Goal: Task Accomplishment & Management: Manage account settings

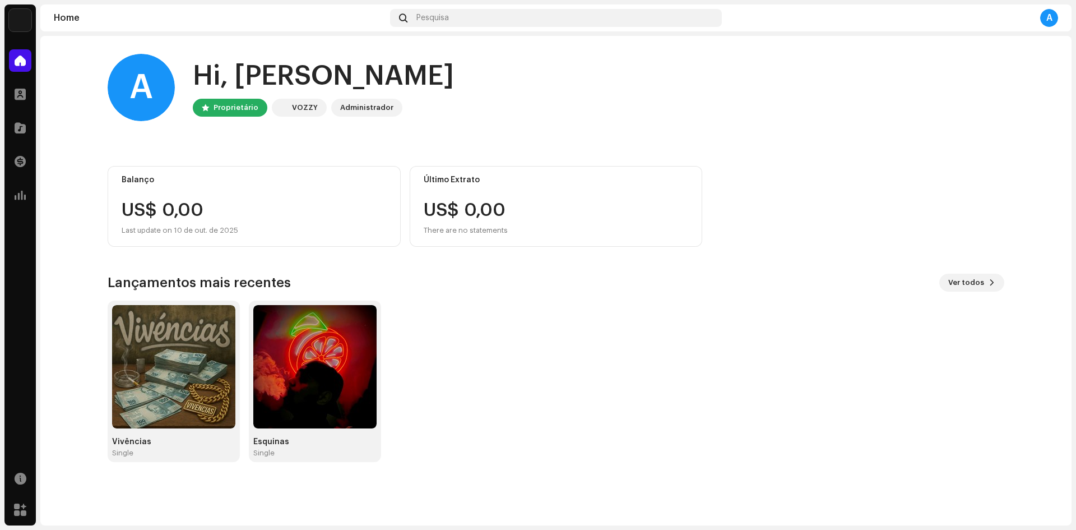
click at [756, 383] on div "Vivências Single Esquinas Single" at bounding box center [551, 380] width 897 height 161
click at [192, 332] on img at bounding box center [173, 366] width 123 height 123
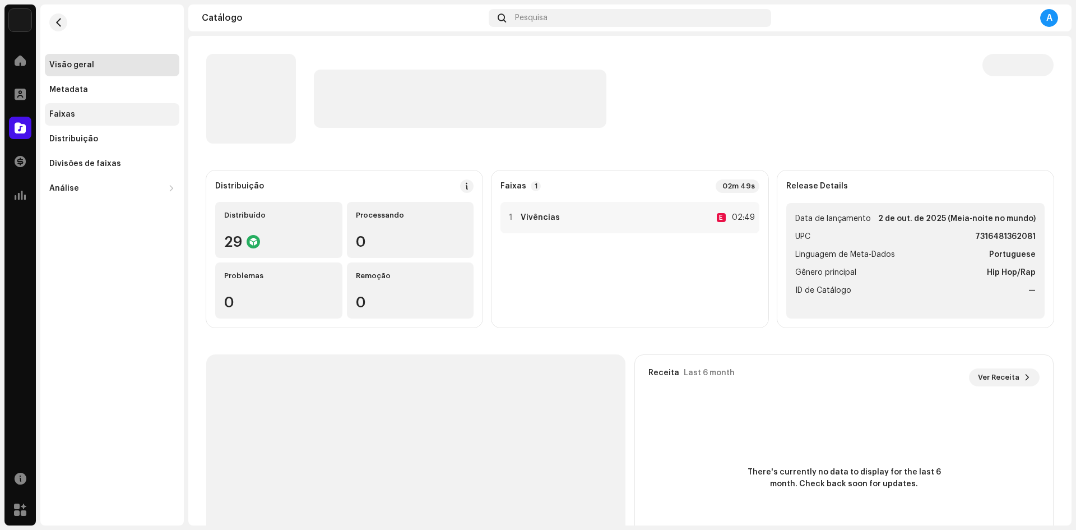
click at [122, 114] on div "Faixas" at bounding box center [112, 114] width 126 height 9
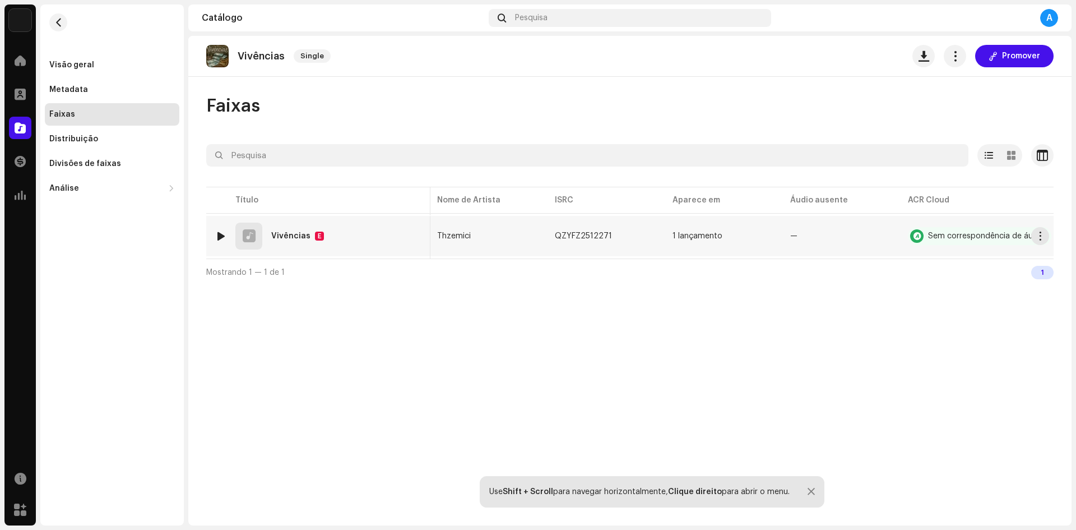
scroll to position [0, 125]
click at [1038, 238] on span "button" at bounding box center [1036, 235] width 8 height 9
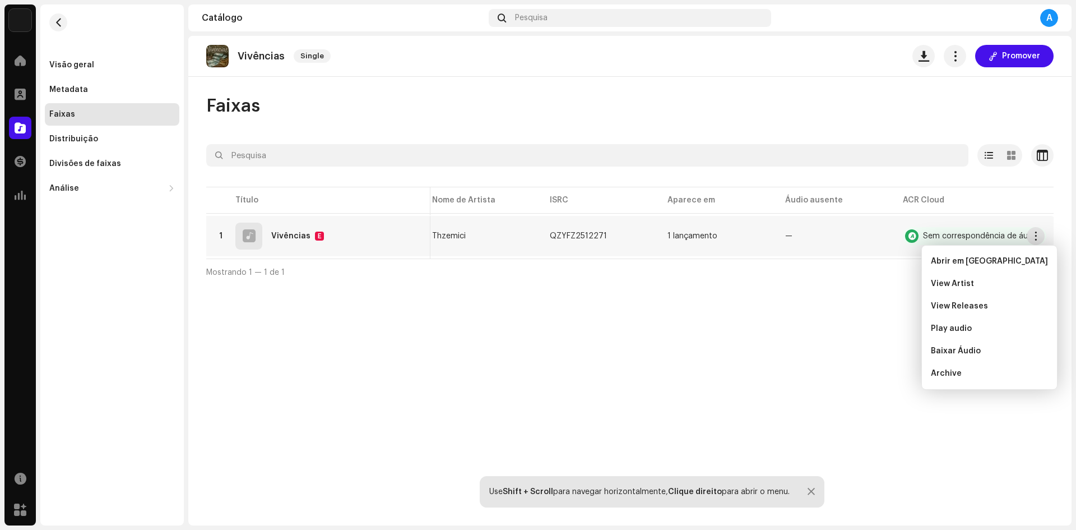
click at [820, 347] on div "Vivências Single Promover Faixas Selecionado 0 Opções Filtros Status de distrib…" at bounding box center [629, 280] width 883 height 489
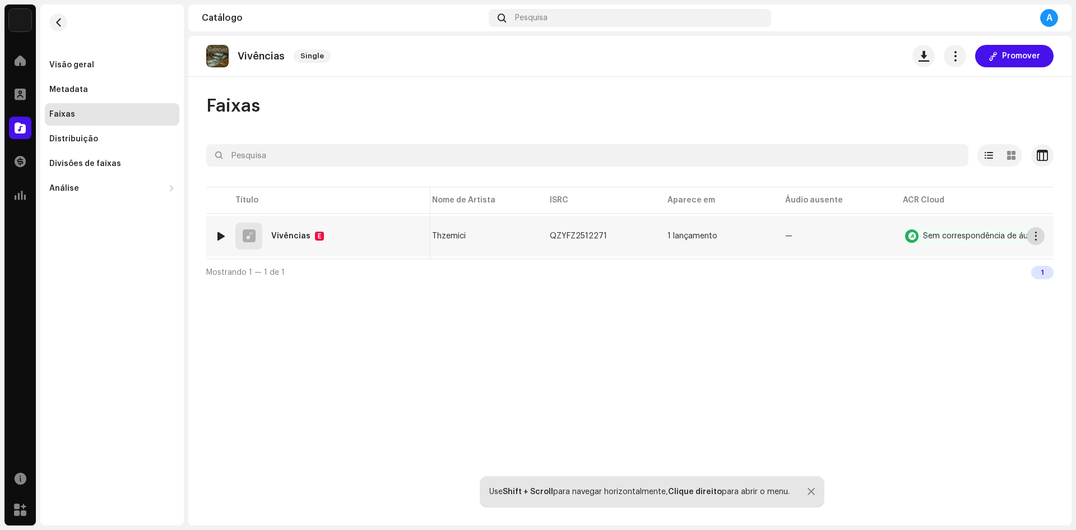
click at [1042, 236] on button "button" at bounding box center [1036, 236] width 18 height 18
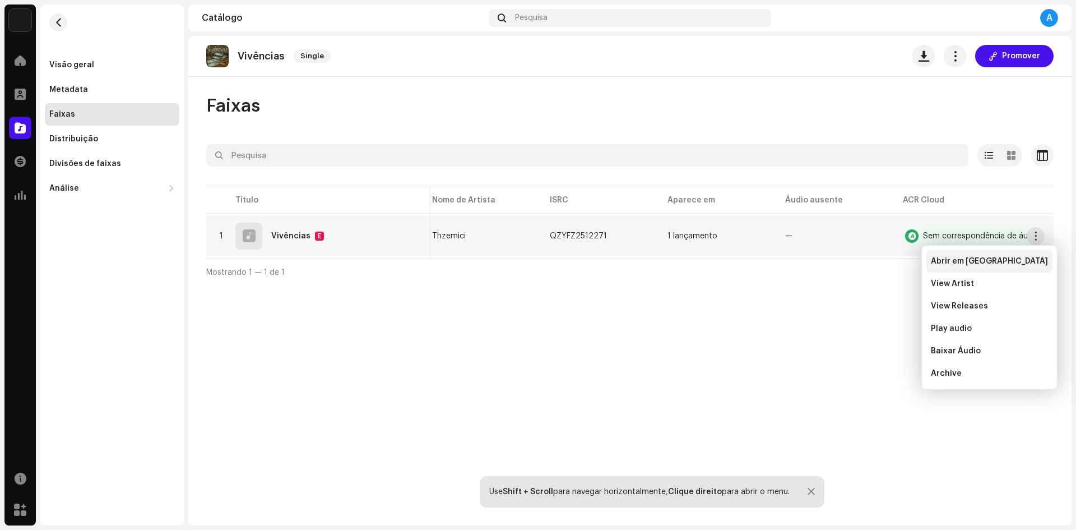
click at [980, 260] on span "Abrir em [GEOGRAPHIC_DATA]" at bounding box center [989, 261] width 117 height 9
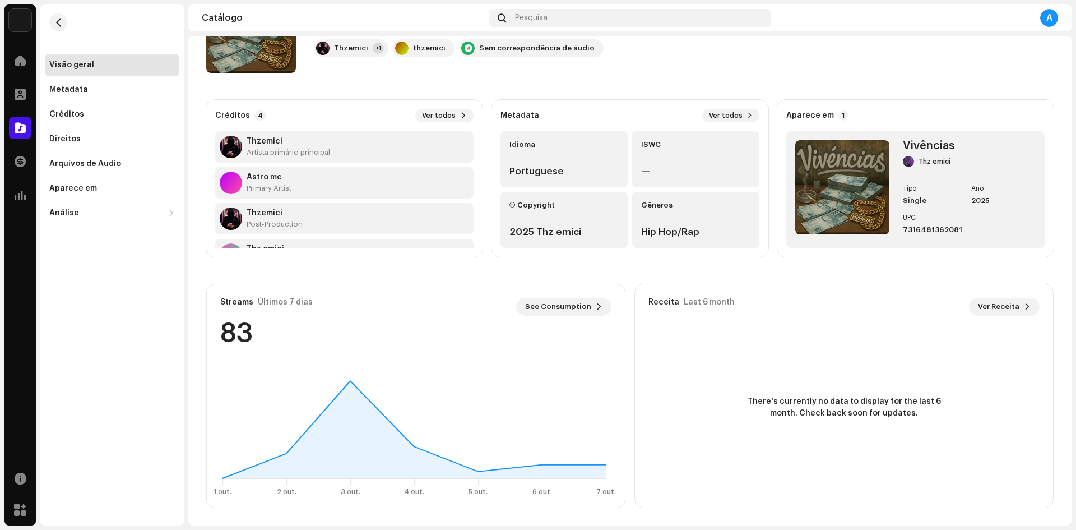
scroll to position [71, 0]
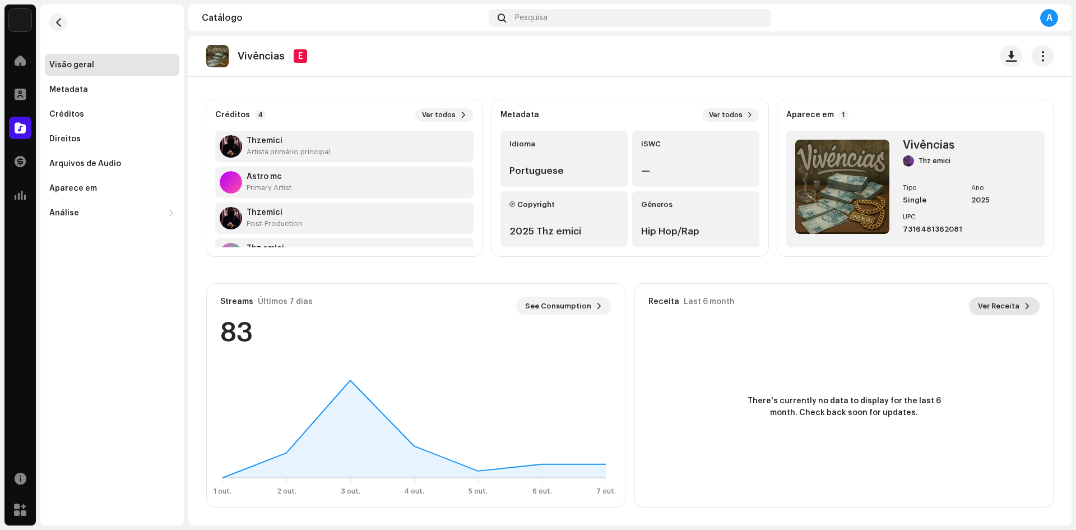
click at [979, 303] on span "Ver Receita" at bounding box center [998, 306] width 41 height 22
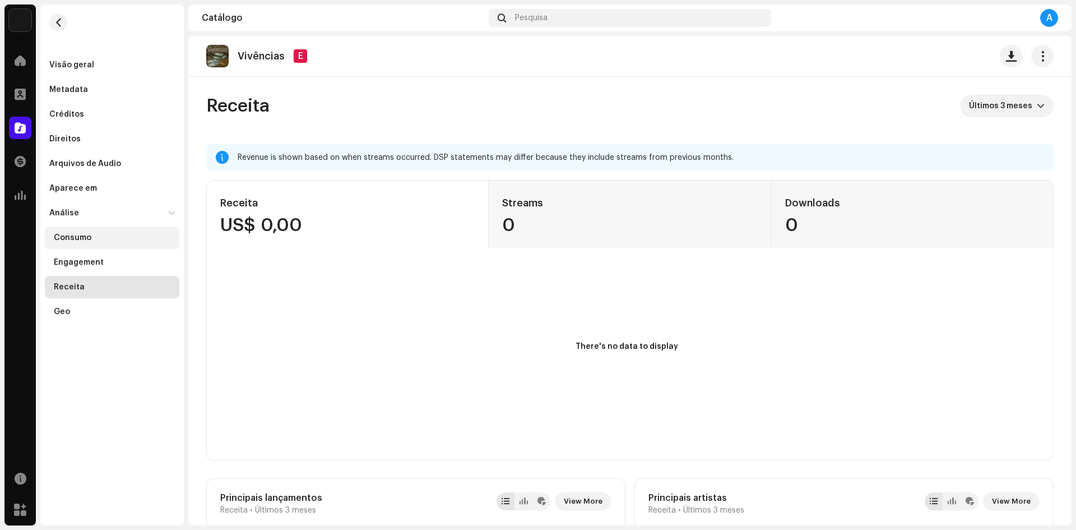
click at [111, 229] on div "Consumo" at bounding box center [112, 237] width 135 height 22
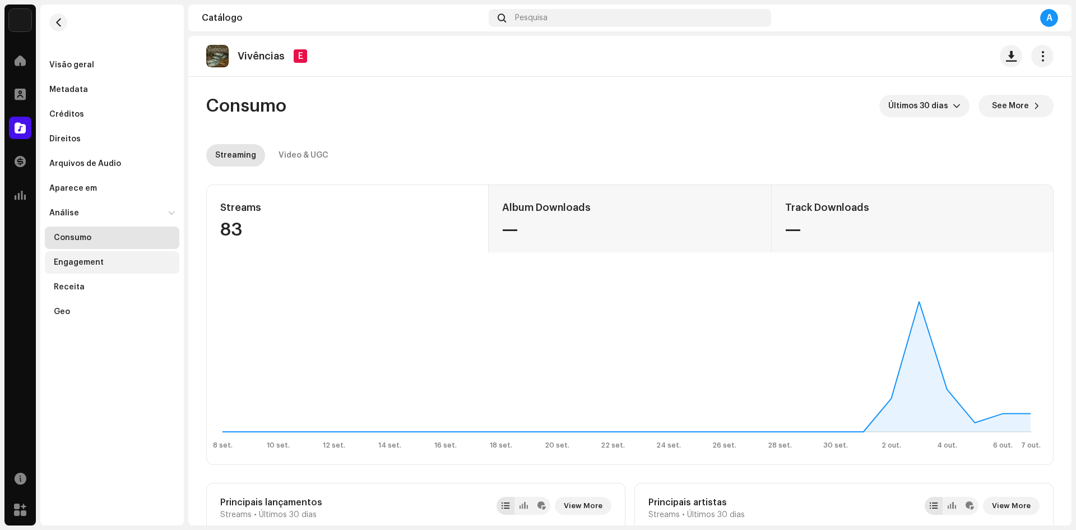
click at [95, 262] on div "Engagement" at bounding box center [79, 262] width 50 height 9
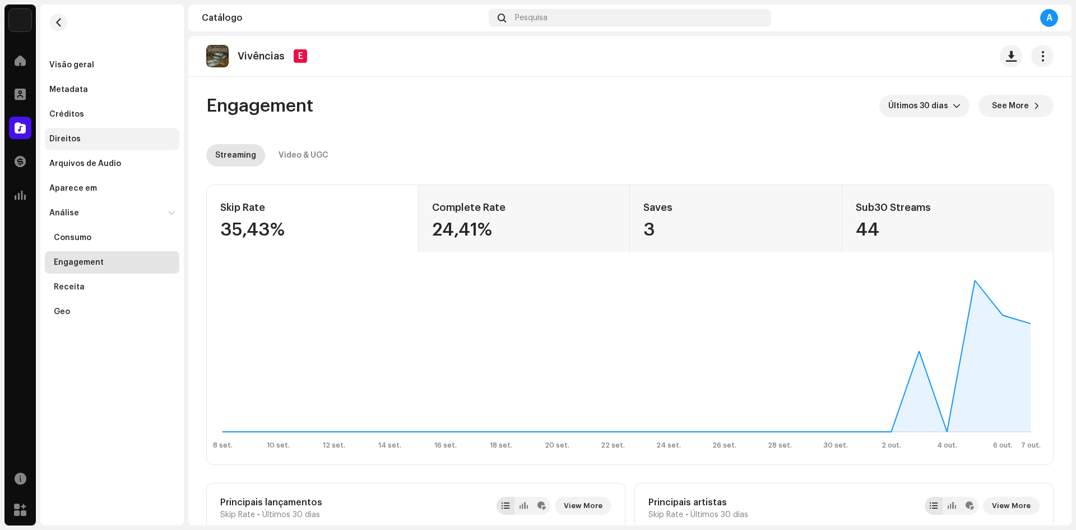
click at [98, 131] on div "Direitos" at bounding box center [112, 139] width 135 height 22
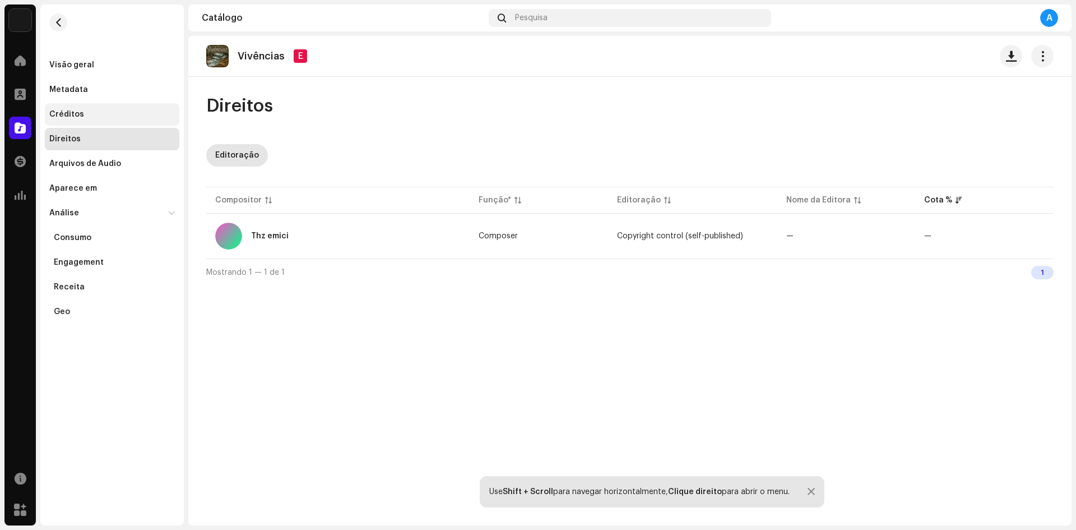
click at [94, 105] on div "Créditos" at bounding box center [112, 114] width 135 height 22
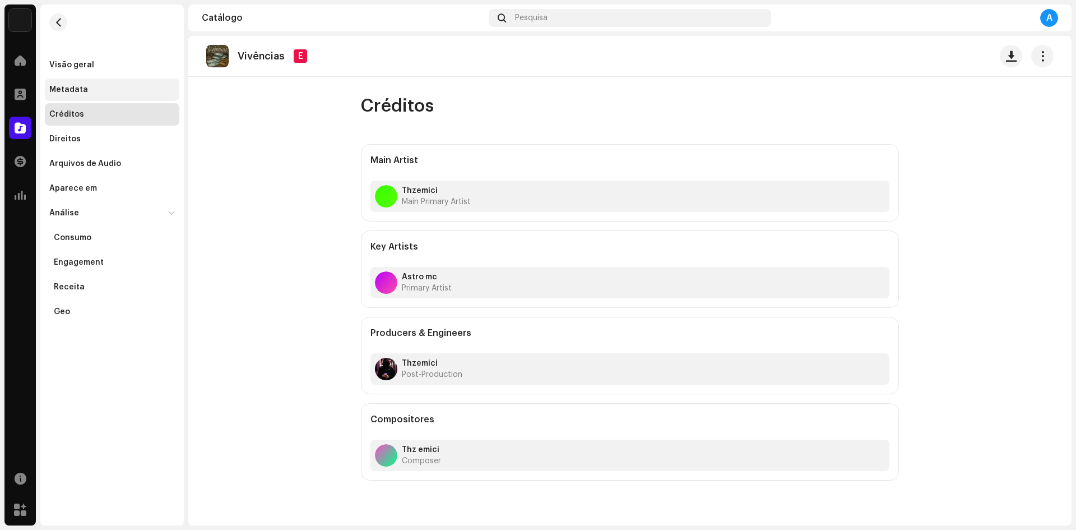
click at [96, 95] on div "Metadata" at bounding box center [112, 89] width 135 height 22
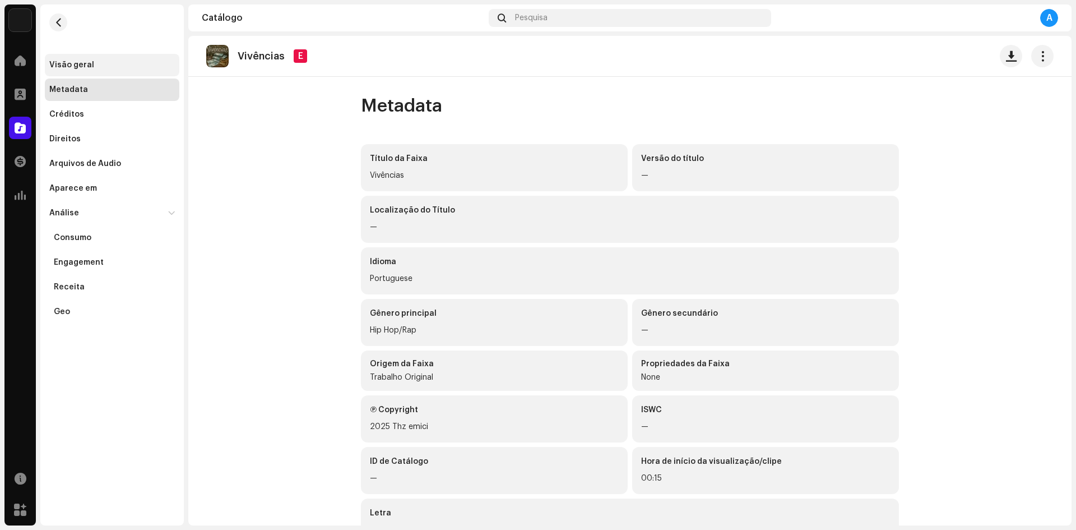
click at [93, 66] on div "Visão geral" at bounding box center [112, 65] width 126 height 9
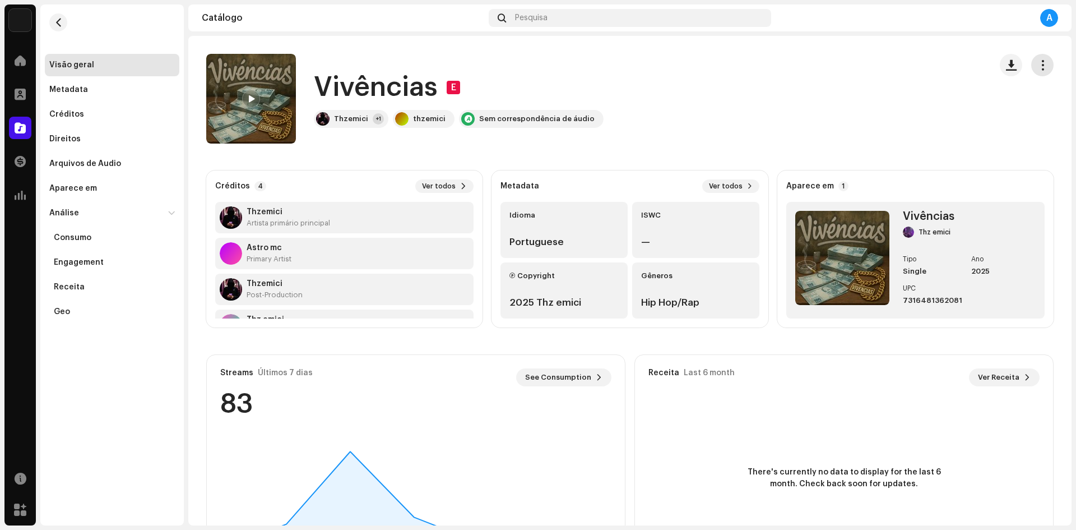
click at [1038, 65] on span "button" at bounding box center [1043, 65] width 11 height 9
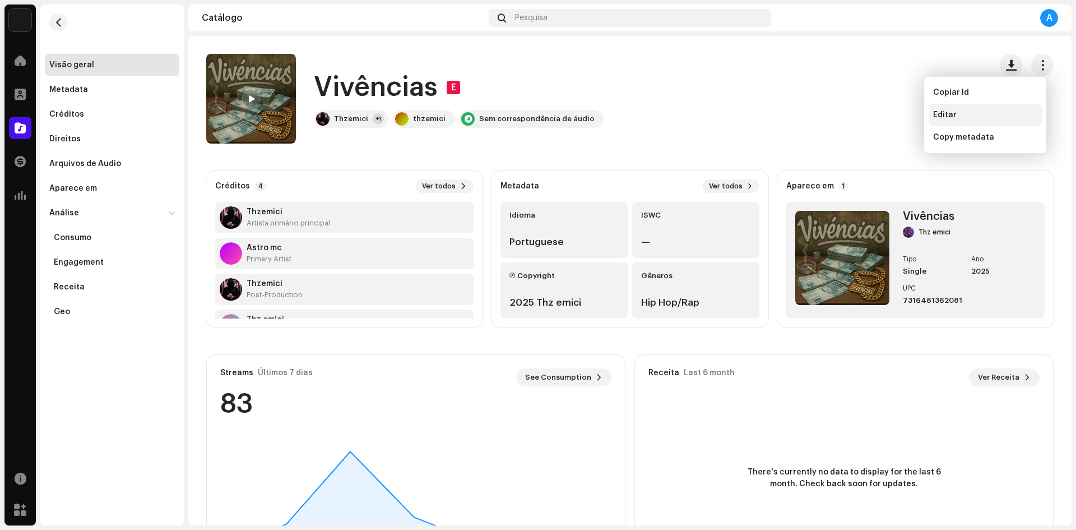
click at [997, 118] on div "Editar" at bounding box center [985, 114] width 104 height 9
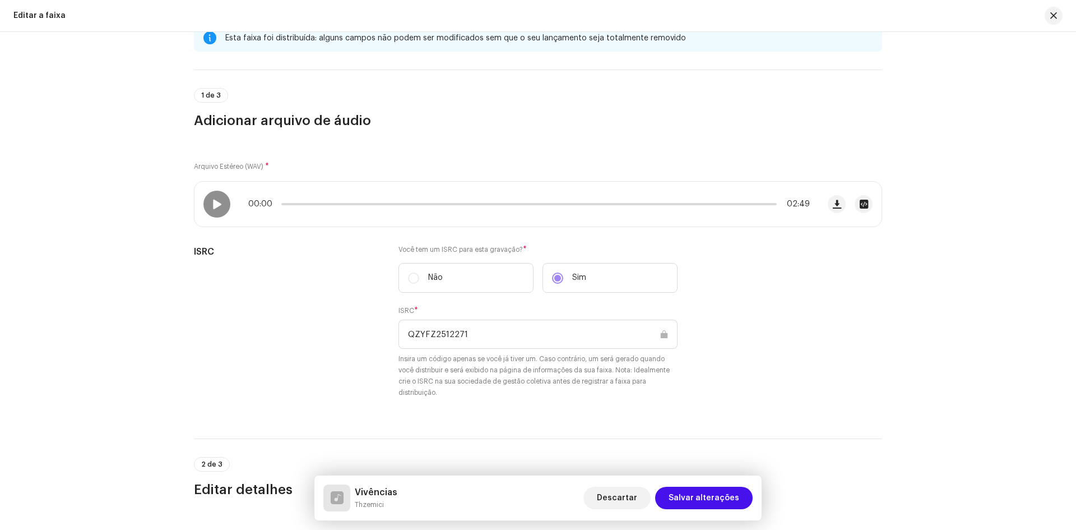
scroll to position [33, 0]
click at [865, 204] on span "button" at bounding box center [864, 205] width 8 height 9
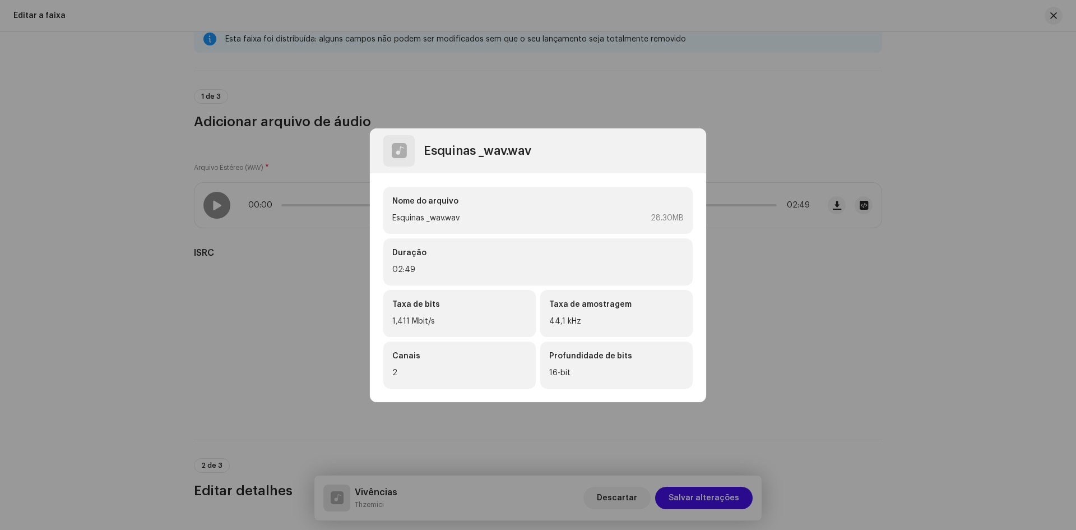
click at [607, 219] on div "Esquinas _wav.wav 28.30MB" at bounding box center [537, 217] width 291 height 13
click at [488, 313] on div "Taxa de bits 1,411 Mbit/s" at bounding box center [459, 313] width 152 height 47
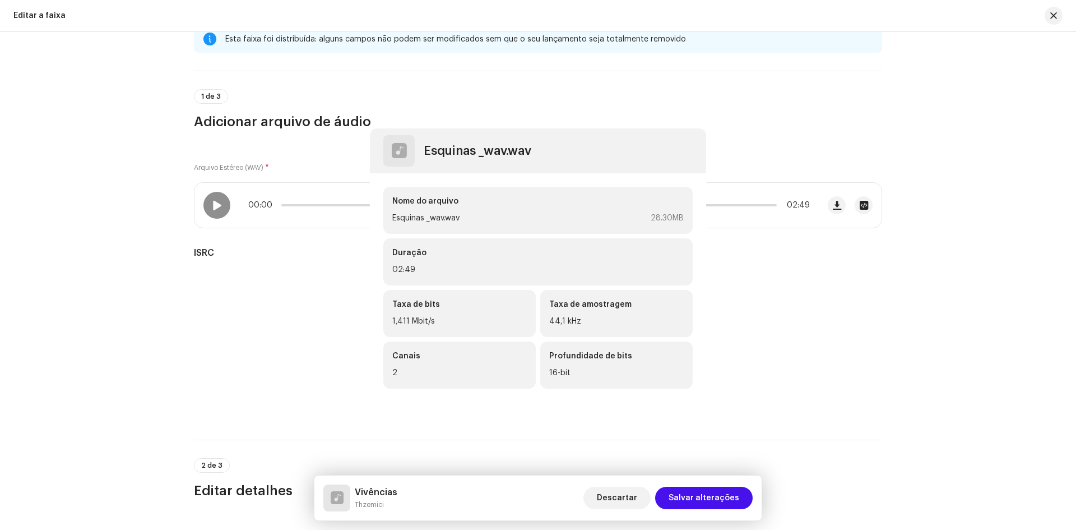
click at [748, 144] on div "Esquinas _wav.wav Nome do arquivo Esquinas _wav.wav 28.30MB Duração 02:49 Taxa …" at bounding box center [538, 265] width 1076 height 530
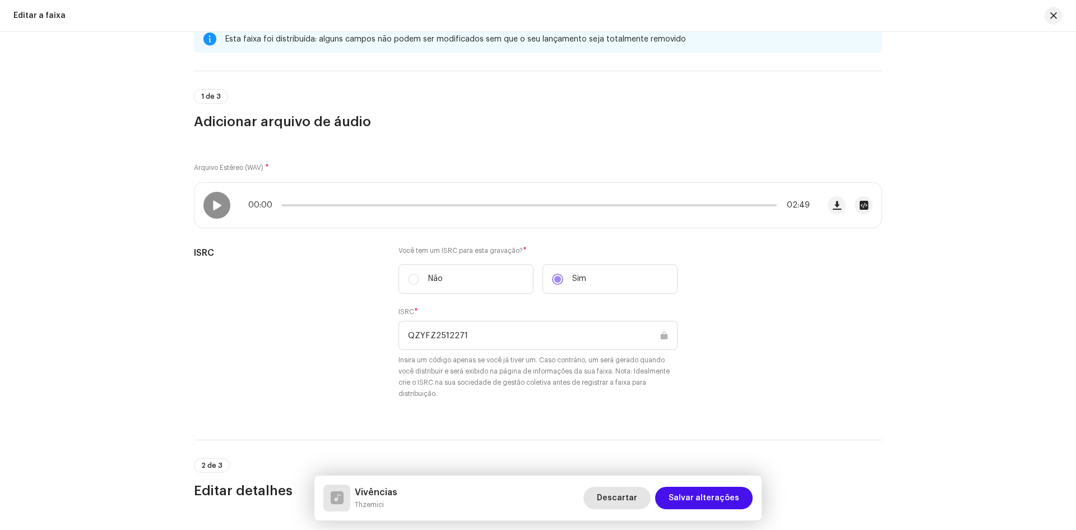
click at [637, 497] on span "Descartar" at bounding box center [617, 498] width 40 height 22
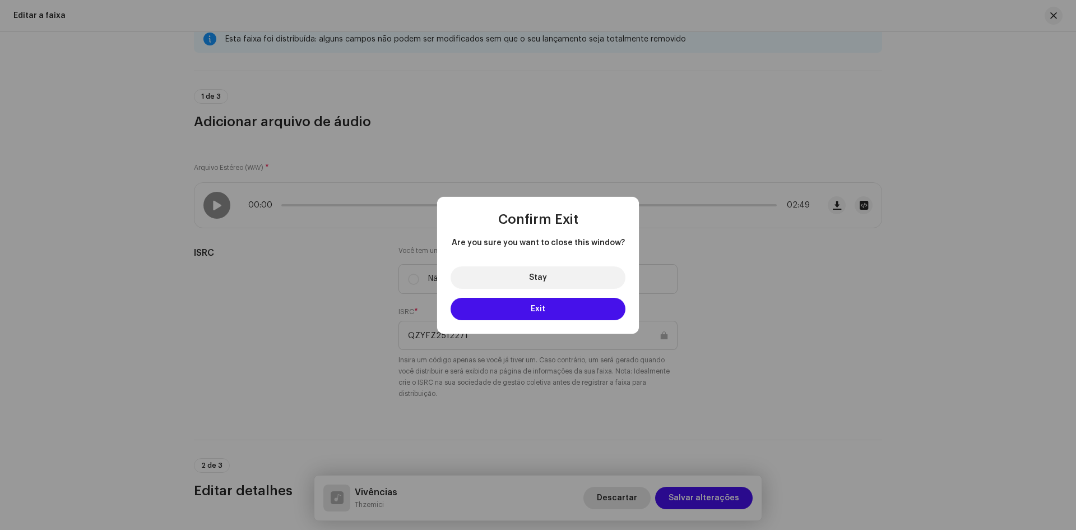
click at [642, 497] on div "Confirm Exit Are you sure you want to close this window? Stay Exit" at bounding box center [538, 265] width 1076 height 530
click at [586, 309] on button "Exit" at bounding box center [538, 309] width 175 height 22
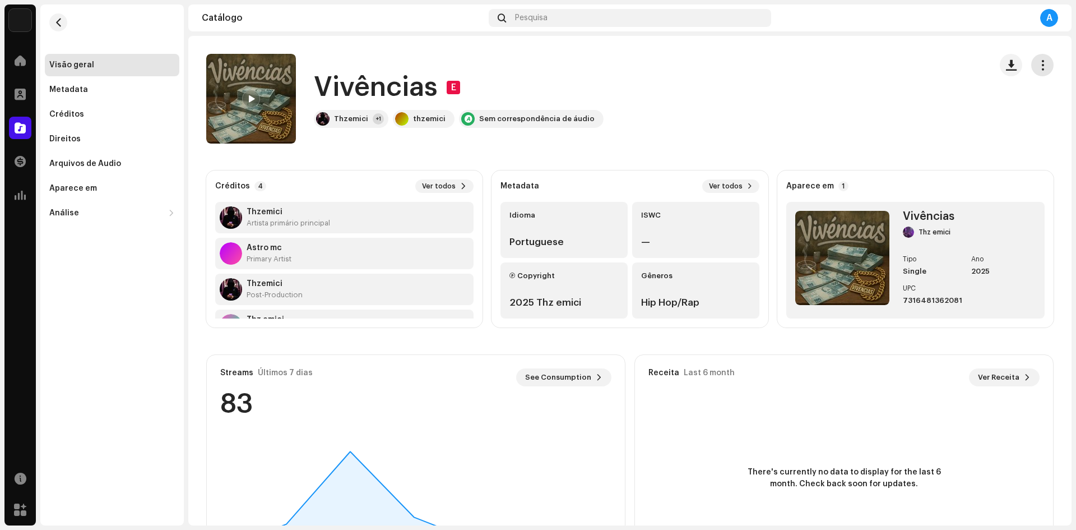
click at [1038, 63] on span "button" at bounding box center [1043, 65] width 11 height 9
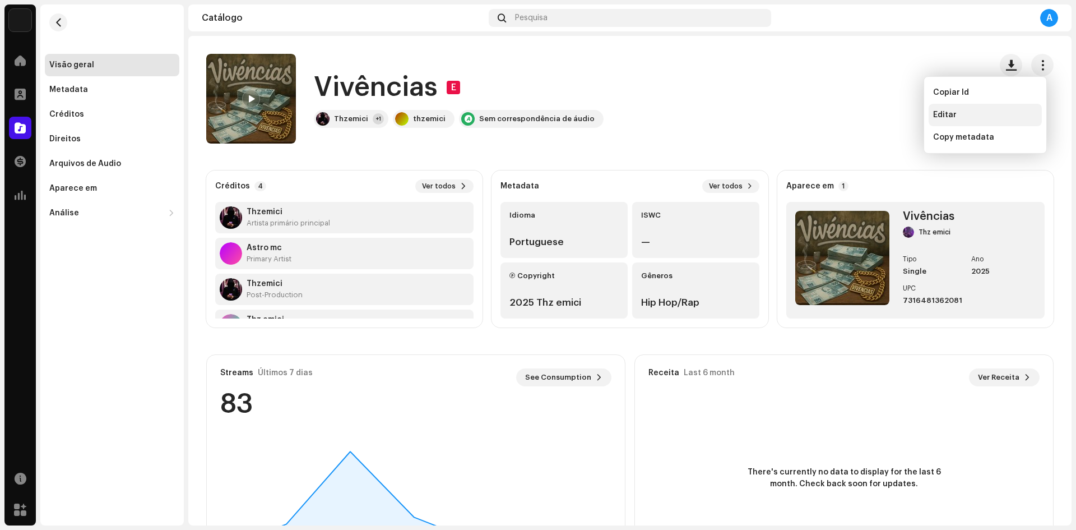
click at [992, 115] on div "Editar" at bounding box center [985, 114] width 104 height 9
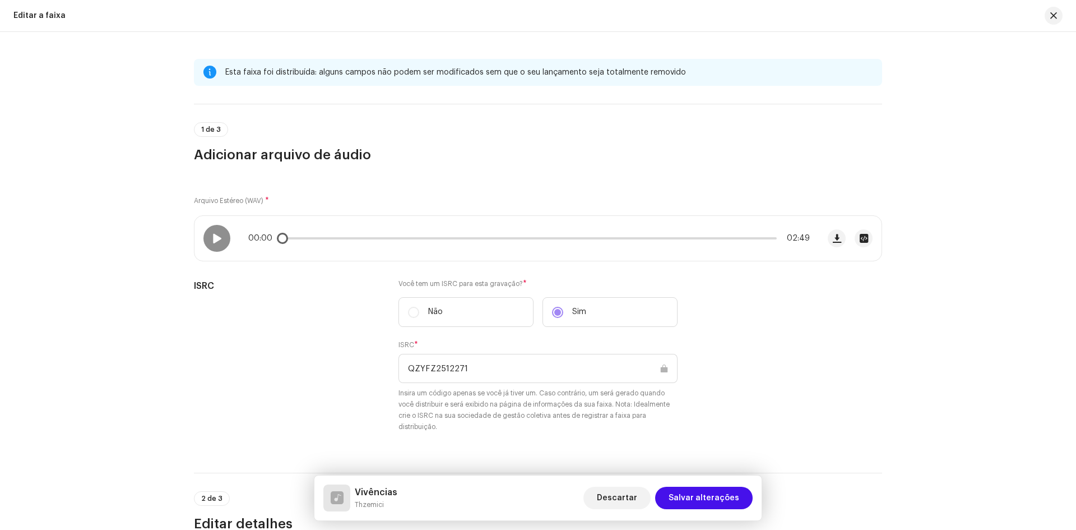
drag, startPoint x: 257, startPoint y: 229, endPoint x: 322, endPoint y: 221, distance: 65.4
click at [322, 221] on div "00:00 02:49" at bounding box center [506, 238] width 624 height 45
click at [220, 235] on span at bounding box center [217, 238] width 10 height 9
click at [221, 233] on div at bounding box center [216, 238] width 27 height 27
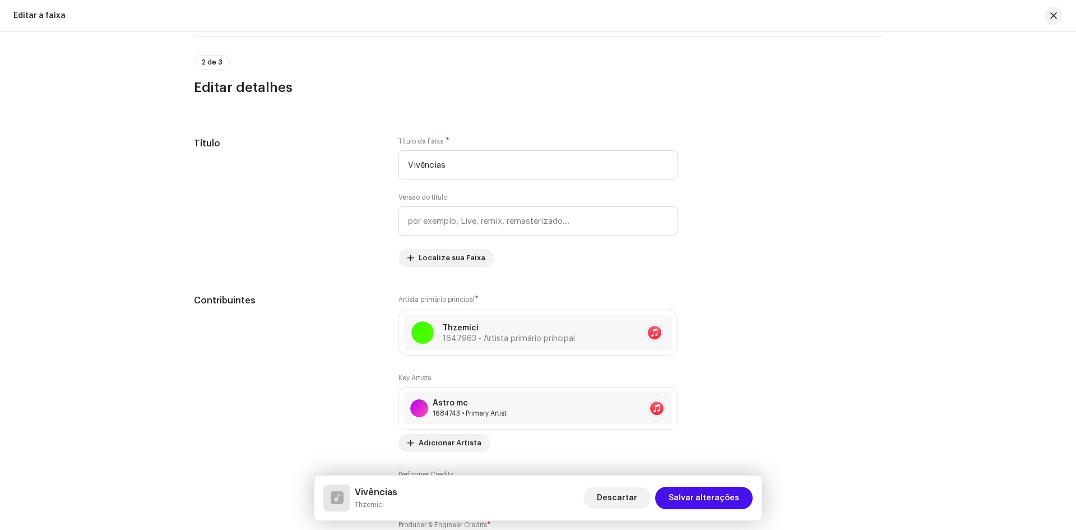
scroll to position [436, 0]
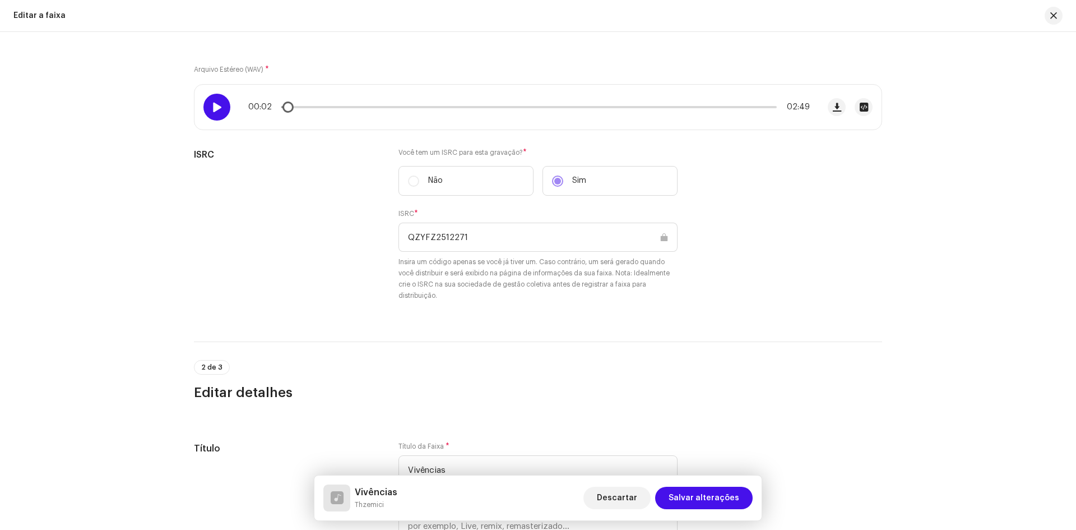
scroll to position [131, 0]
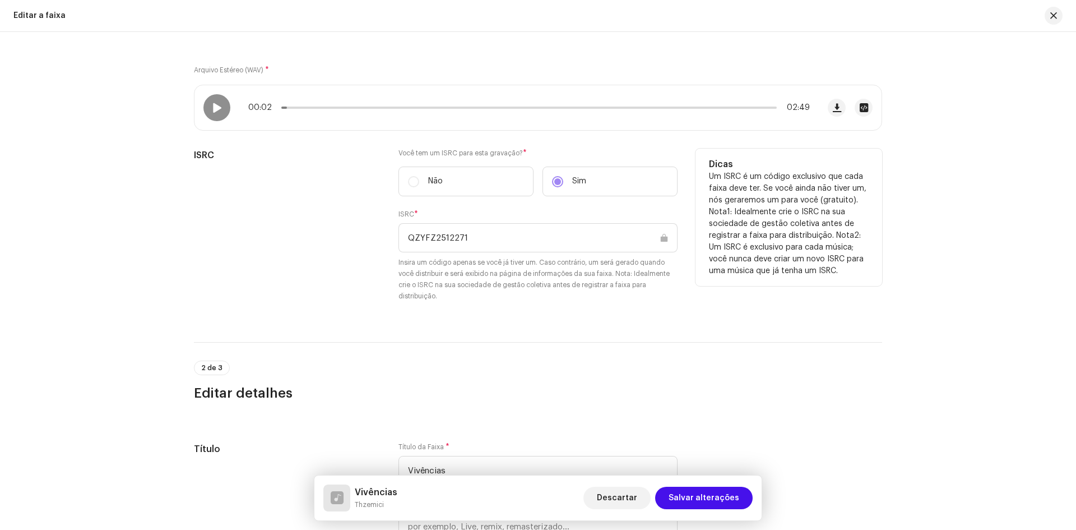
click at [416, 182] on label "Não" at bounding box center [466, 181] width 135 height 30
click at [410, 180] on label "Não" at bounding box center [466, 181] width 135 height 30
click at [481, 246] on input "QZYFZ2512271" at bounding box center [538, 237] width 279 height 29
drag, startPoint x: 394, startPoint y: 226, endPoint x: 479, endPoint y: 229, distance: 84.7
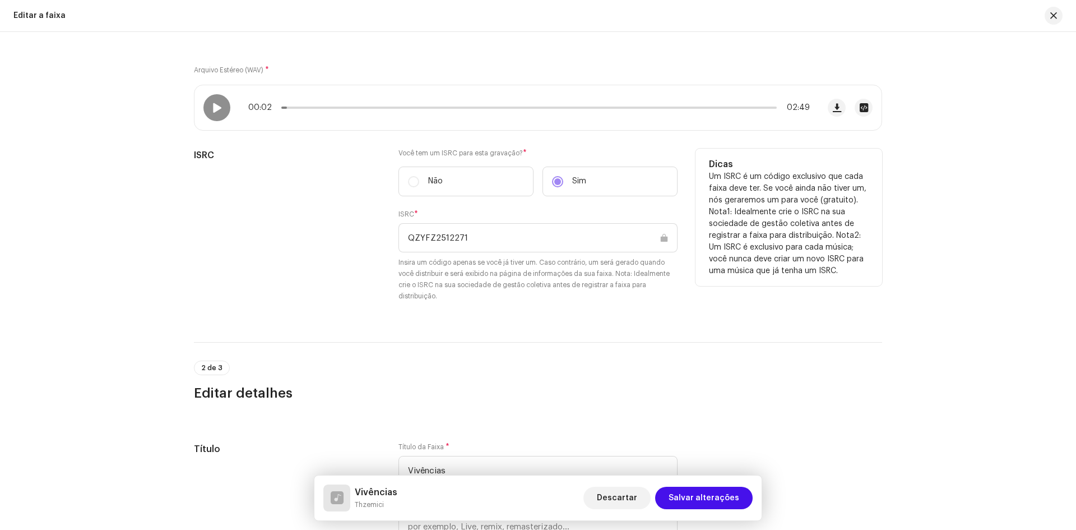
click at [479, 229] on div "ISRC Você tem um ISRC para esta gravação? * Não Sim ISRC * QZYFZ2512271 Insira …" at bounding box center [538, 232] width 688 height 166
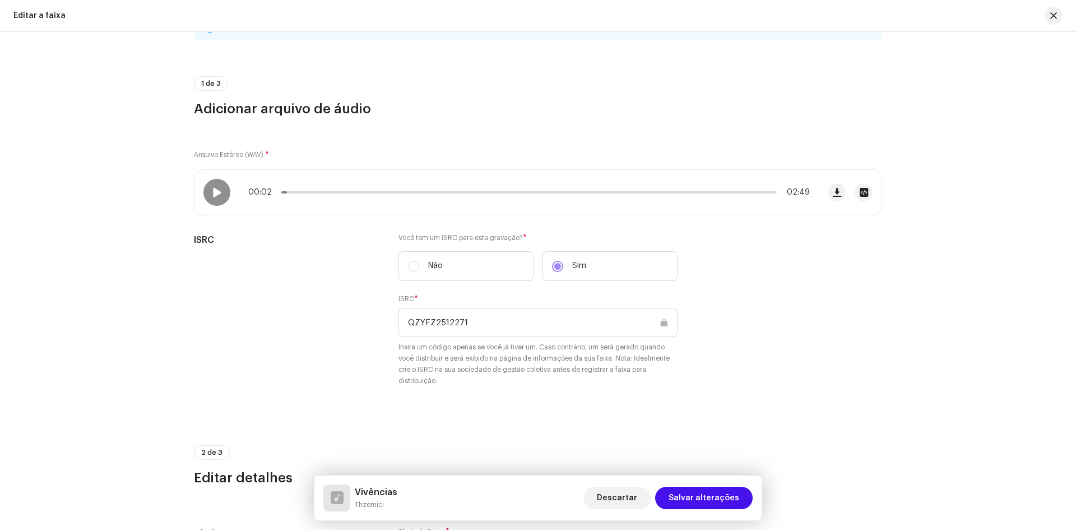
scroll to position [0, 0]
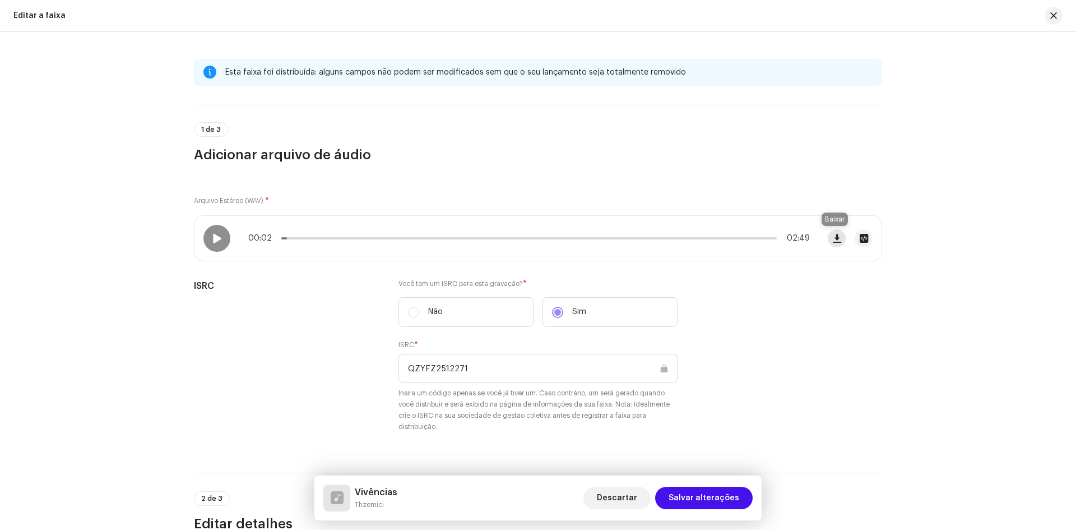
click at [837, 237] on span "button" at bounding box center [837, 238] width 8 height 9
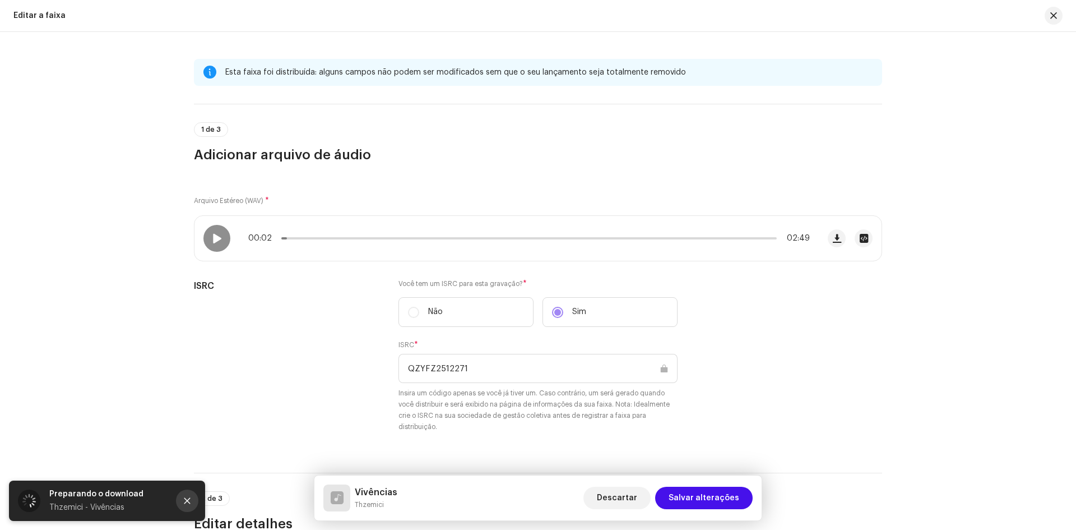
click at [188, 502] on icon "Close" at bounding box center [187, 501] width 8 height 8
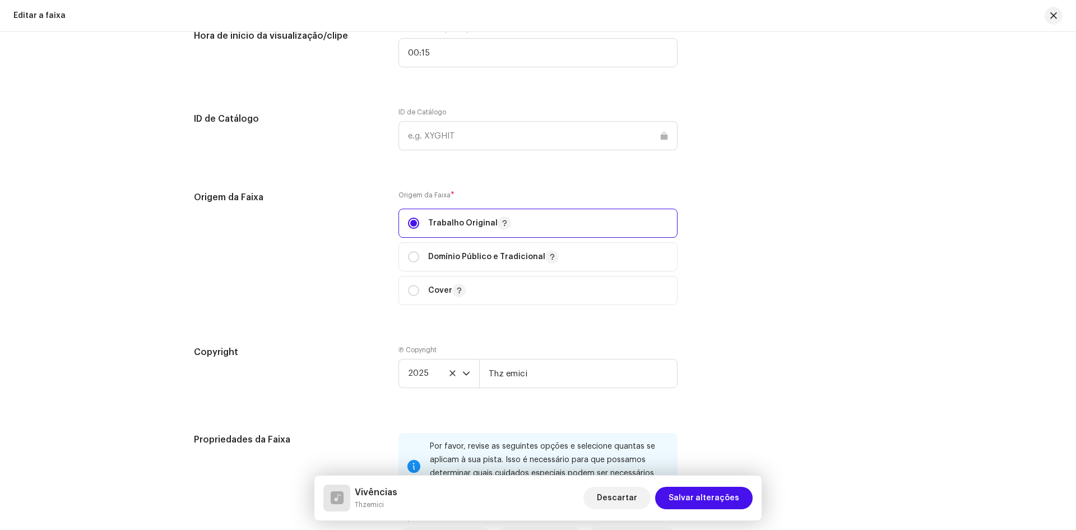
scroll to position [1189, 0]
click at [470, 373] on p-select "2025" at bounding box center [439, 374] width 81 height 29
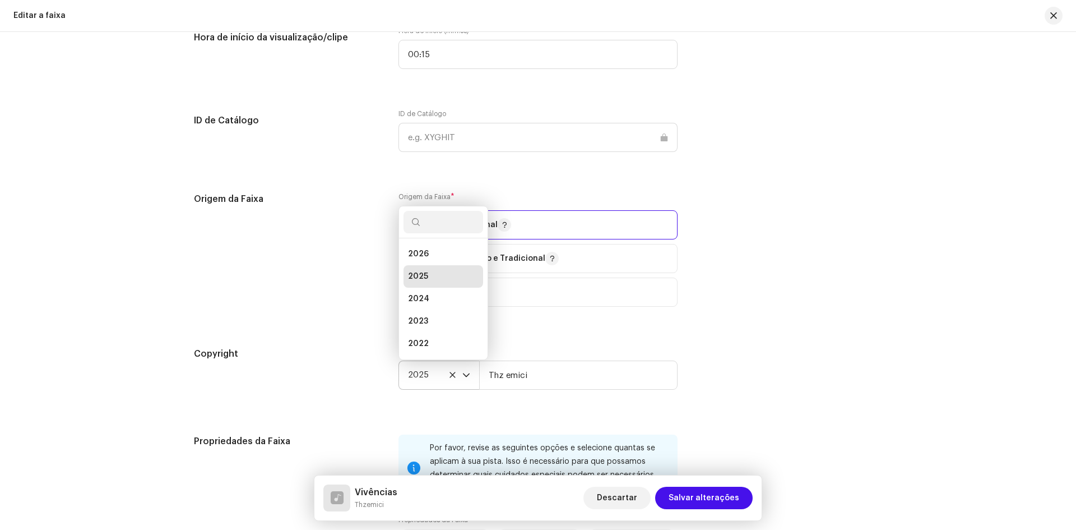
scroll to position [4, 0]
click at [671, 340] on div "Esta faixa foi distribuída: alguns campos não podem ser modificados sem que o s…" at bounding box center [538, 87] width 724 height 2435
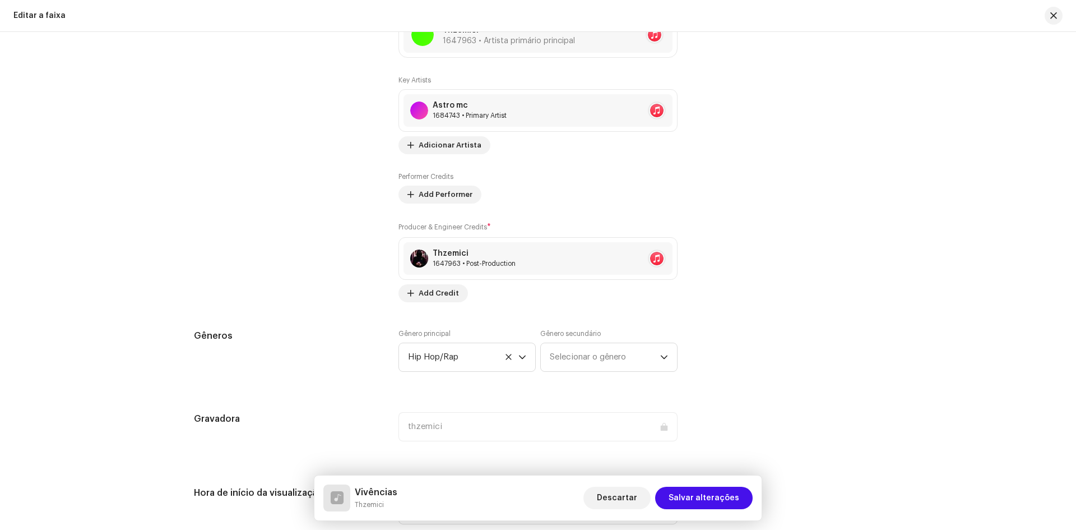
scroll to position [733, 0]
click at [420, 291] on span "Add Credit" at bounding box center [439, 294] width 40 height 22
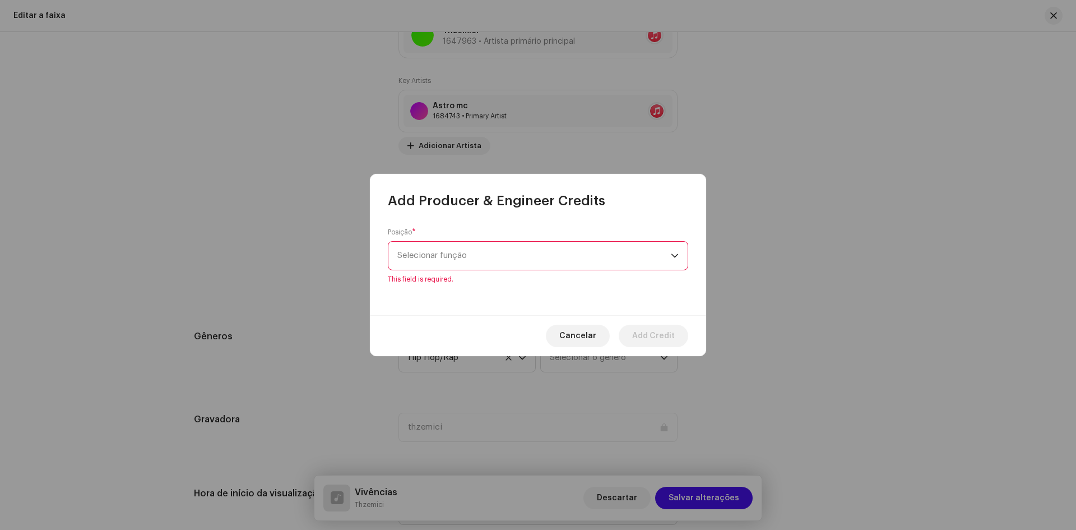
click at [437, 247] on div "Posição * Selecionar função This field is required." at bounding box center [538, 256] width 300 height 56
click at [437, 247] on span "Selecionar função" at bounding box center [534, 256] width 274 height 28
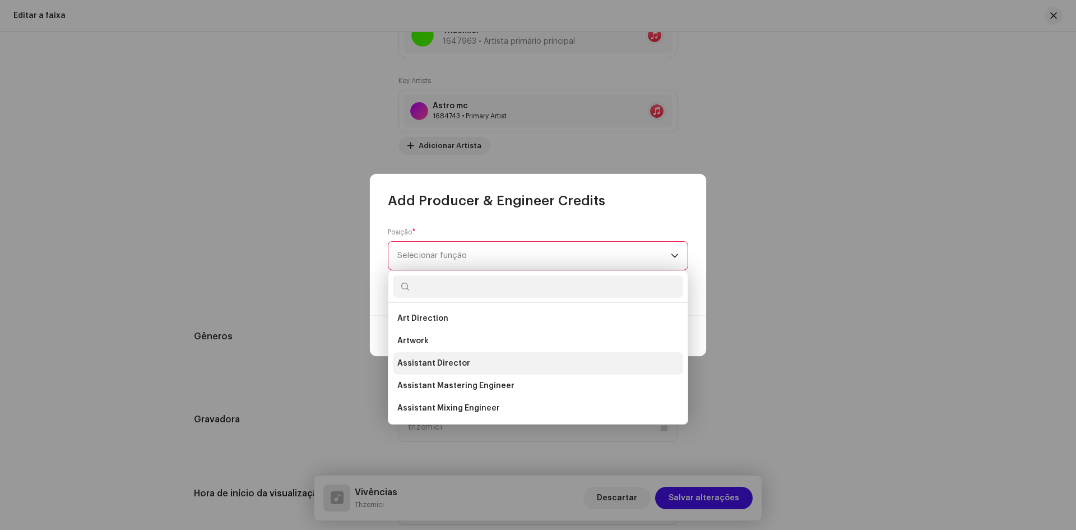
click at [437, 363] on span "Assistant Director" at bounding box center [433, 363] width 73 height 11
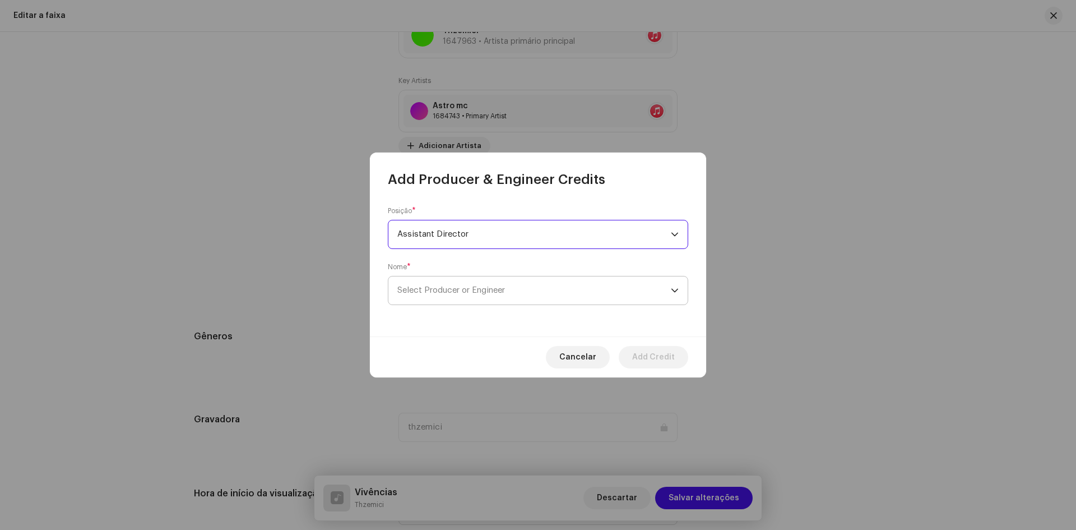
click at [451, 293] on span "Select Producer or Engineer" at bounding box center [451, 290] width 108 height 8
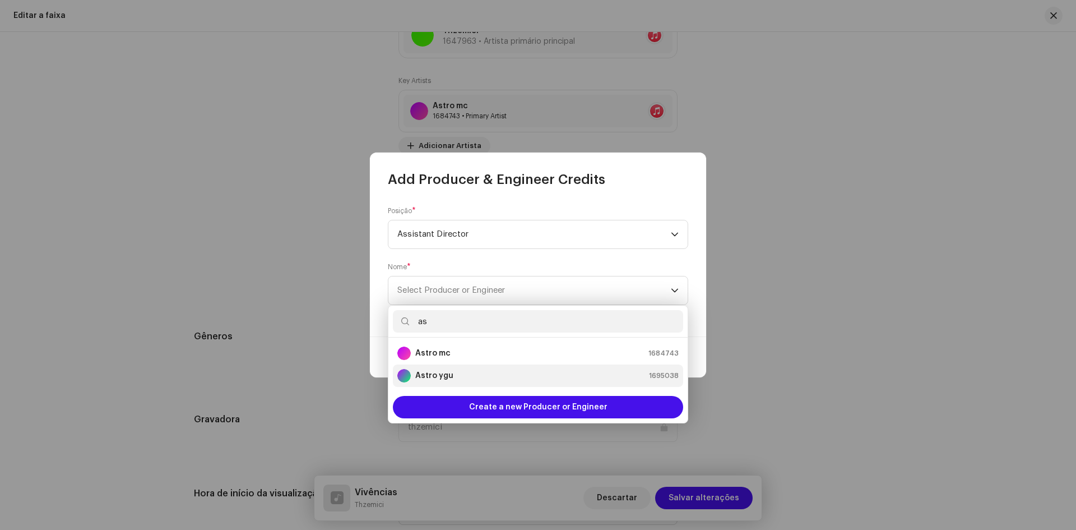
type input "as"
click at [433, 376] on strong "Astro ygu" at bounding box center [434, 375] width 38 height 11
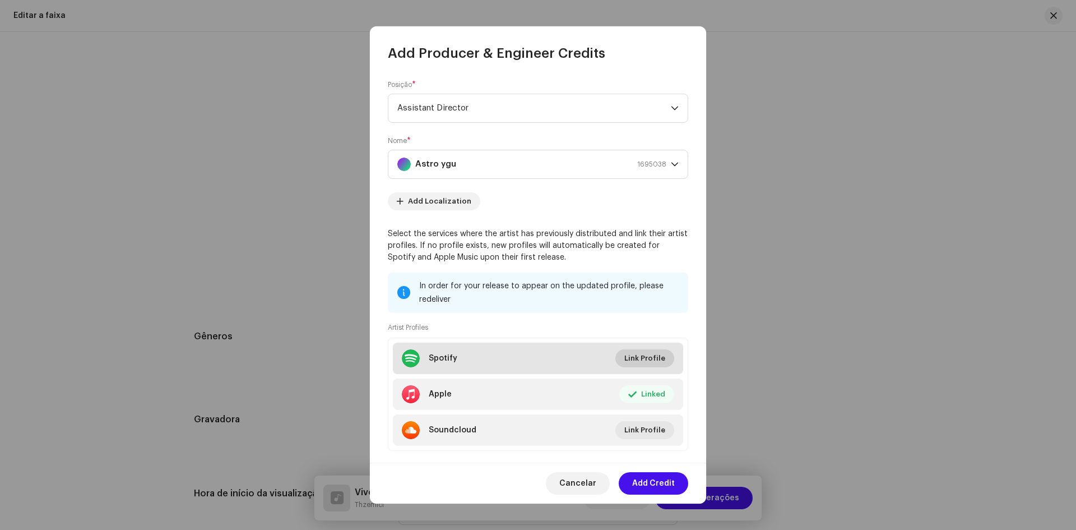
click at [659, 363] on span "Link Profile" at bounding box center [644, 358] width 41 height 22
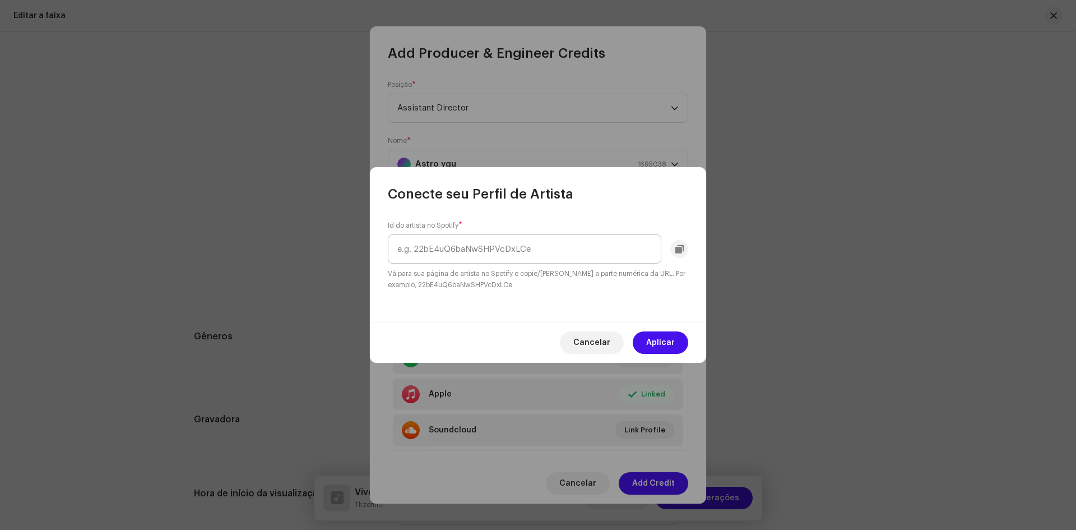
click at [534, 253] on input "text" at bounding box center [525, 248] width 274 height 29
click at [585, 341] on span "Cancelar" at bounding box center [591, 342] width 37 height 22
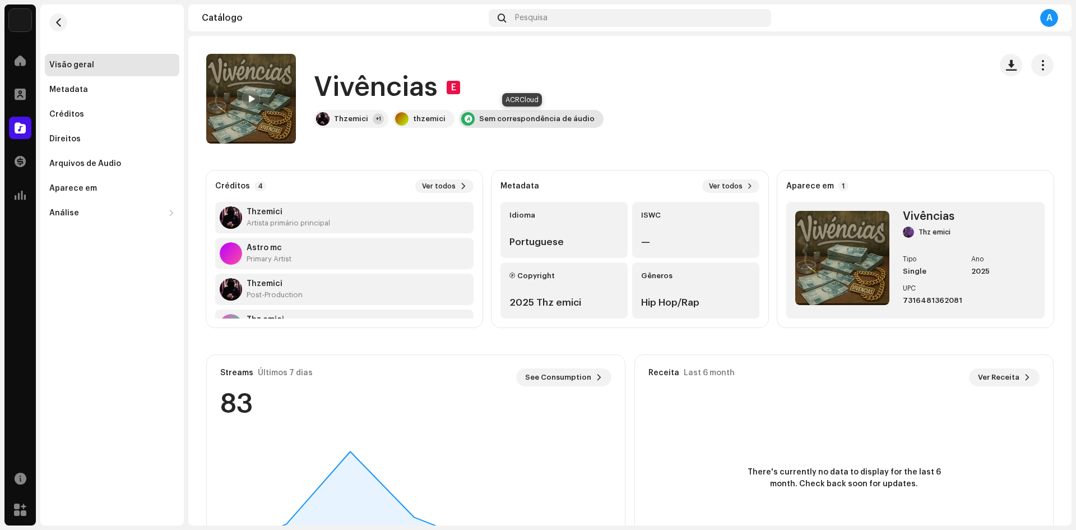
click at [489, 118] on div "Sem correspondência de áudio" at bounding box center [536, 118] width 115 height 9
click at [487, 117] on div "Sem correspondência de áudio" at bounding box center [536, 118] width 115 height 9
click at [446, 182] on span "Ver todos" at bounding box center [439, 186] width 34 height 9
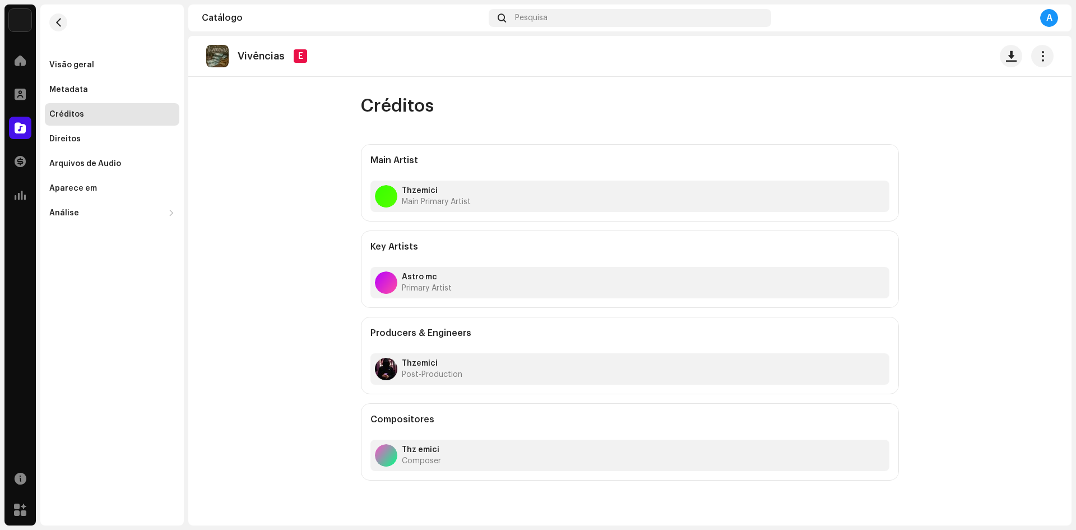
click at [323, 228] on catalog-tracks-details-credits "Vivências E Créditos Main Artist Thzemici Main Primary Artist Key Artists Astro…" at bounding box center [629, 258] width 883 height 444
click at [59, 19] on span "button" at bounding box center [58, 22] width 8 height 9
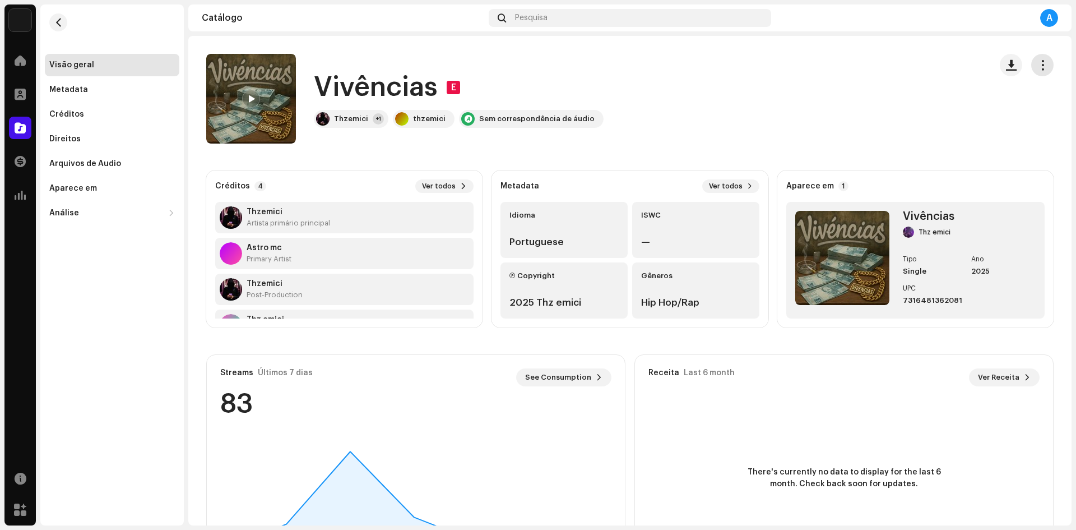
click at [1032, 76] on button "button" at bounding box center [1042, 65] width 22 height 22
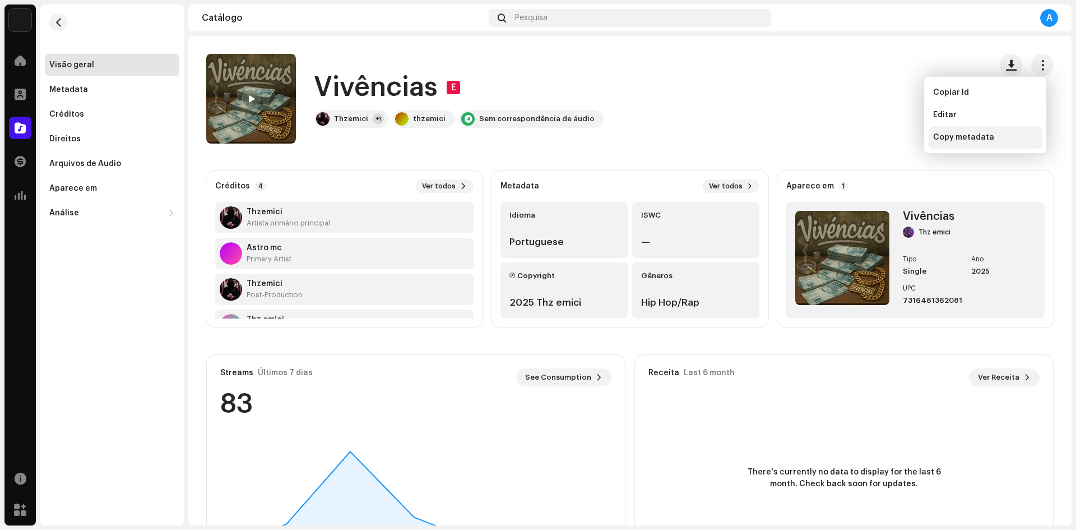
click at [973, 140] on span "Copy metadata" at bounding box center [963, 137] width 61 height 9
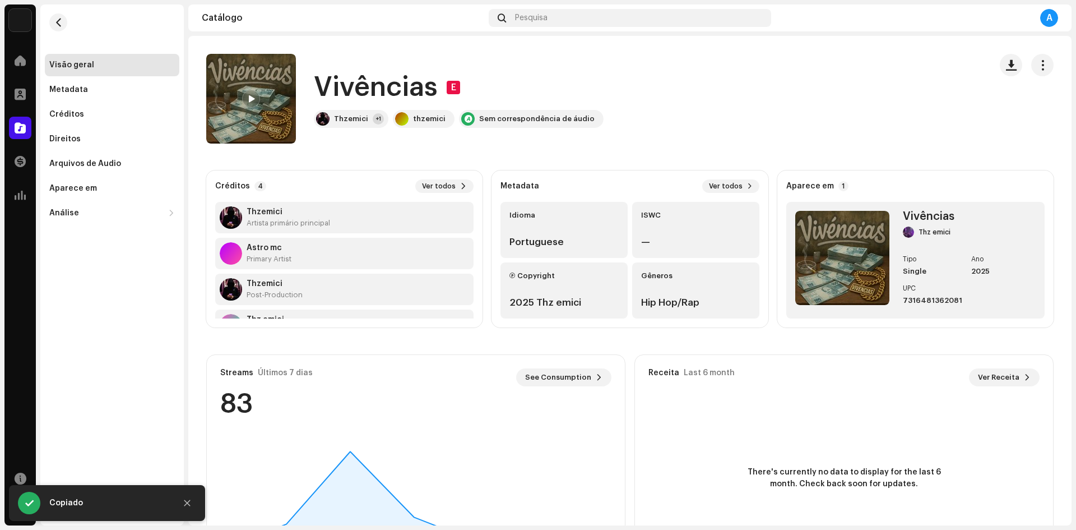
click at [973, 140] on div "Vivências E Thzemici +1 thzemici Sem correspondência de áudio" at bounding box center [594, 99] width 776 height 90
click at [1043, 66] on button "button" at bounding box center [1042, 65] width 22 height 22
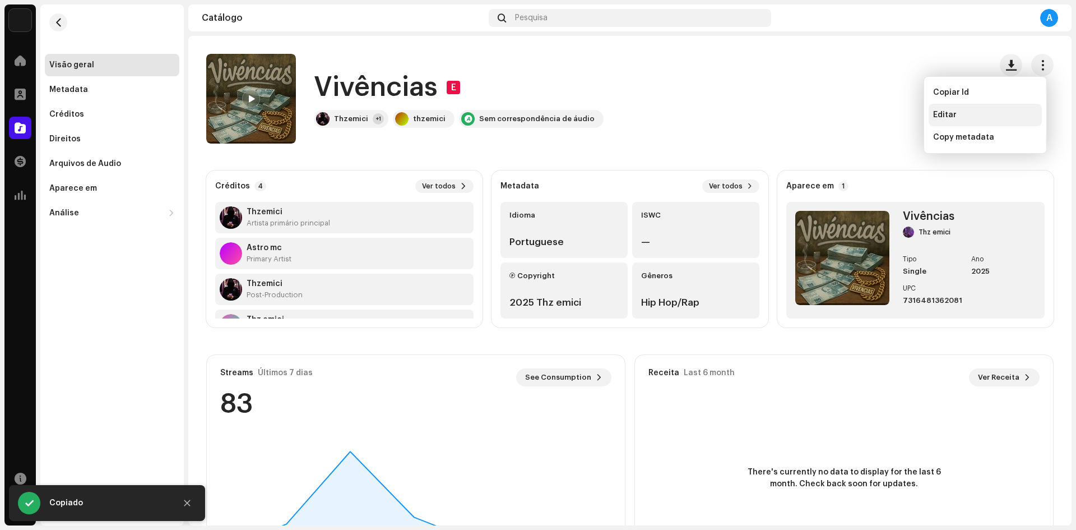
click at [998, 108] on div "Editar" at bounding box center [985, 115] width 113 height 22
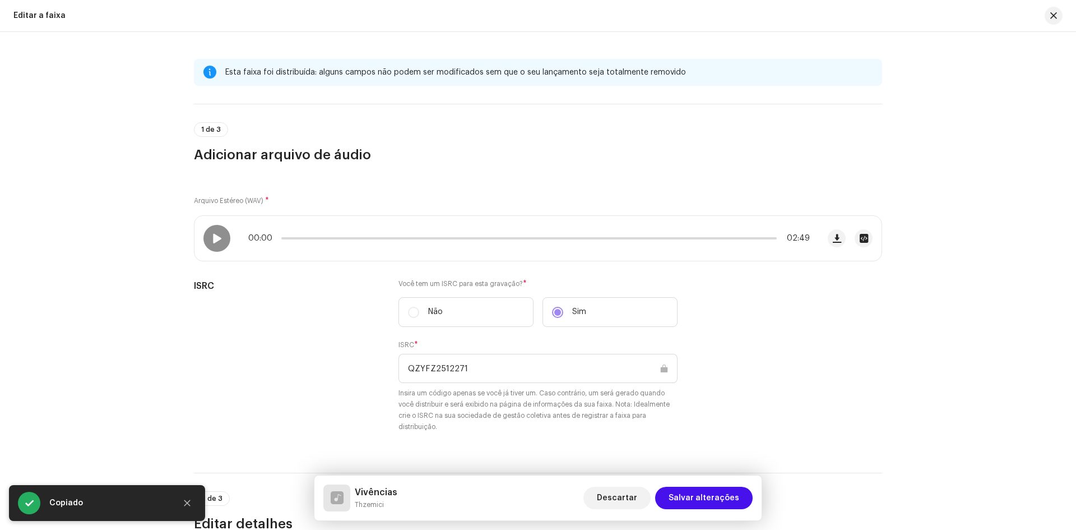
click at [266, 194] on div "Arquivo Estéreo (WAV) * 00:00 02:49 ISRC Você tem um ISRC para esta gravação? *…" at bounding box center [538, 311] width 688 height 268
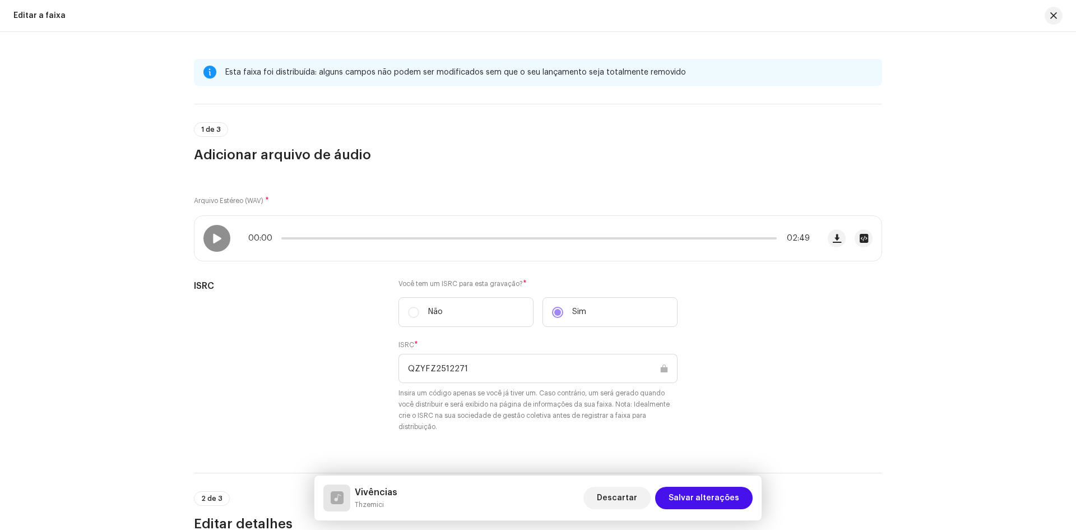
click at [316, 202] on div "Arquivo Estéreo (WAV) * 00:00 02:49 ISRC Você tem um ISRC para esta gravação? *…" at bounding box center [538, 311] width 688 height 268
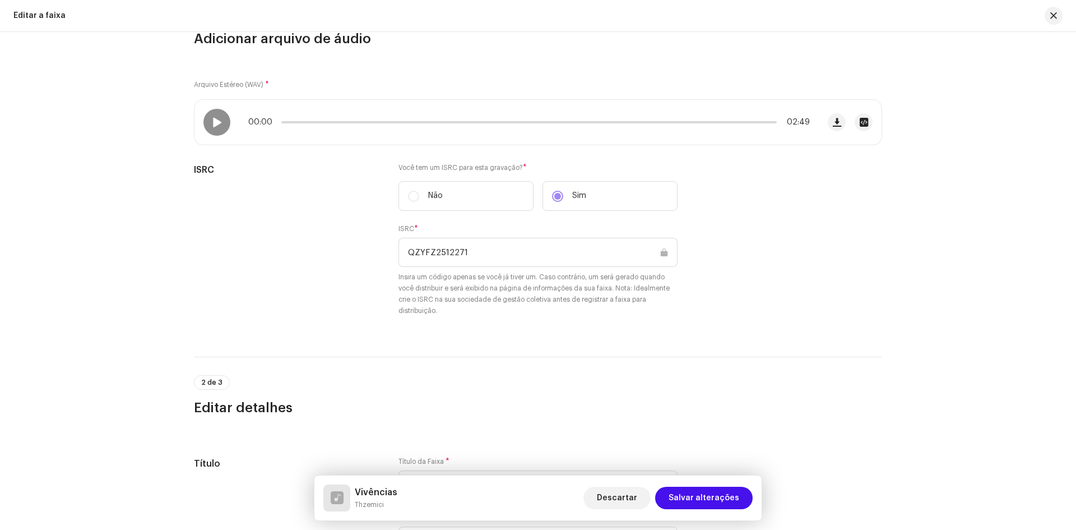
scroll to position [119, 0]
click at [211, 377] on span "2 de 3" at bounding box center [211, 379] width 21 height 7
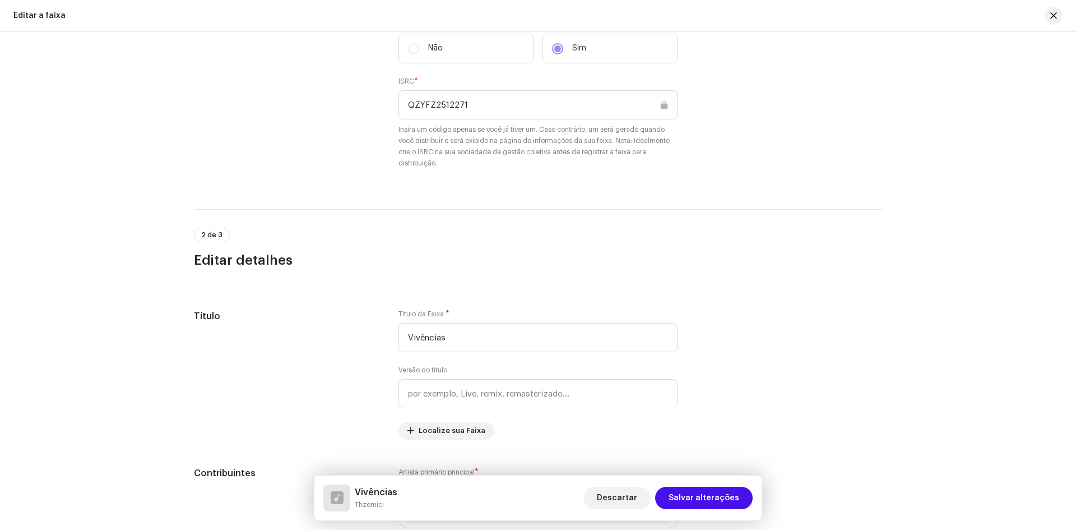
scroll to position [265, 0]
click at [414, 334] on input "Vivências" at bounding box center [538, 336] width 279 height 29
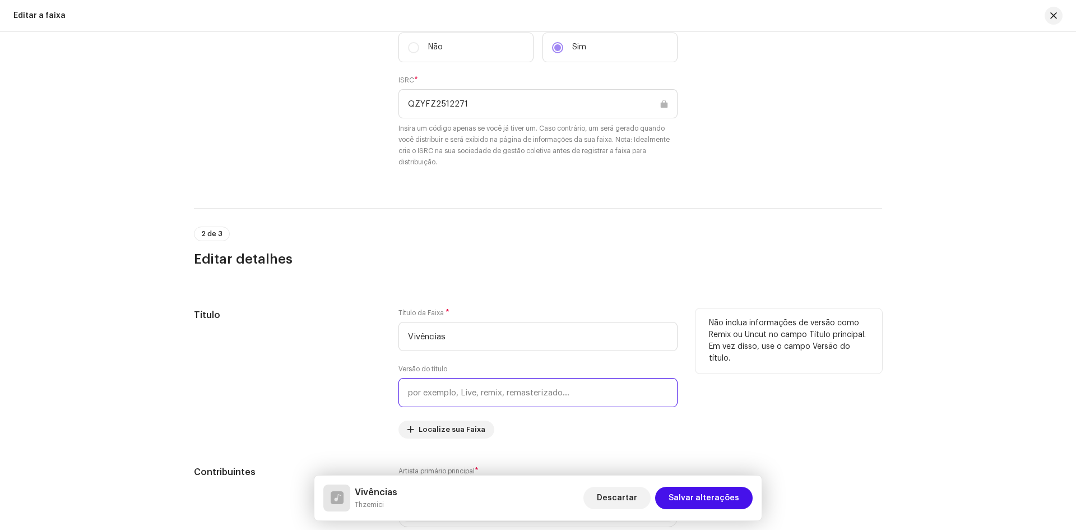
click at [484, 398] on input "text" at bounding box center [538, 392] width 279 height 29
click at [462, 429] on span "Localize sua Faixa" at bounding box center [452, 429] width 67 height 22
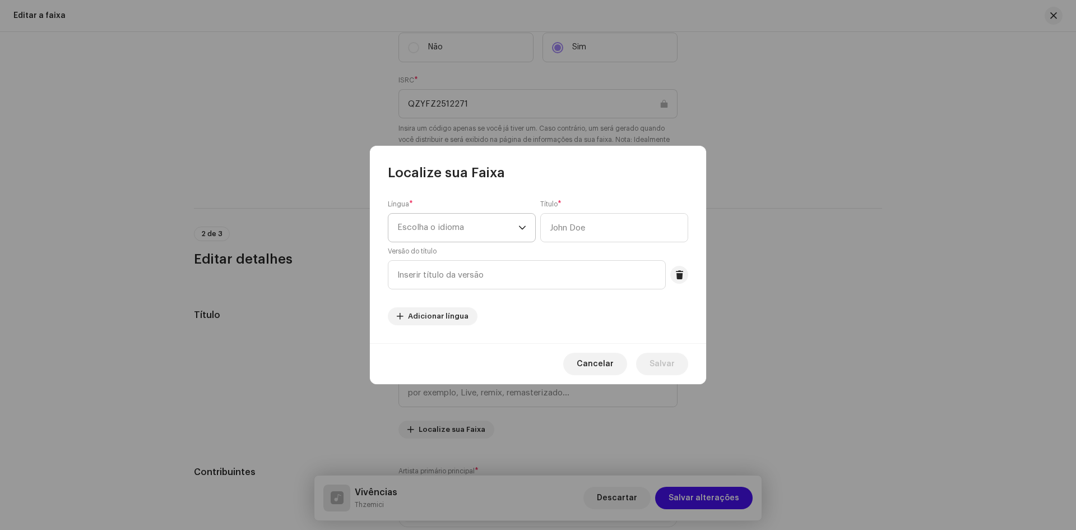
click at [483, 230] on span "Escolha o idioma" at bounding box center [457, 228] width 121 height 28
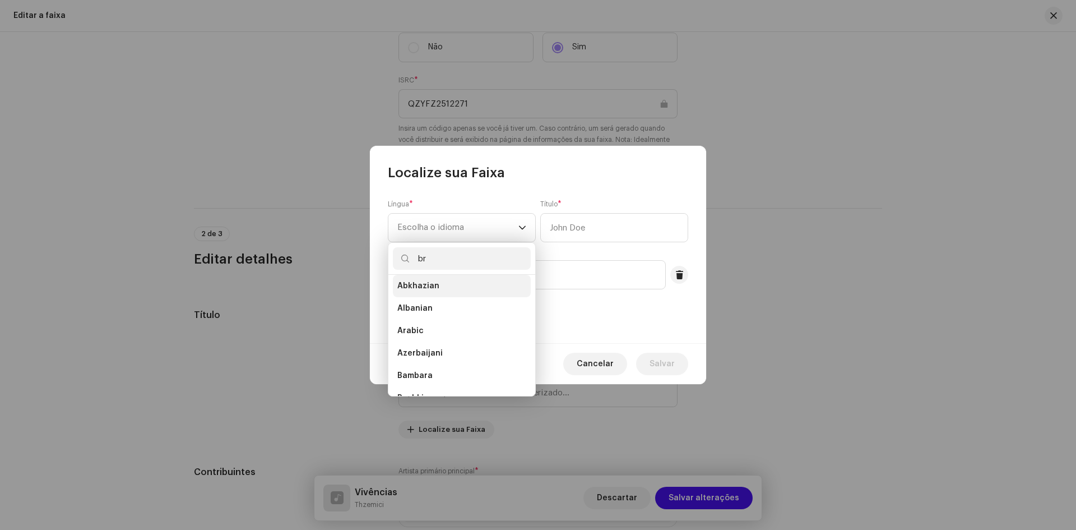
scroll to position [0, 0]
type input "b"
type input "po"
click at [452, 317] on li "Portuguese" at bounding box center [462, 313] width 138 height 22
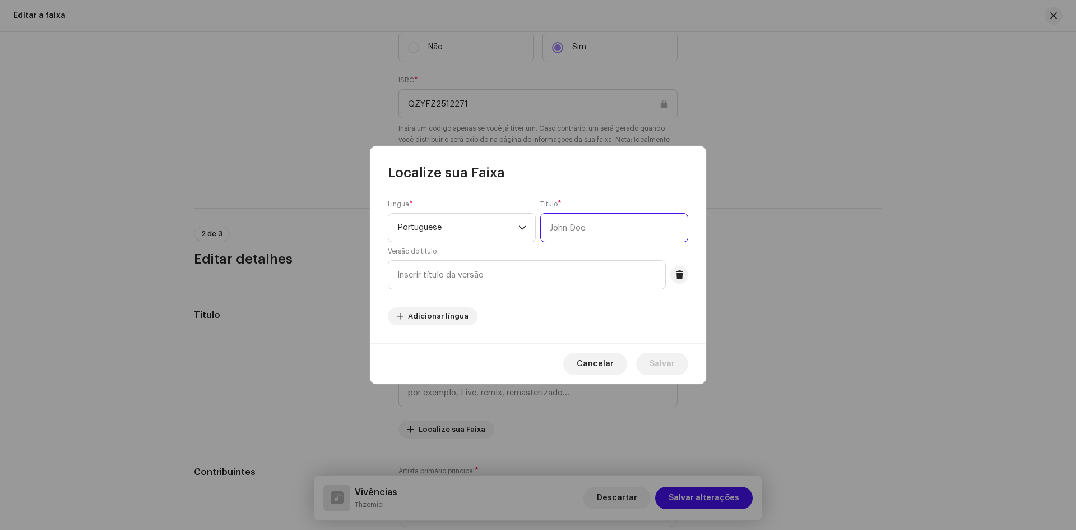
click at [582, 238] on input "text" at bounding box center [614, 227] width 148 height 29
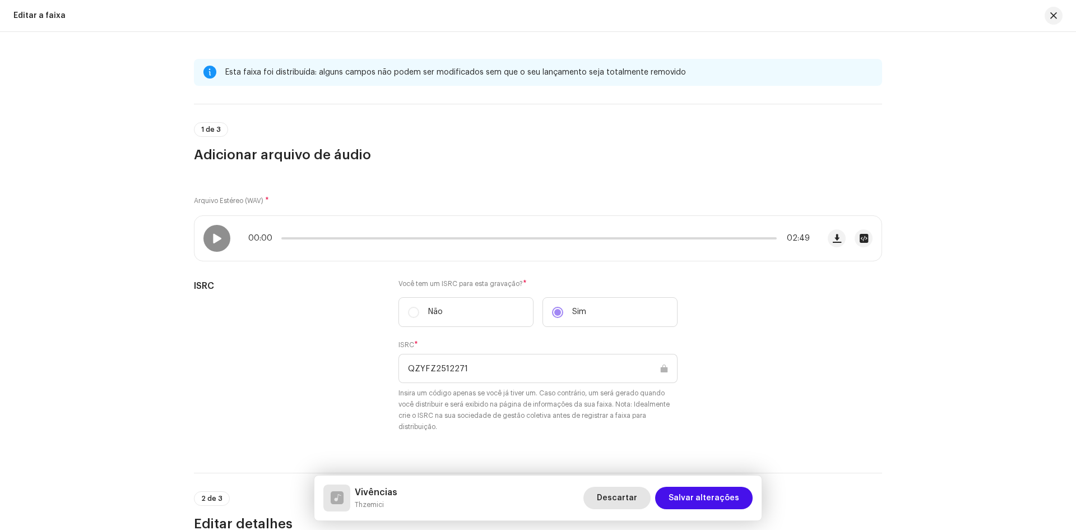
click at [628, 493] on span "Descartar" at bounding box center [617, 498] width 40 height 22
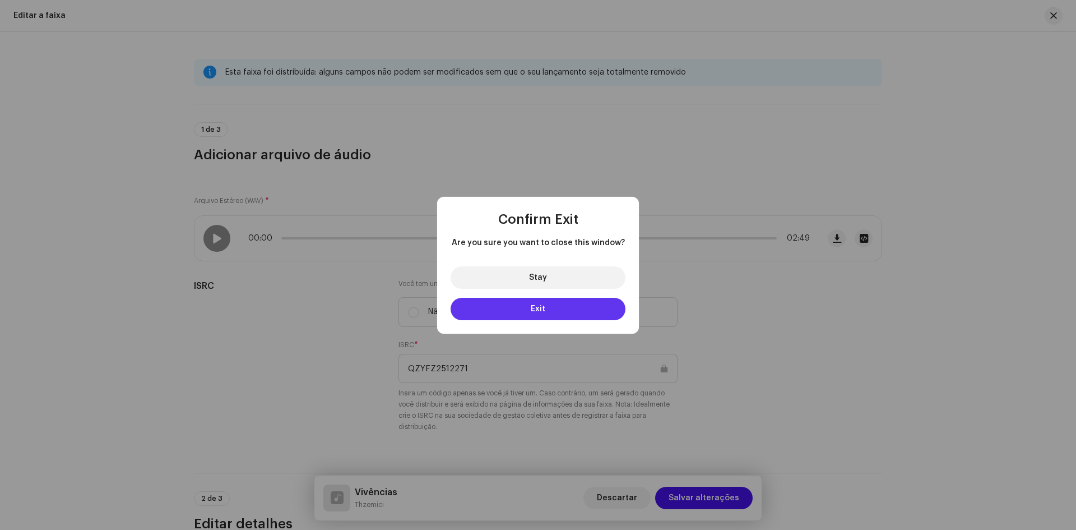
click at [572, 309] on button "Exit" at bounding box center [538, 309] width 175 height 22
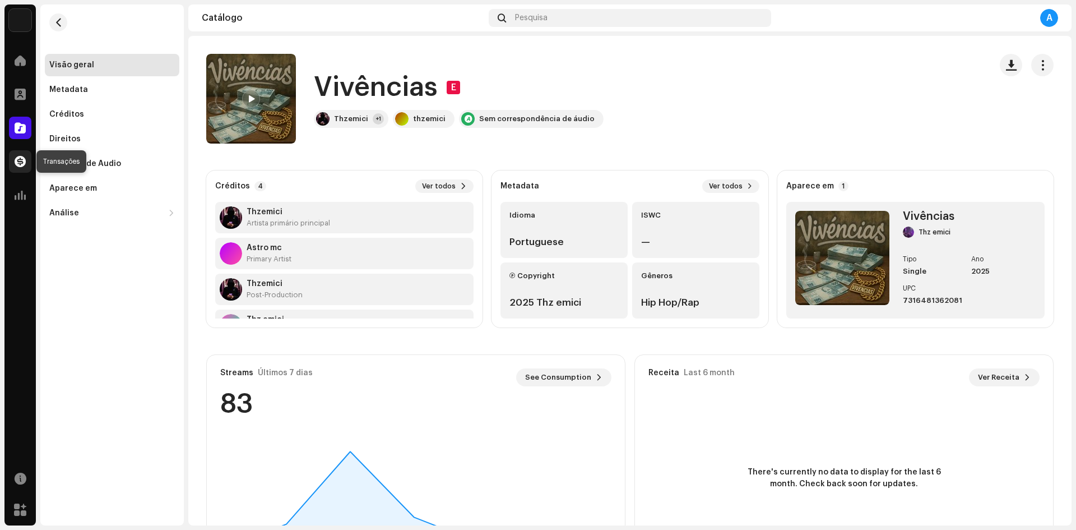
click at [17, 161] on span at bounding box center [20, 161] width 11 height 9
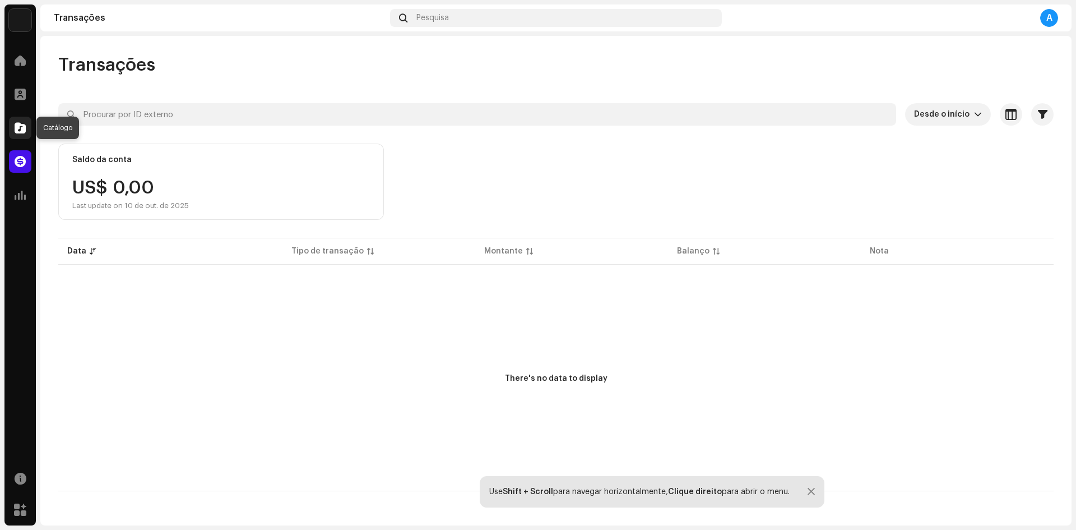
click at [21, 130] on span at bounding box center [20, 127] width 11 height 9
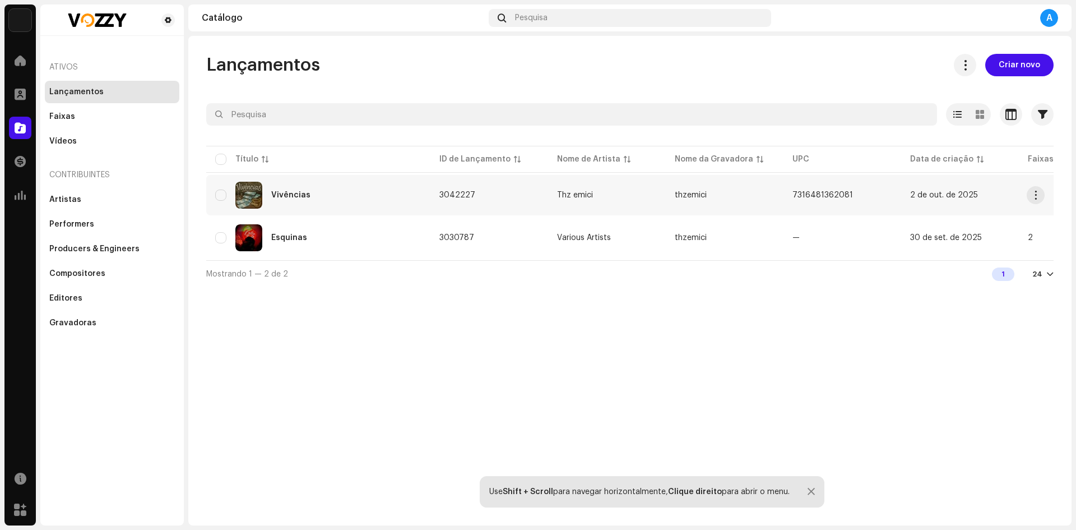
click at [324, 179] on td "Vivências" at bounding box center [318, 195] width 224 height 40
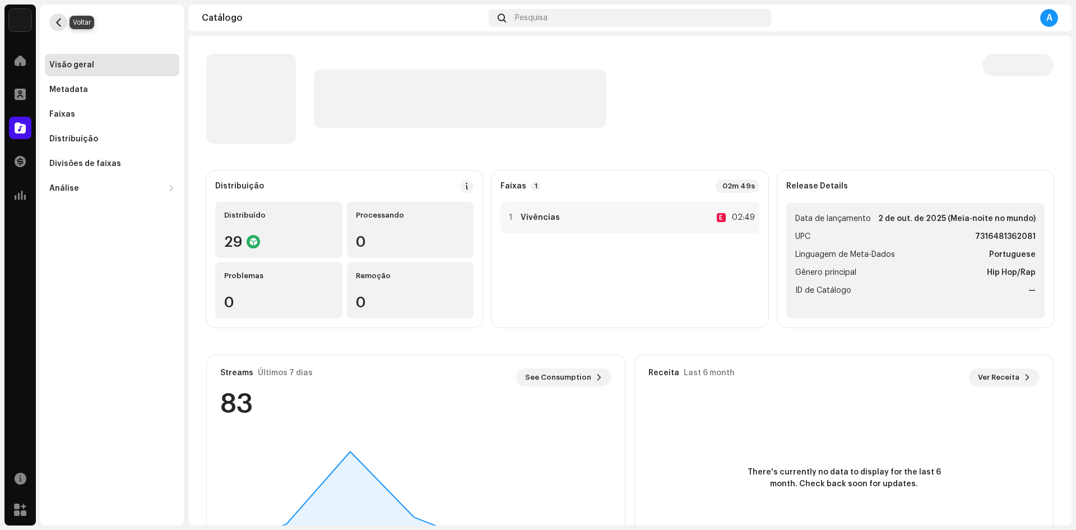
click at [60, 22] on span "button" at bounding box center [58, 22] width 8 height 9
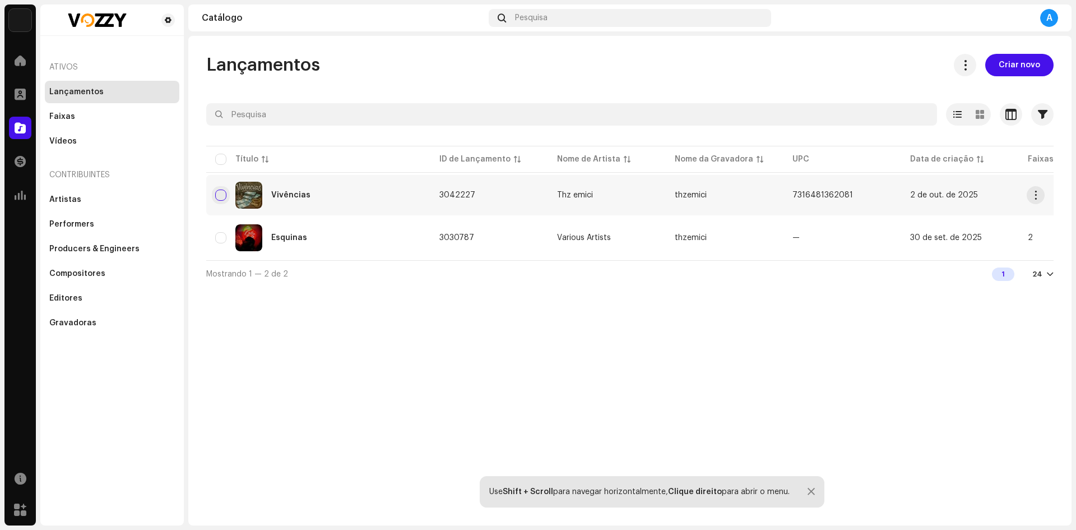
click at [220, 191] on input "checkbox" at bounding box center [220, 194] width 11 height 11
checkbox input "true"
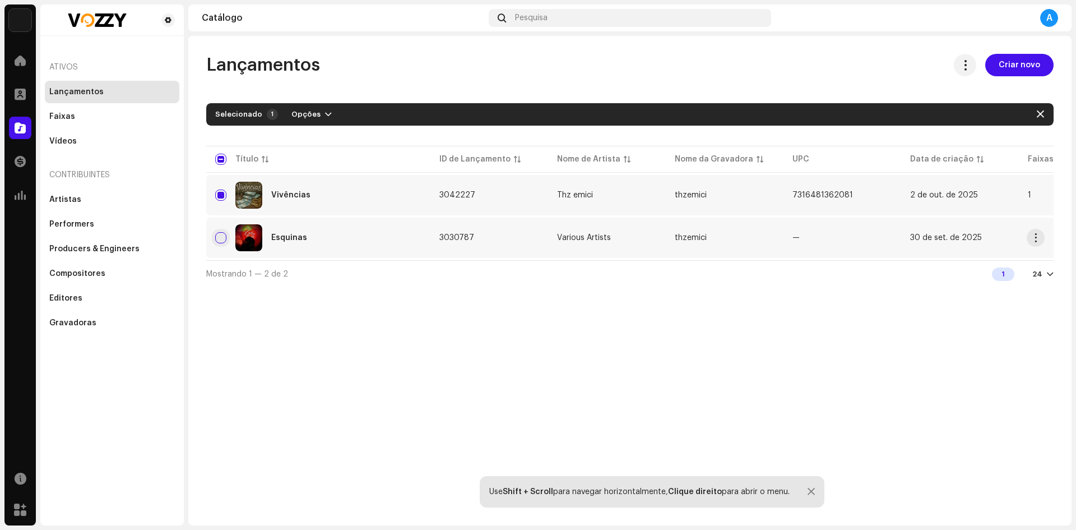
click at [217, 238] on input "Row Unselected" at bounding box center [220, 237] width 11 height 11
checkbox input "true"
click at [429, 113] on span "button" at bounding box center [432, 114] width 7 height 9
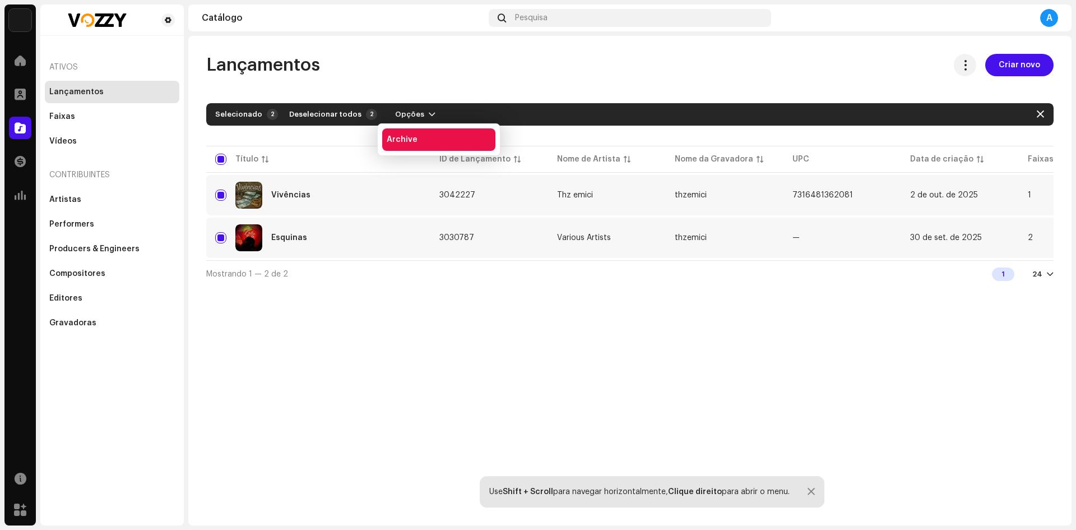
click at [422, 135] on div "Archive" at bounding box center [438, 139] width 113 height 22
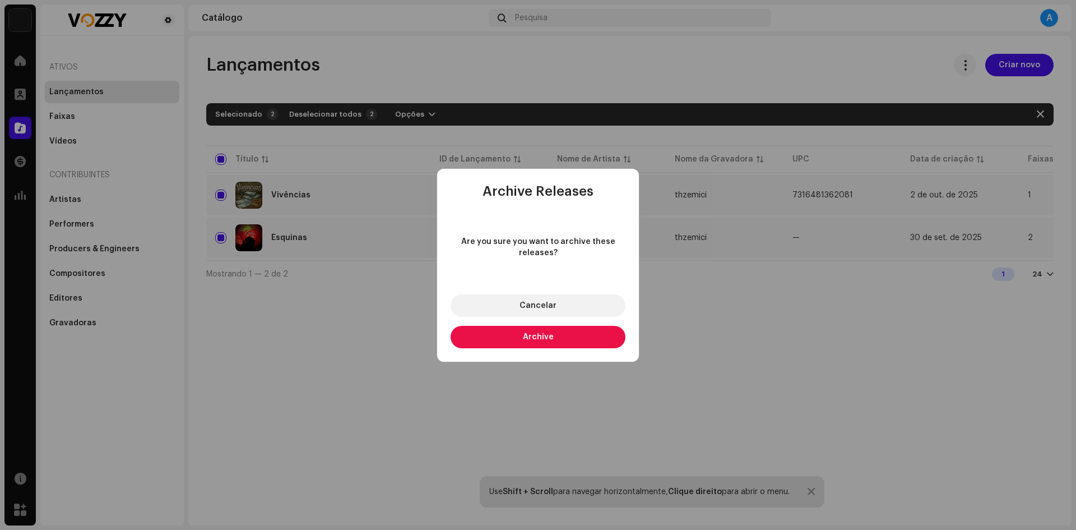
click at [508, 330] on button "Archive" at bounding box center [538, 337] width 175 height 22
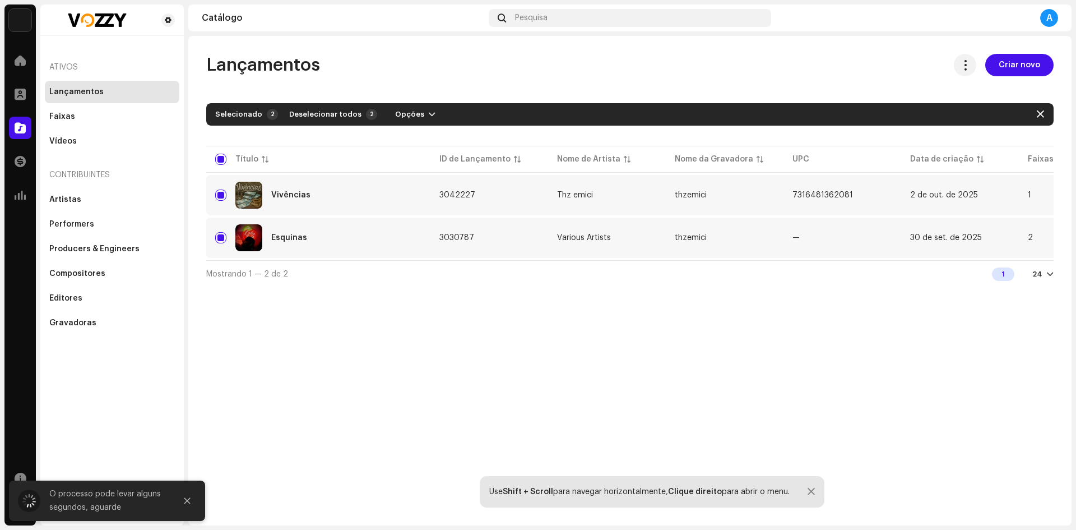
checkbox input "false"
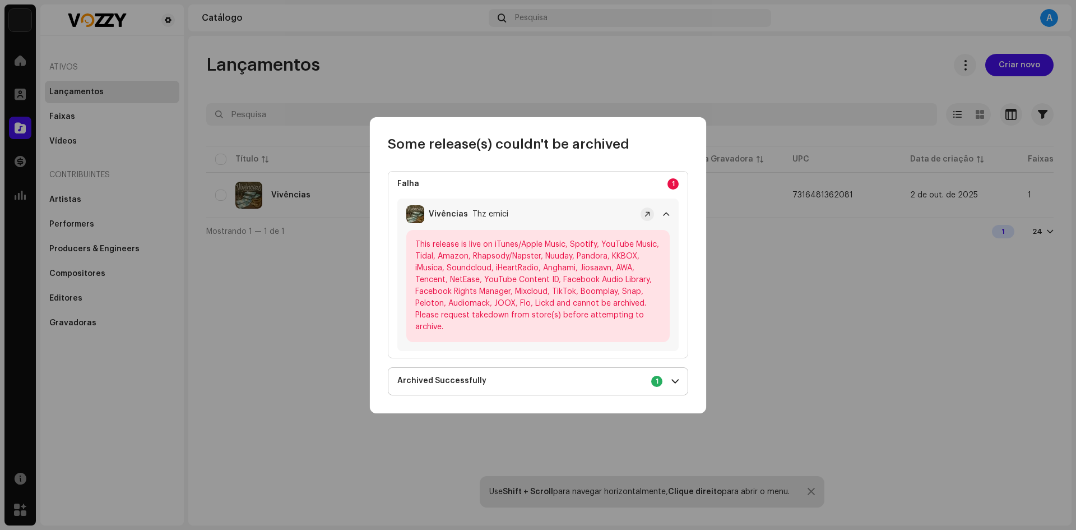
click at [544, 374] on p-accordion-header "Archived Successfully 1" at bounding box center [537, 381] width 299 height 27
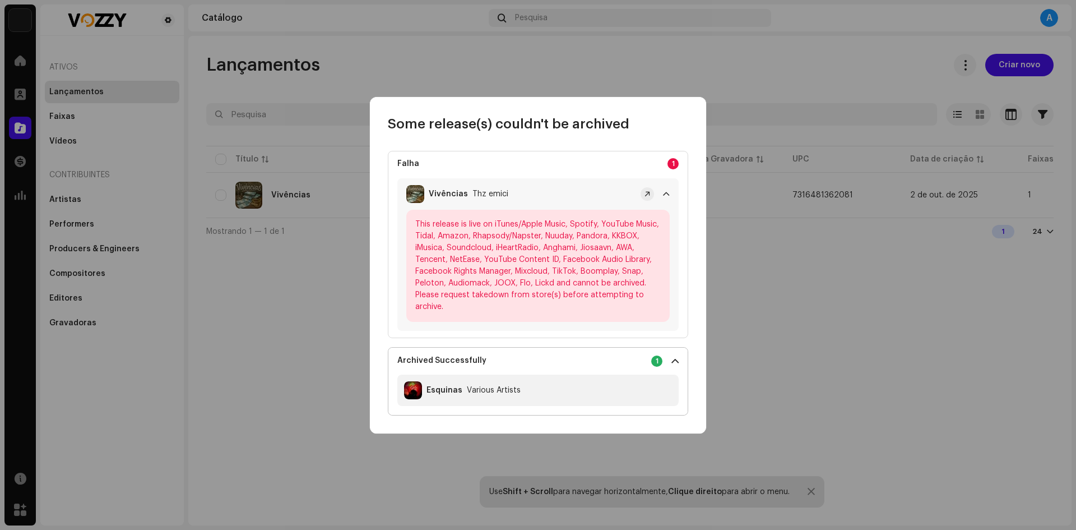
click at [549, 356] on div "Archived Successfully 1" at bounding box center [529, 361] width 265 height 12
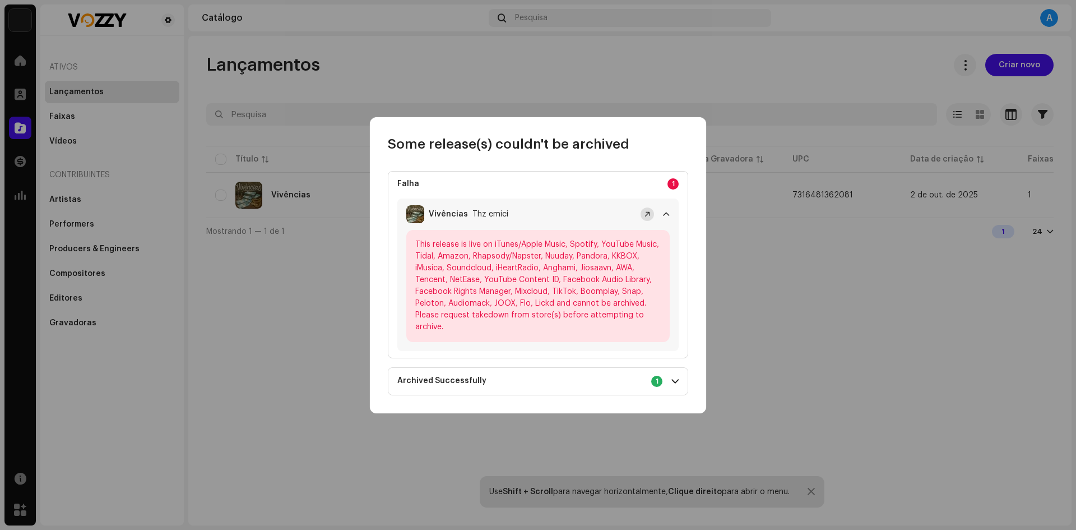
click at [644, 214] on button at bounding box center [647, 213] width 13 height 13
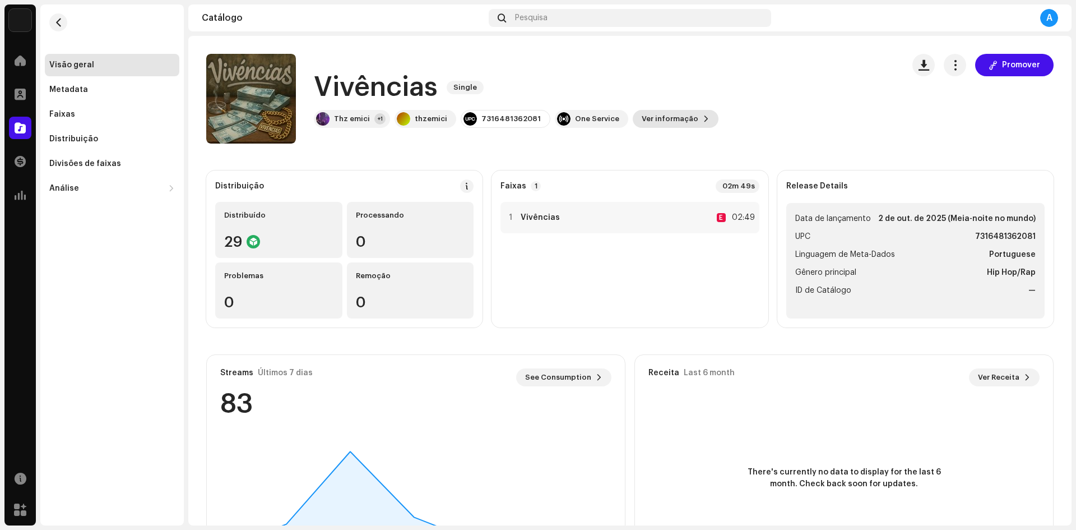
click at [661, 111] on span "Ver informação" at bounding box center [670, 119] width 57 height 22
click at [978, 64] on button "Promover" at bounding box center [1014, 65] width 78 height 22
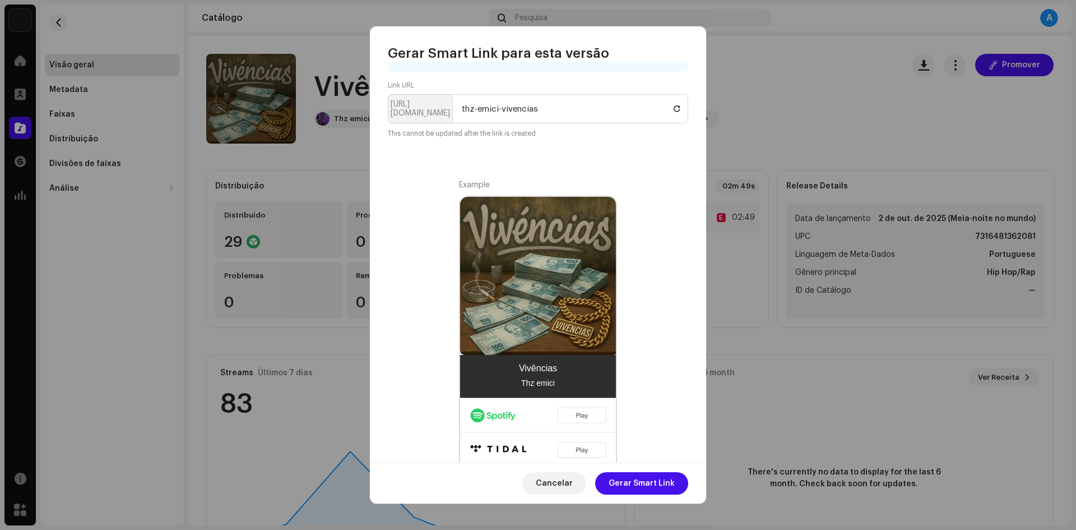
scroll to position [142, 0]
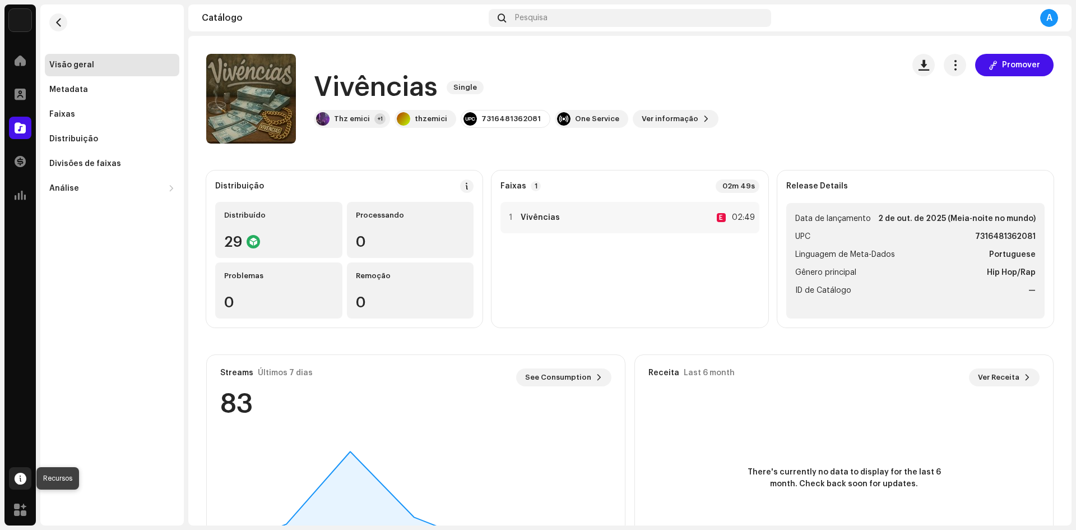
click at [22, 478] on span at bounding box center [21, 478] width 12 height 9
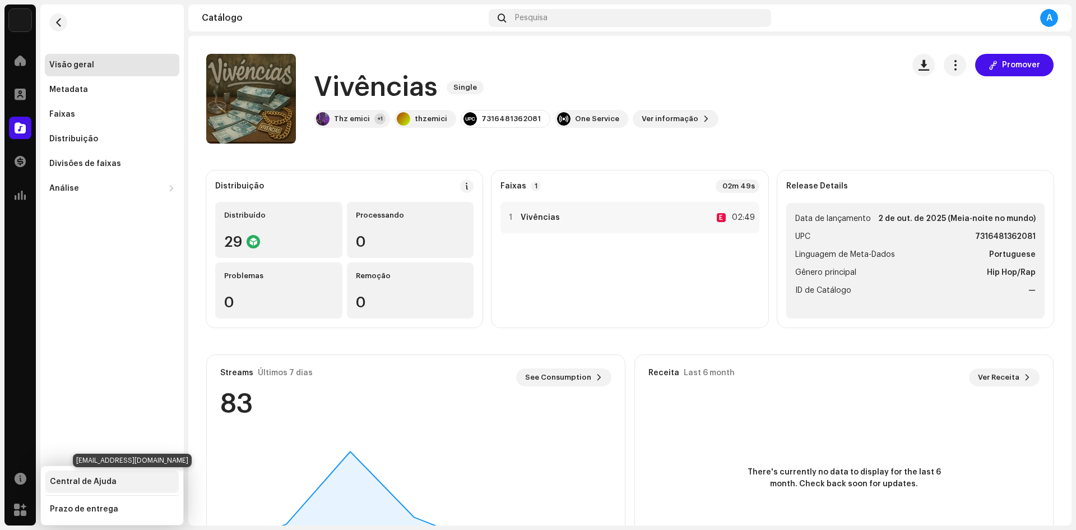
click at [81, 485] on div "Central de Ajuda" at bounding box center [83, 481] width 67 height 9
click at [101, 478] on div "Central de Ajuda" at bounding box center [83, 481] width 67 height 9
click at [143, 475] on div "Central de Ajuda" at bounding box center [111, 481] width 133 height 22
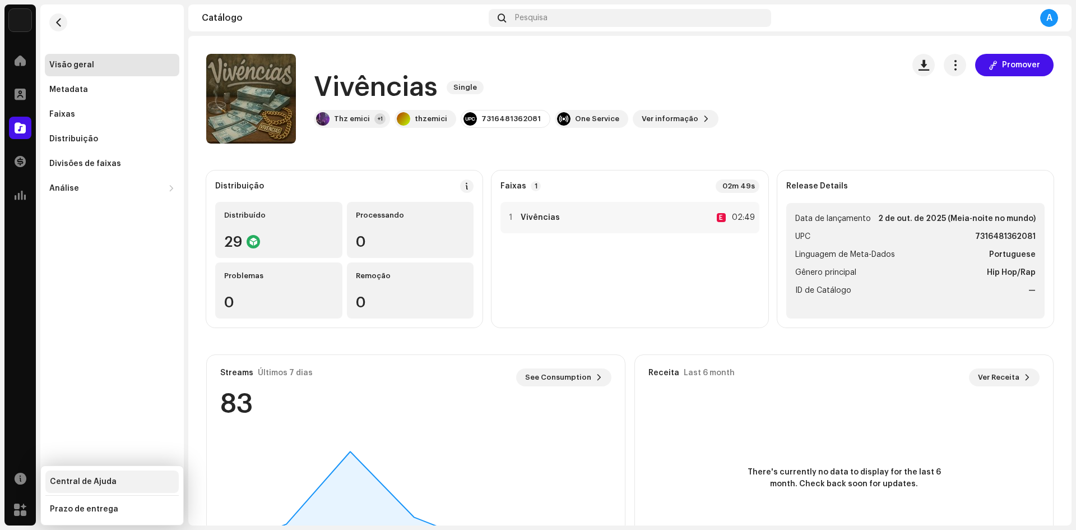
click at [143, 475] on div "Central de Ajuda" at bounding box center [111, 481] width 133 height 22
click at [98, 165] on div "Divisões de faixas" at bounding box center [85, 163] width 72 height 9
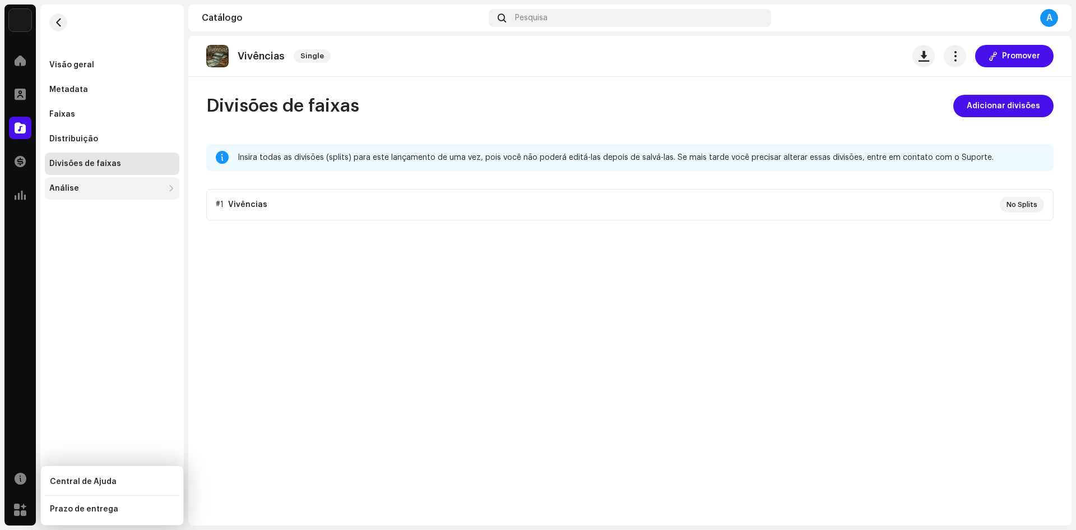
click at [101, 198] on div "Análise" at bounding box center [112, 188] width 135 height 22
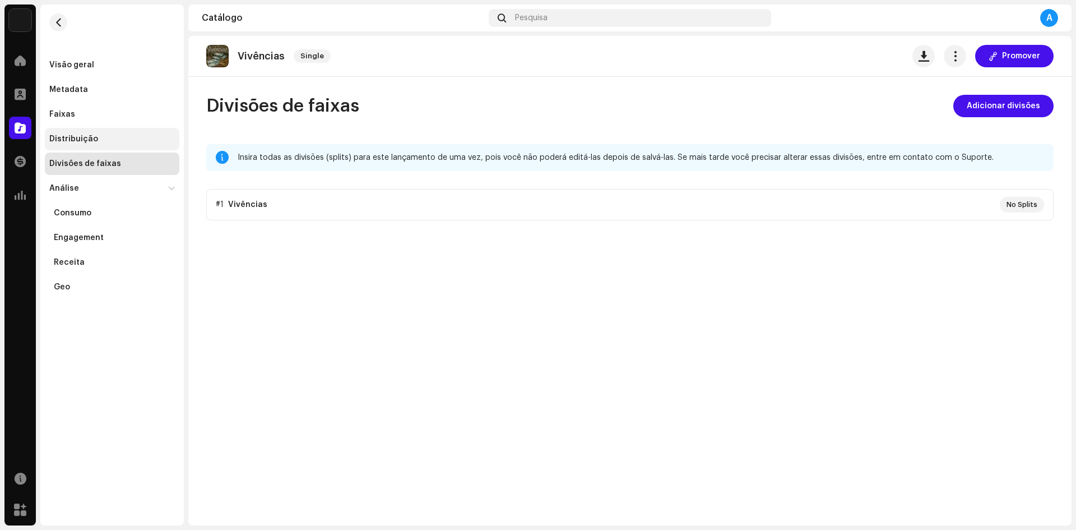
click at [98, 139] on div "Distribuição" at bounding box center [112, 139] width 126 height 9
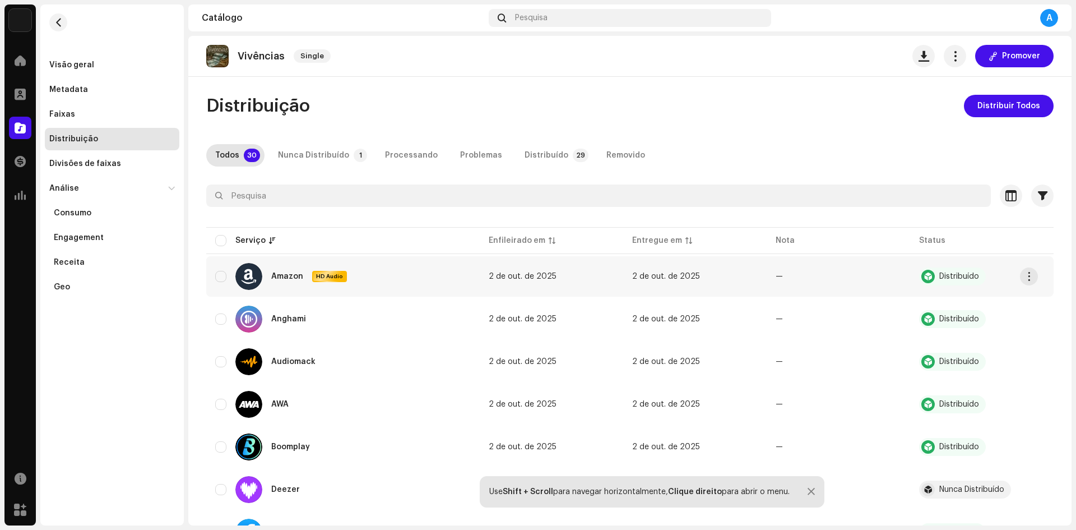
click at [220, 270] on div "Amazon HD Audio" at bounding box center [343, 276] width 256 height 27
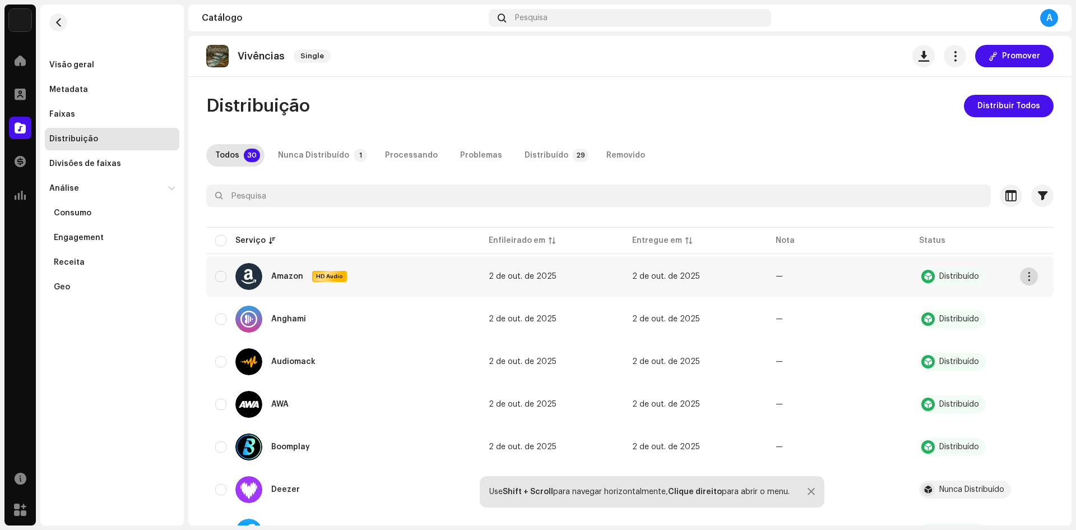
click at [1034, 273] on button "button" at bounding box center [1029, 276] width 18 height 18
click at [330, 150] on div "Nunca Distribuído" at bounding box center [313, 155] width 71 height 22
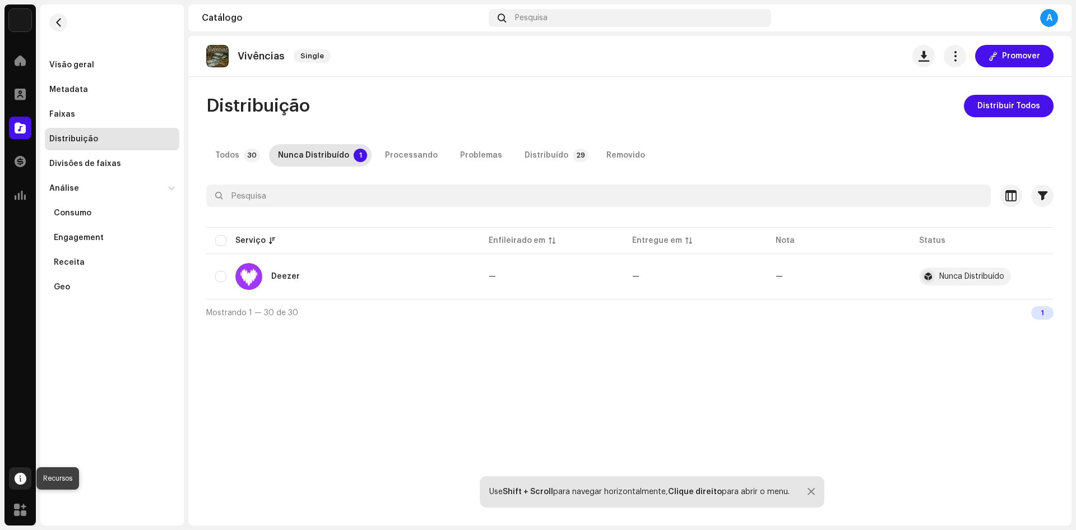
click at [19, 477] on span at bounding box center [21, 478] width 12 height 9
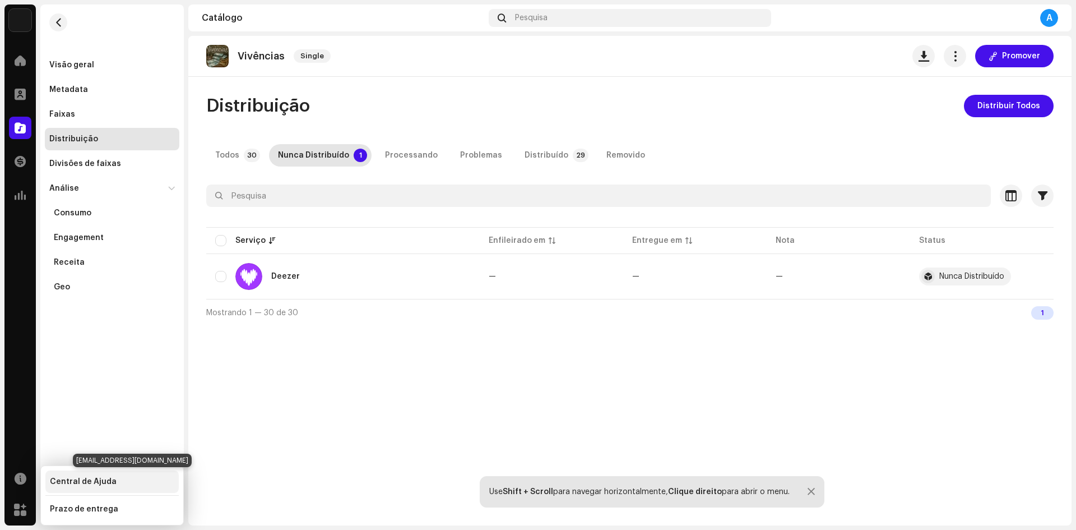
click at [63, 475] on div "Central de Ajuda" at bounding box center [111, 481] width 133 height 22
click at [27, 55] on div at bounding box center [20, 60] width 22 height 22
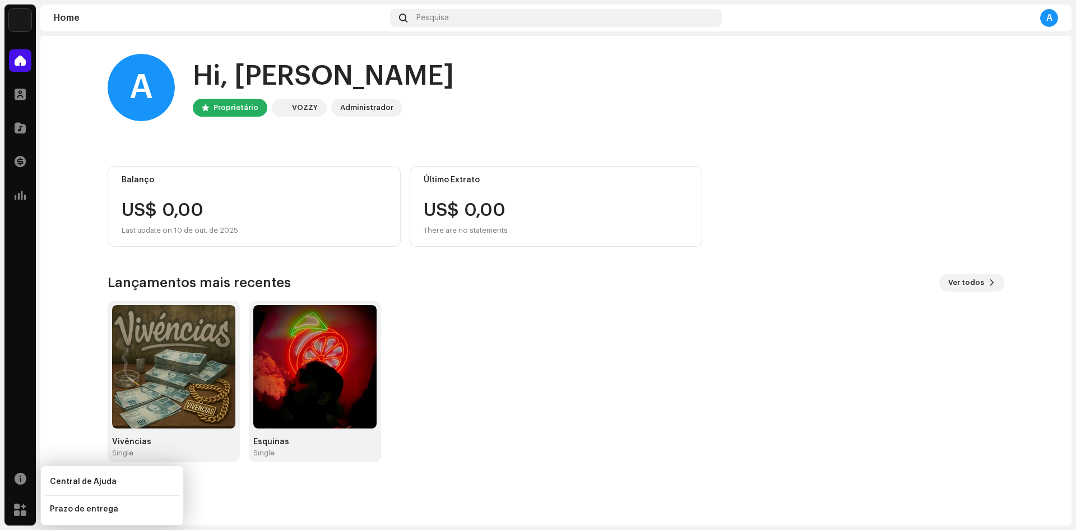
click at [376, 110] on div "Administrador" at bounding box center [366, 107] width 53 height 13
click at [350, 107] on div "Administrador" at bounding box center [366, 107] width 53 height 13
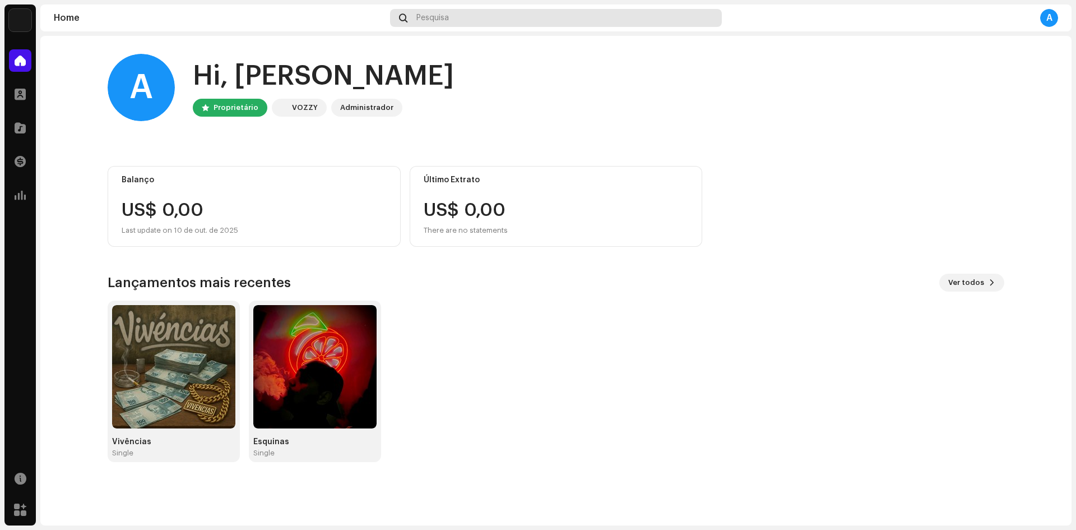
click at [514, 14] on div "Pesquisa" at bounding box center [556, 18] width 332 height 18
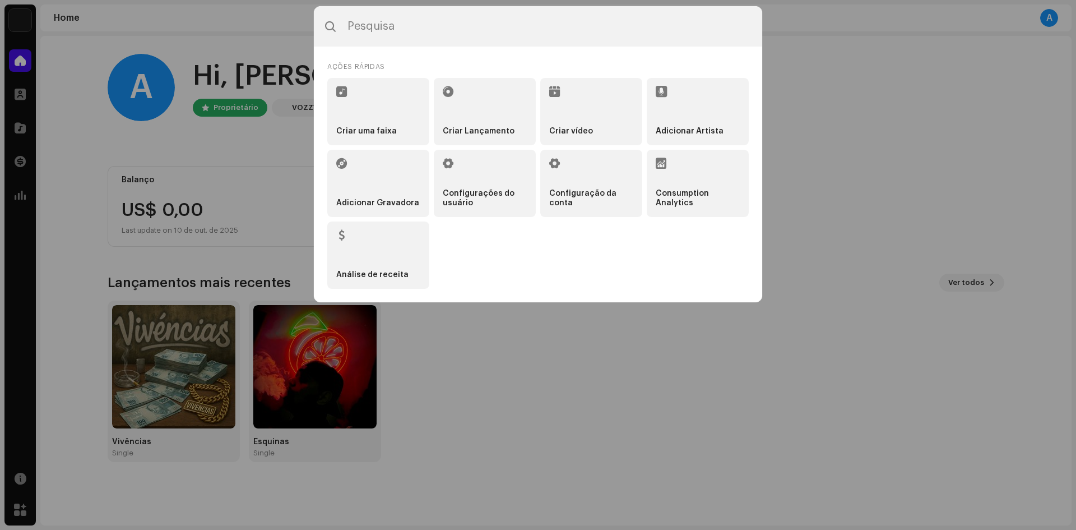
click at [514, 14] on input "text" at bounding box center [538, 26] width 448 height 40
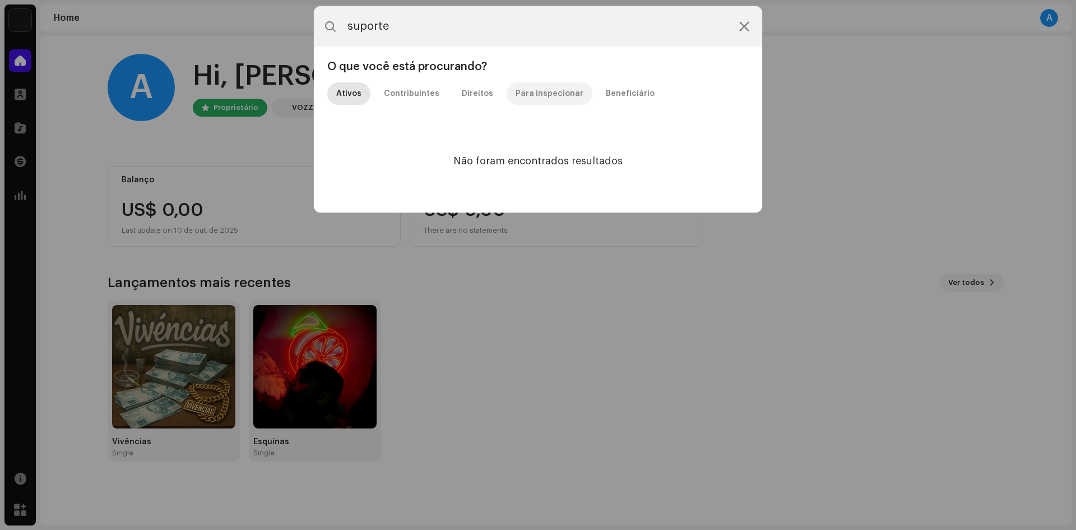
type input "suporte"
click at [522, 91] on div "Para inspecionar" at bounding box center [550, 93] width 68 height 22
click at [482, 89] on div "Direitos" at bounding box center [477, 93] width 31 height 22
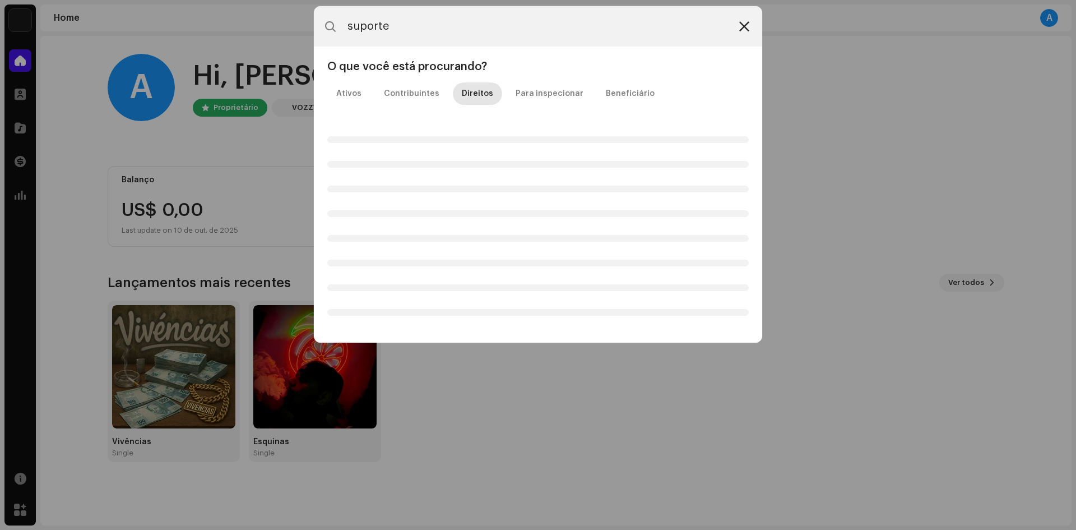
click at [745, 25] on icon at bounding box center [744, 26] width 10 height 9
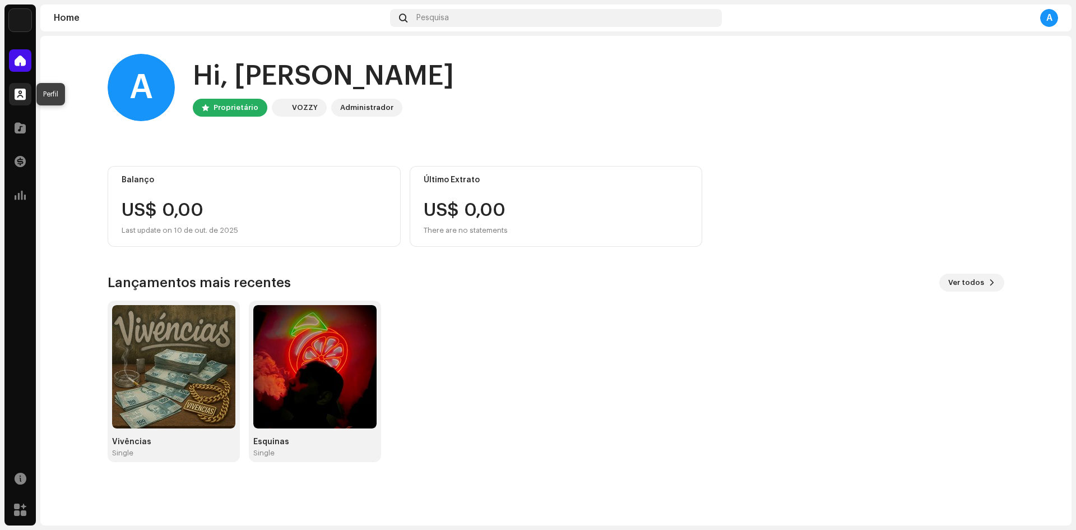
click at [13, 86] on div at bounding box center [20, 94] width 22 height 22
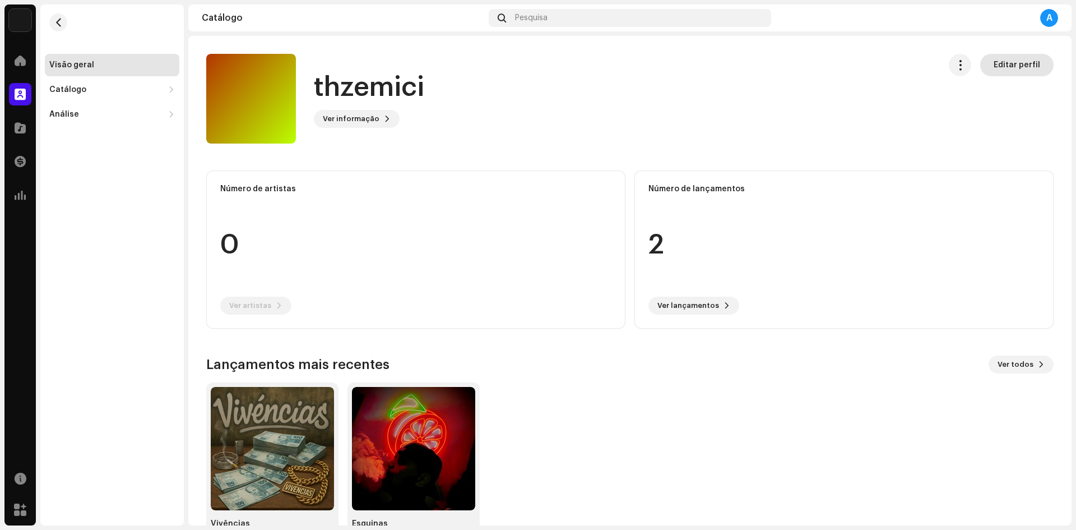
click at [1011, 55] on catalog-labels-details-overview "thzemici Editar perfil thzemici Ver informação Editar perfil Editar perfil Núme…" at bounding box center [629, 299] width 883 height 526
click at [1011, 55] on span "Editar perfil" at bounding box center [1017, 65] width 47 height 22
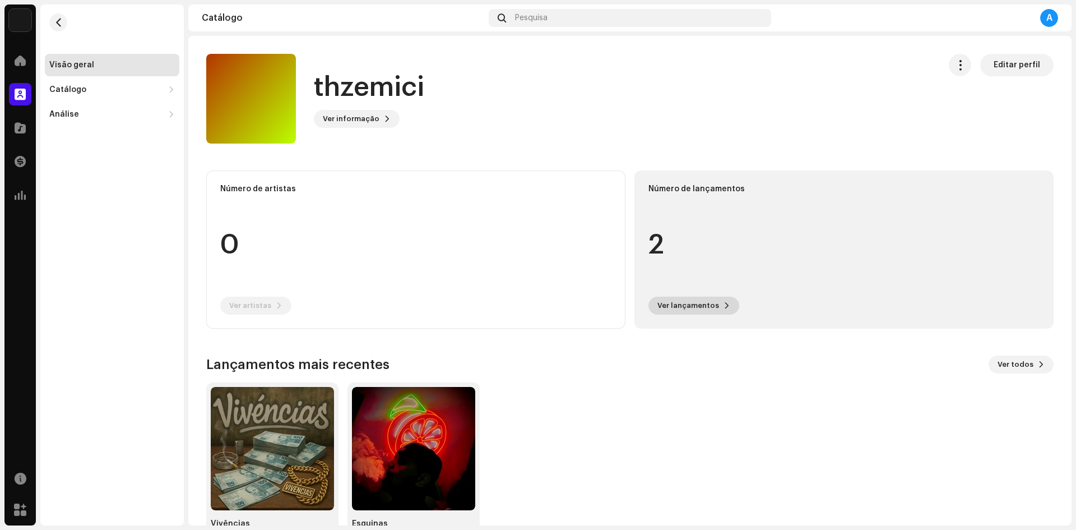
click at [688, 299] on span "Ver lançamentos" at bounding box center [688, 305] width 62 height 22
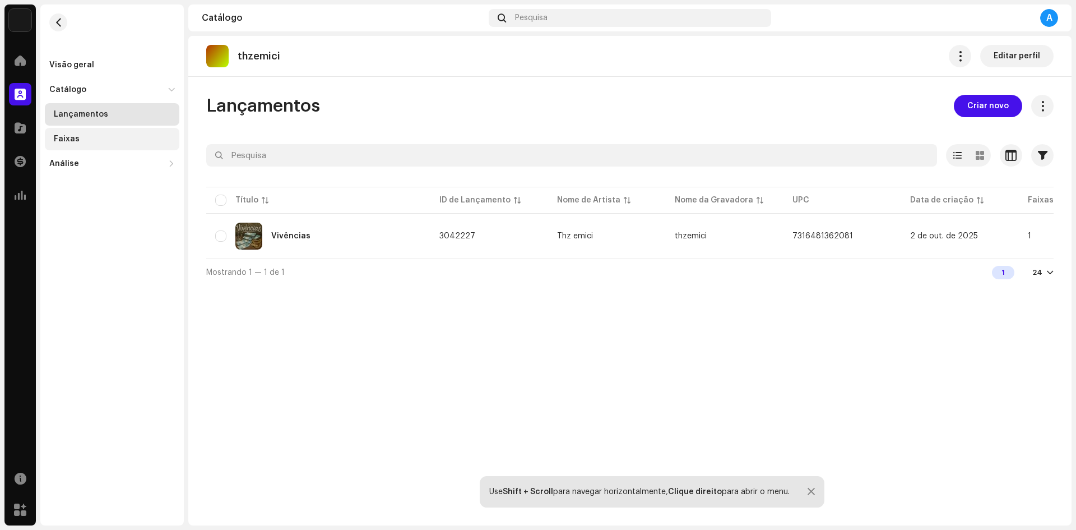
click at [119, 140] on div "Faixas" at bounding box center [114, 139] width 121 height 9
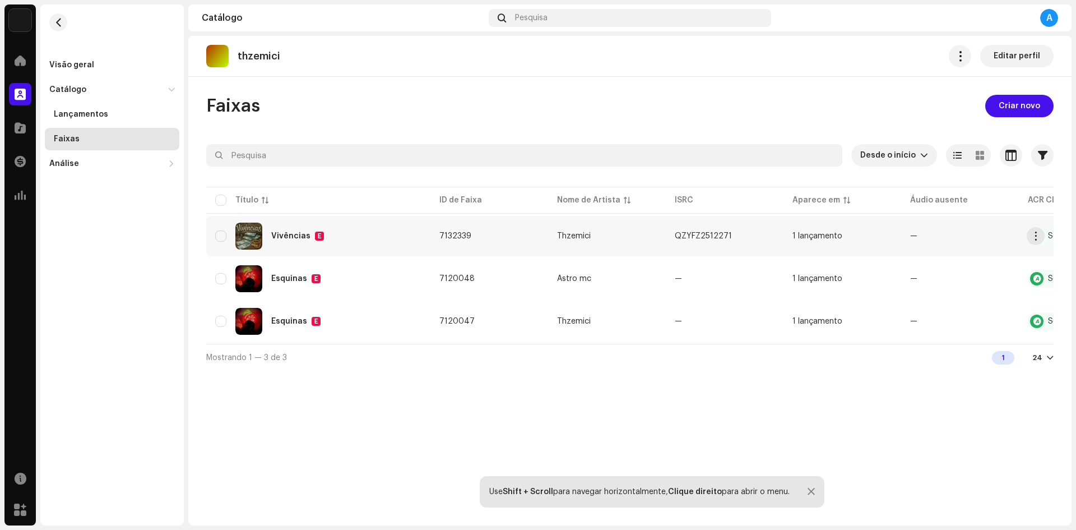
click at [342, 235] on div "Vivências E" at bounding box center [318, 236] width 206 height 27
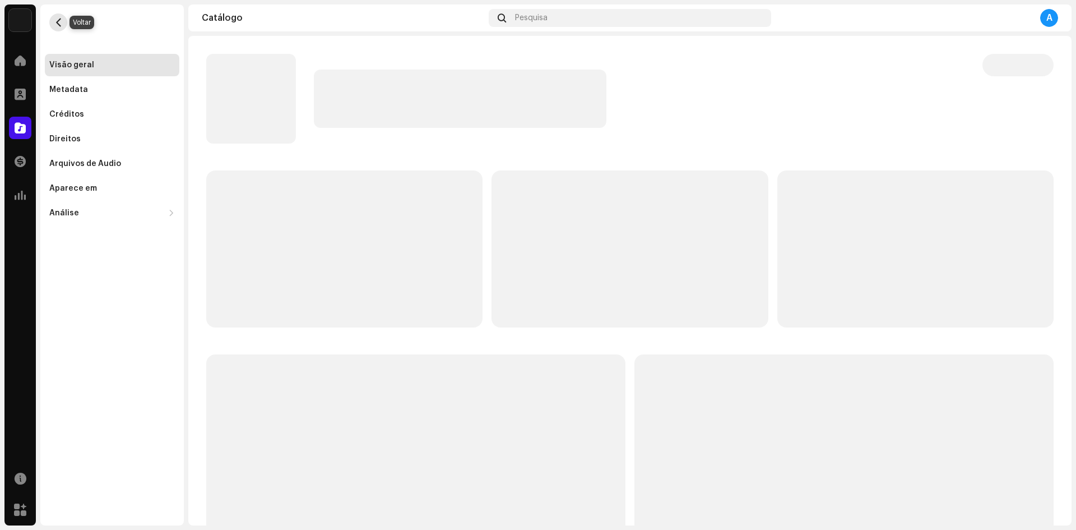
click at [58, 23] on span "button" at bounding box center [58, 22] width 8 height 9
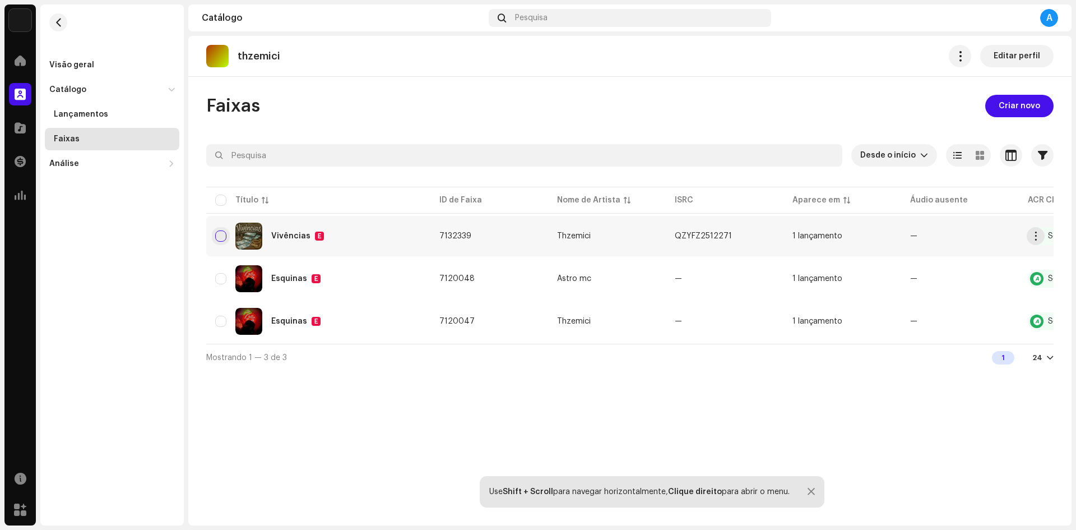
click at [219, 235] on input "checkbox" at bounding box center [220, 235] width 11 height 11
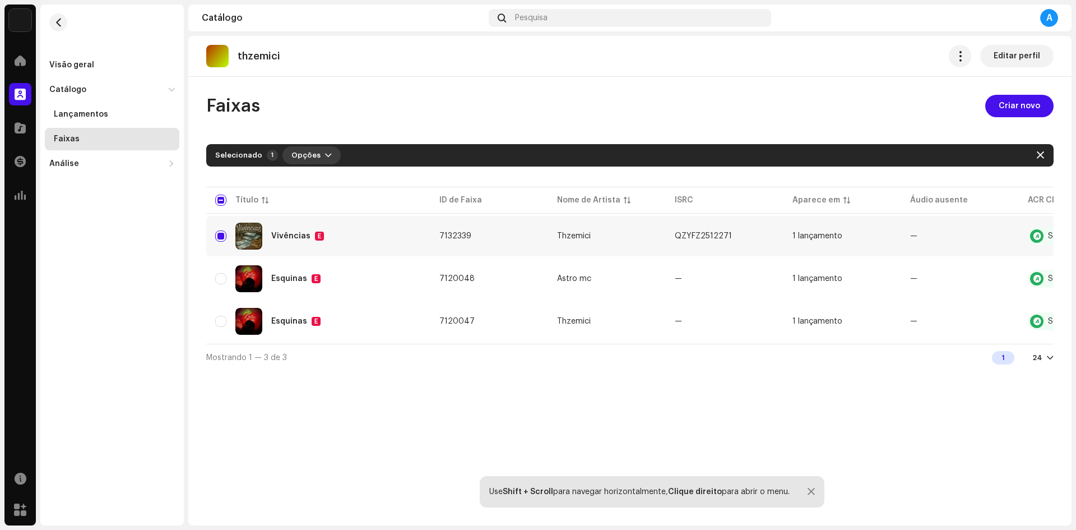
click at [308, 157] on span "Opções" at bounding box center [305, 155] width 29 height 22
click at [325, 153] on span "button" at bounding box center [328, 155] width 7 height 9
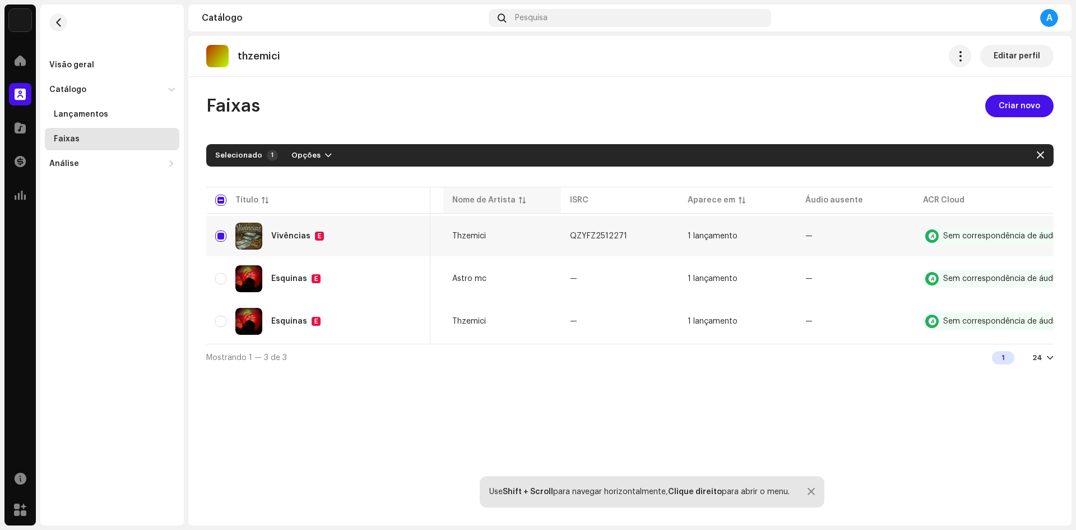
scroll to position [0, 125]
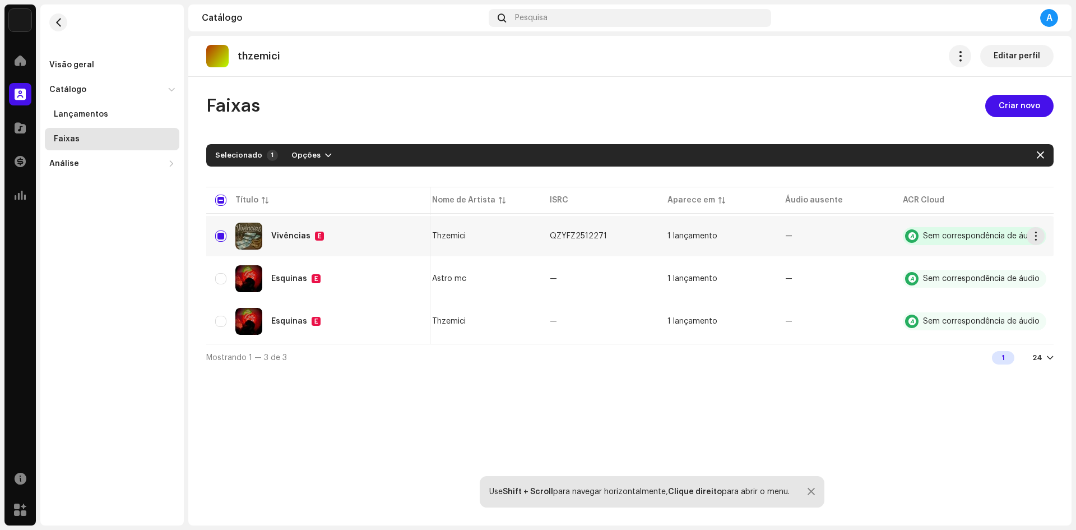
click at [920, 235] on div "Sem correspondência de áudio" at bounding box center [974, 236] width 143 height 18
click at [1036, 231] on span "button" at bounding box center [1036, 235] width 8 height 9
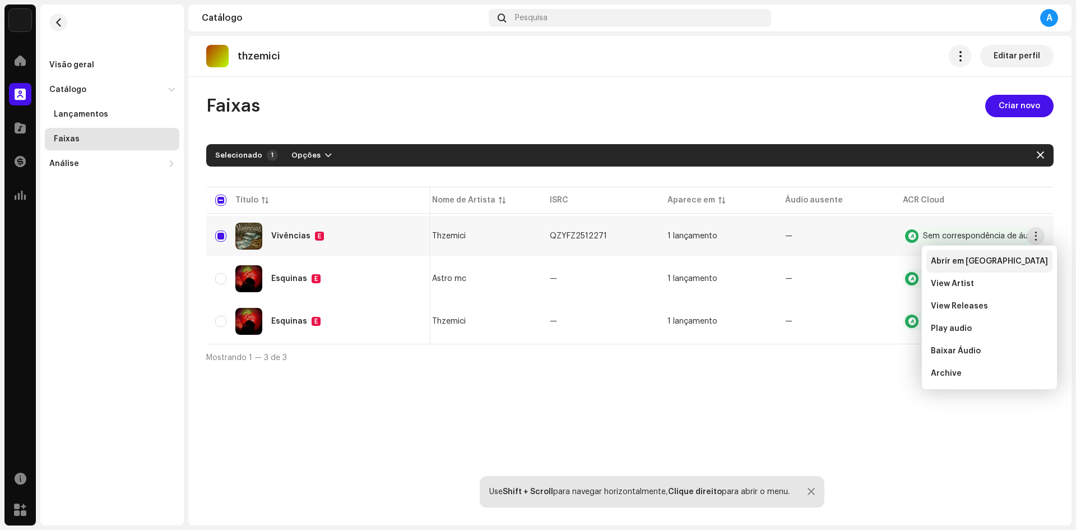
click at [967, 261] on span "Abrir em [GEOGRAPHIC_DATA]" at bounding box center [989, 261] width 117 height 9
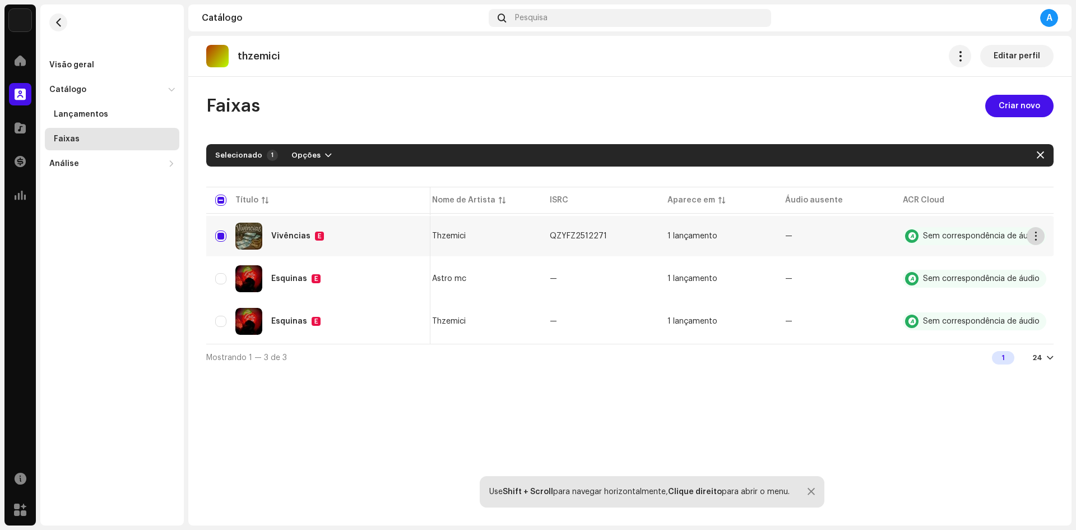
click at [1038, 232] on span "button" at bounding box center [1036, 235] width 8 height 9
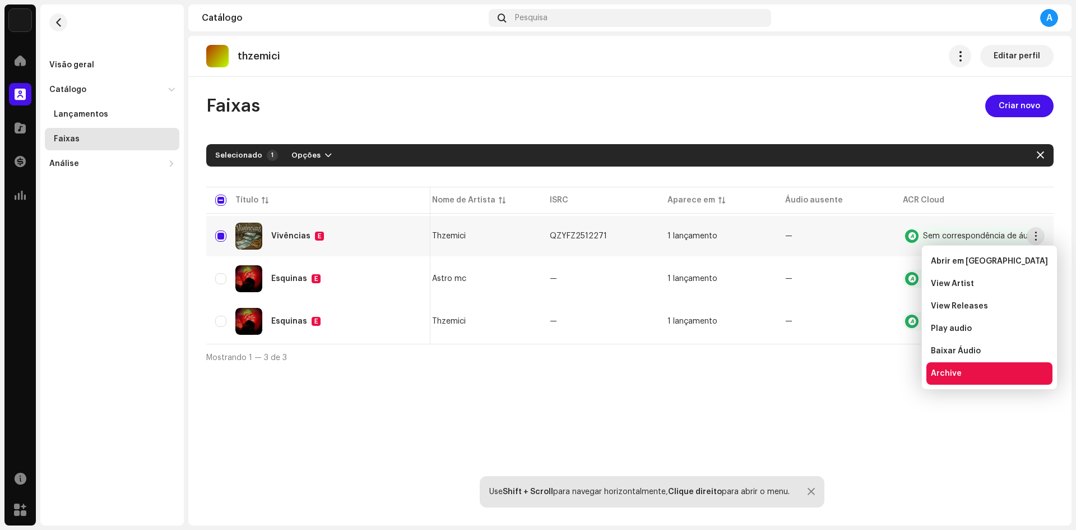
click at [956, 371] on span "Archive" at bounding box center [946, 373] width 31 height 9
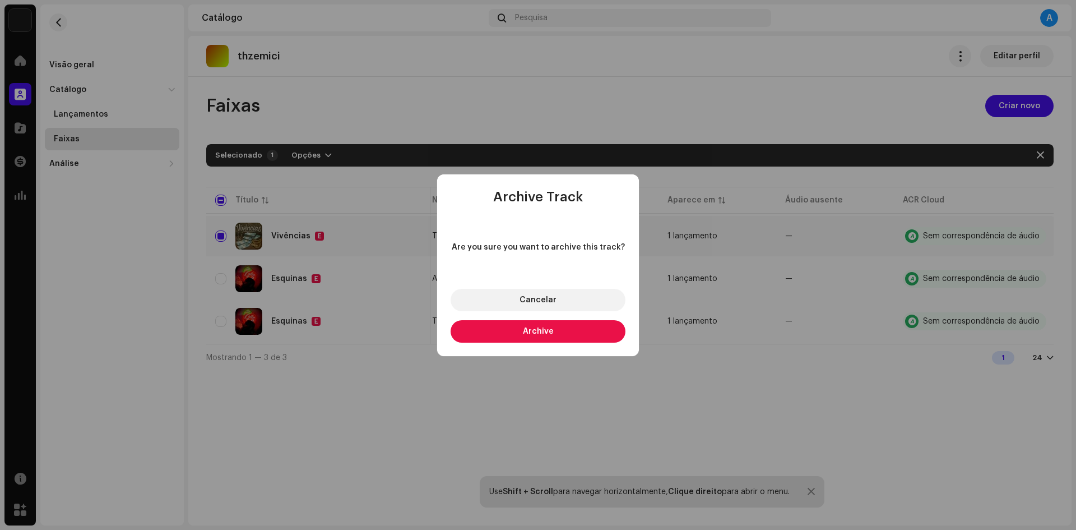
click at [598, 328] on button "Archive" at bounding box center [538, 331] width 175 height 22
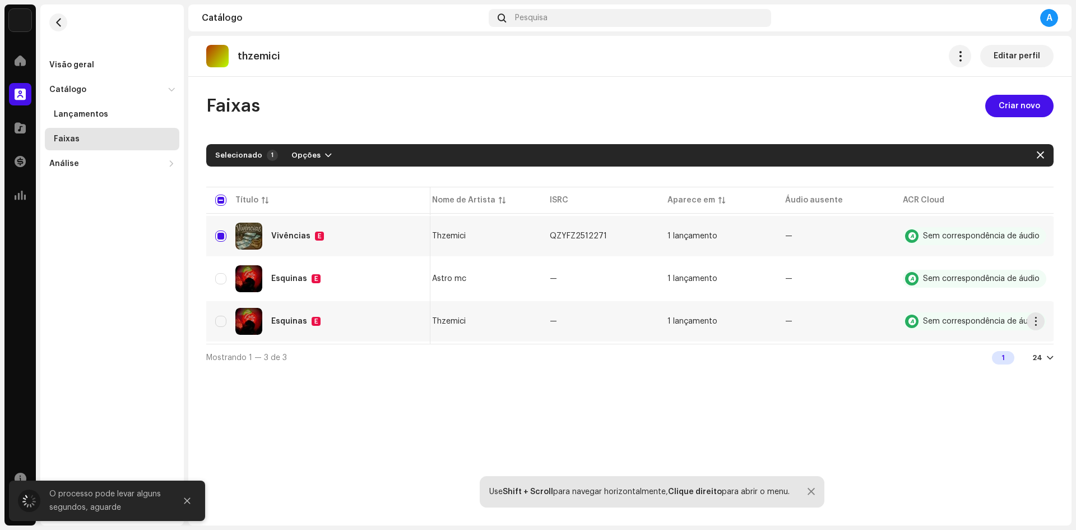
checkbox input "false"
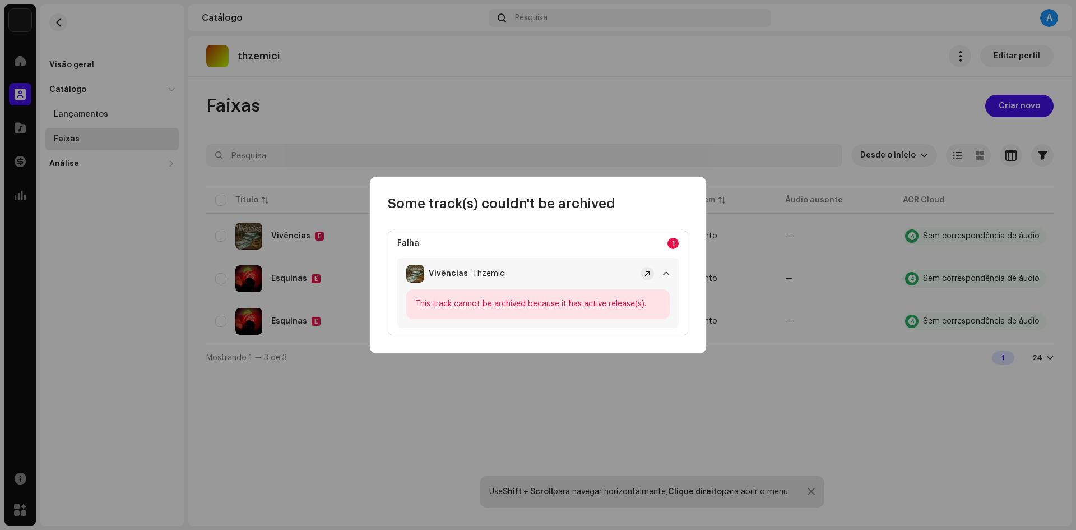
click at [662, 270] on p-accordion-header "Vivências Thzemici" at bounding box center [537, 273] width 281 height 31
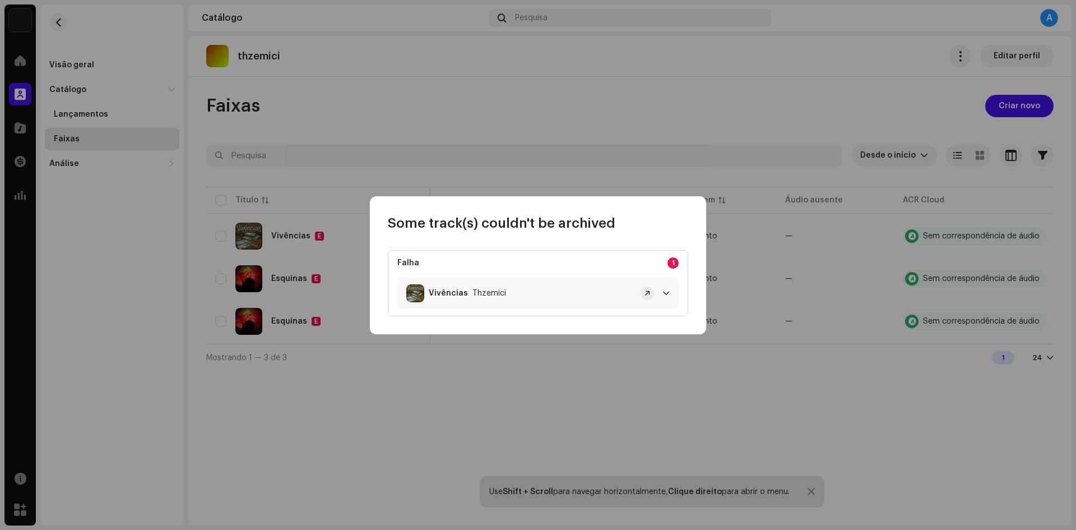
click at [669, 295] on span at bounding box center [666, 293] width 7 height 9
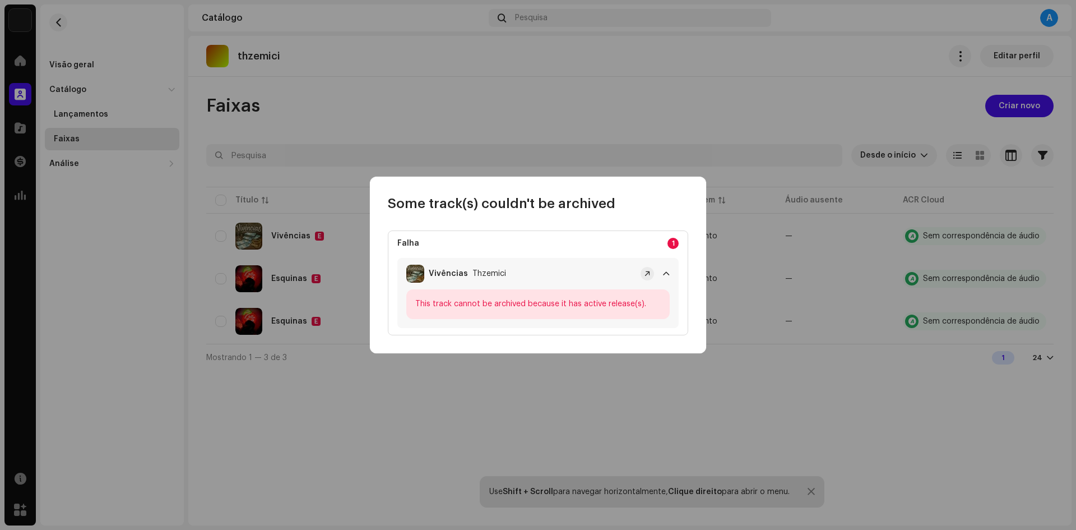
click at [669, 247] on p-badge "1" at bounding box center [673, 243] width 11 height 11
click at [670, 246] on p-badge "1" at bounding box center [673, 243] width 11 height 11
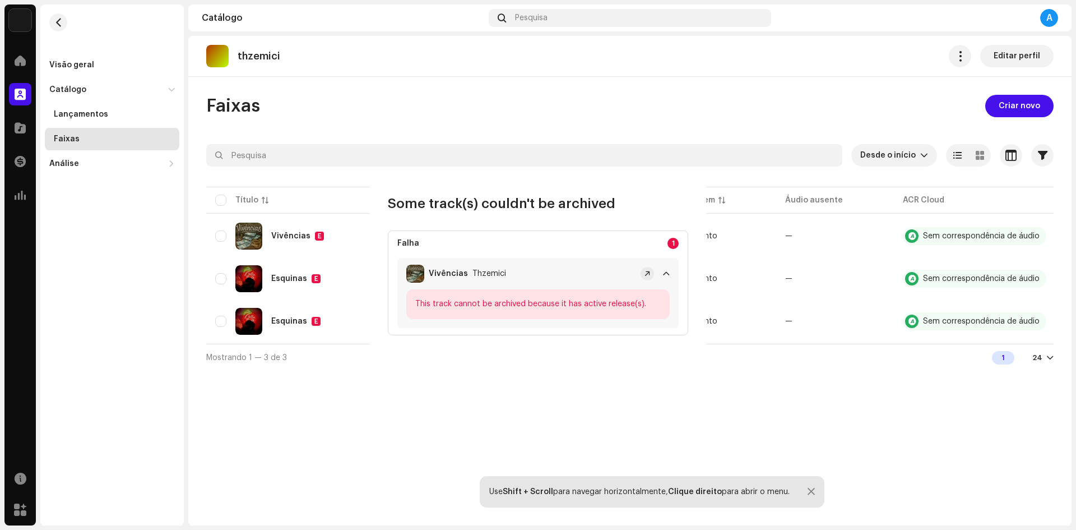
click at [708, 137] on div "Some track(s) couldn't be archived Falha 1 Vivências Thzemici This track cannot…" at bounding box center [538, 265] width 1076 height 530
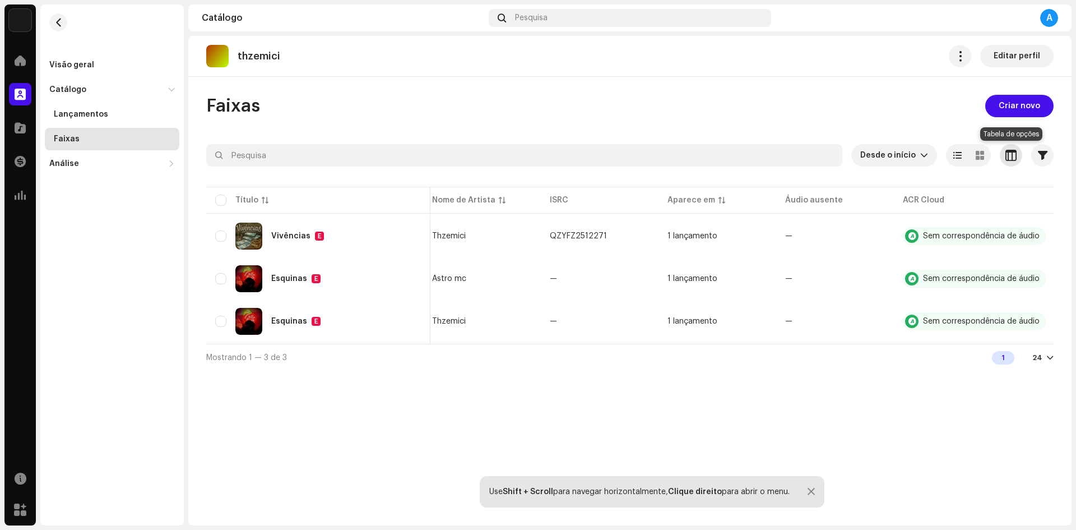
click at [1009, 154] on span "button" at bounding box center [1011, 155] width 11 height 9
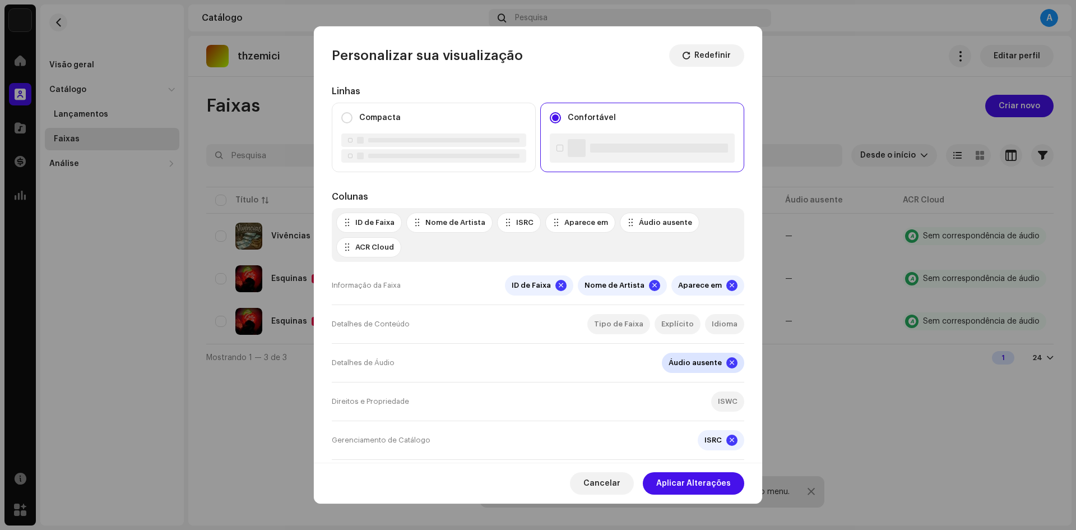
click at [730, 365] on div at bounding box center [731, 362] width 11 height 11
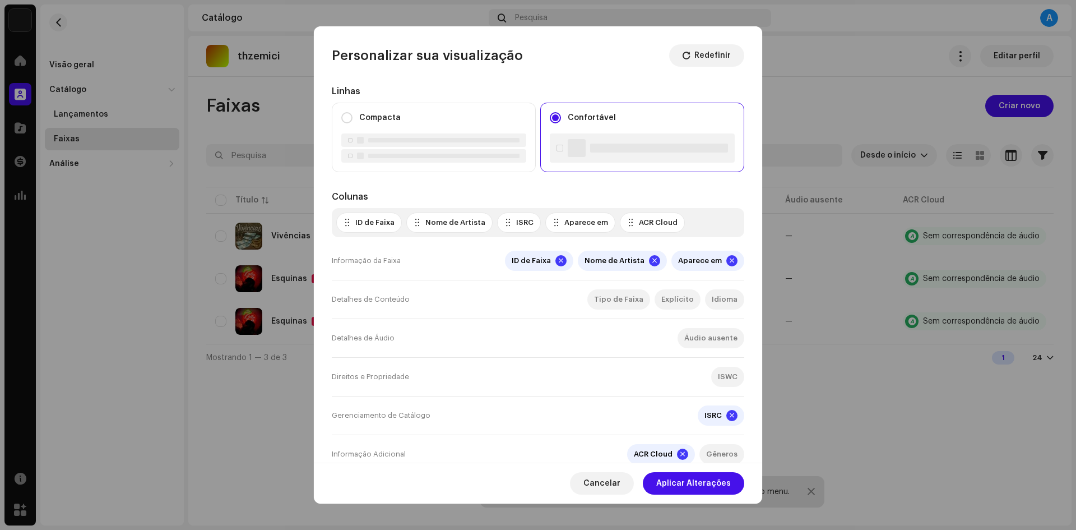
click at [446, 224] on div "Nome de Artista" at bounding box center [455, 222] width 60 height 9
click at [528, 230] on div "ISRC" at bounding box center [519, 222] width 44 height 20
click at [621, 297] on div "Tipo de Faixa" at bounding box center [618, 299] width 49 height 9
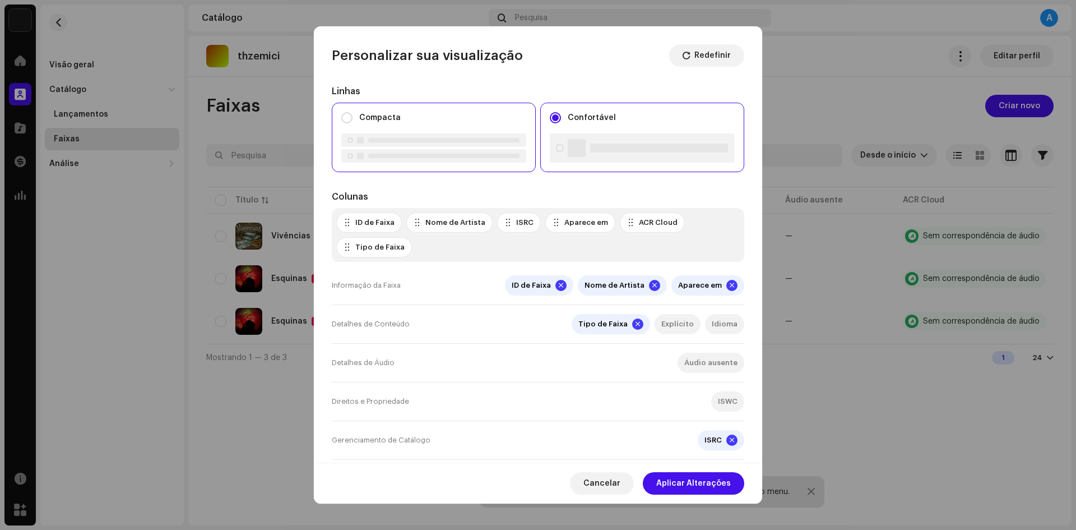
click at [504, 141] on div at bounding box center [443, 140] width 151 height 4
click at [687, 55] on span at bounding box center [686, 55] width 7 height 9
radio input "false"
radio input "true"
click at [687, 55] on span at bounding box center [686, 55] width 7 height 9
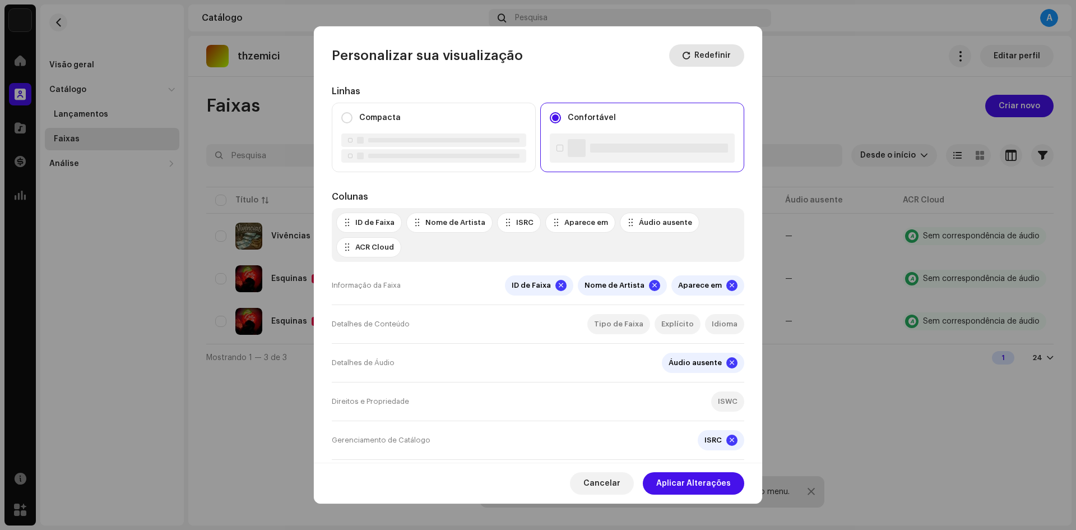
click at [687, 55] on span at bounding box center [686, 55] width 7 height 9
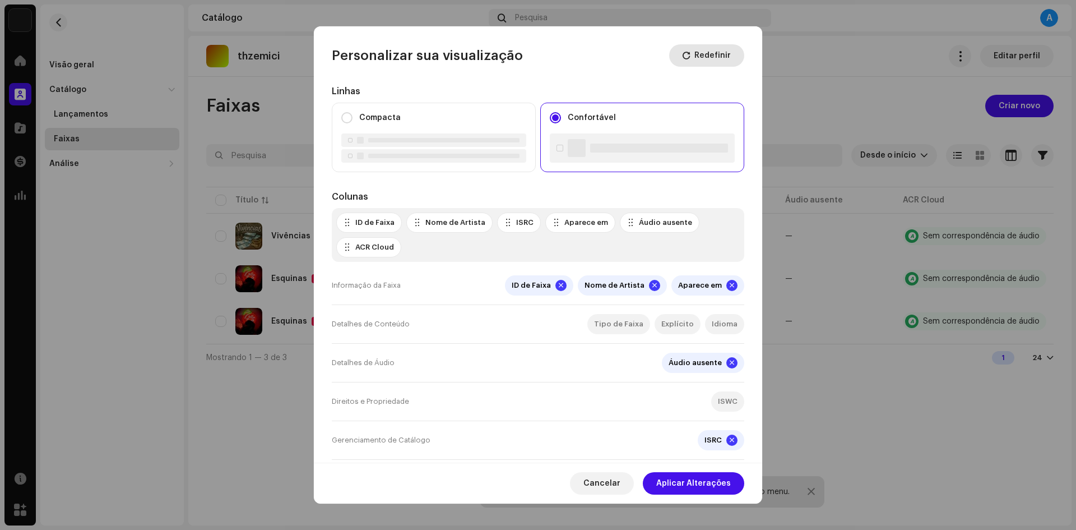
click at [687, 55] on span at bounding box center [686, 55] width 7 height 9
click at [807, 76] on div "Personalizar sua visualização Redefinir Linhas Compacta Confortável Colunas ID …" at bounding box center [538, 265] width 1076 height 530
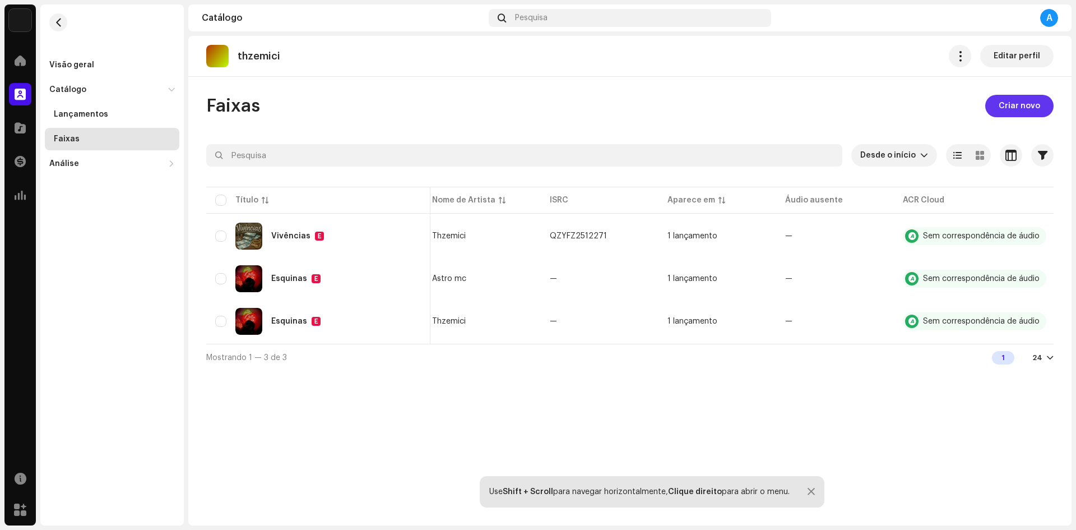
click at [1002, 99] on span "Criar novo" at bounding box center [1019, 106] width 41 height 22
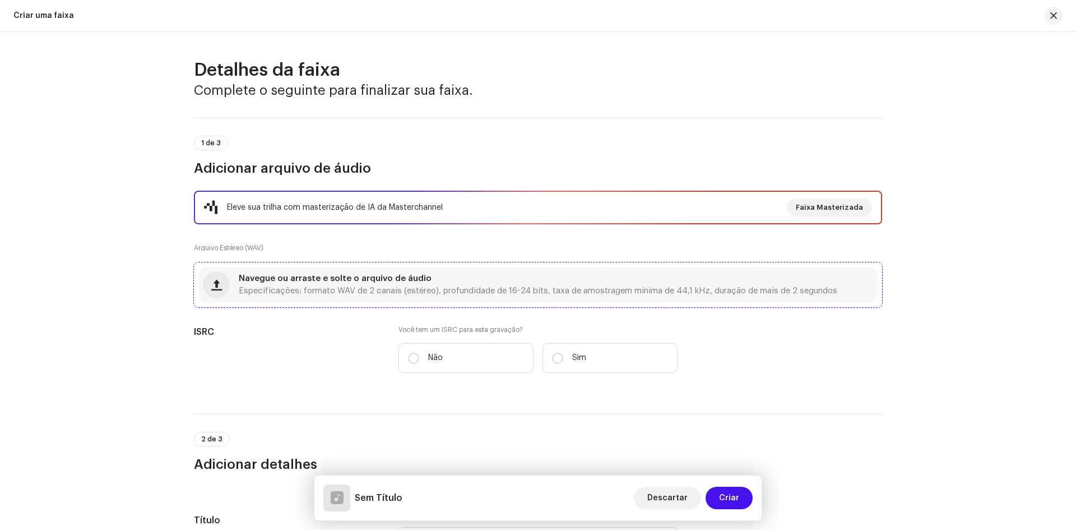
click at [527, 298] on div "Navegue ou arraste e solte o arquivo de áudio Especificações: formato WAV de 2 …" at bounding box center [537, 285] width 679 height 36
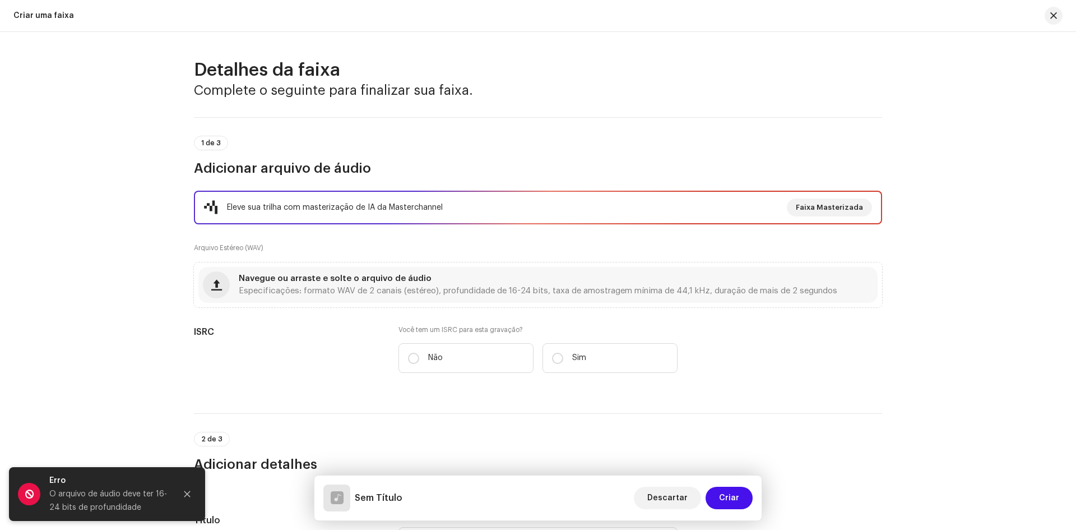
drag, startPoint x: 154, startPoint y: 486, endPoint x: 121, endPoint y: 483, distance: 33.2
click at [121, 483] on div "Erro" at bounding box center [108, 480] width 118 height 13
click at [126, 485] on div "Erro" at bounding box center [108, 480] width 118 height 13
click at [184, 494] on icon "Close" at bounding box center [187, 494] width 8 height 8
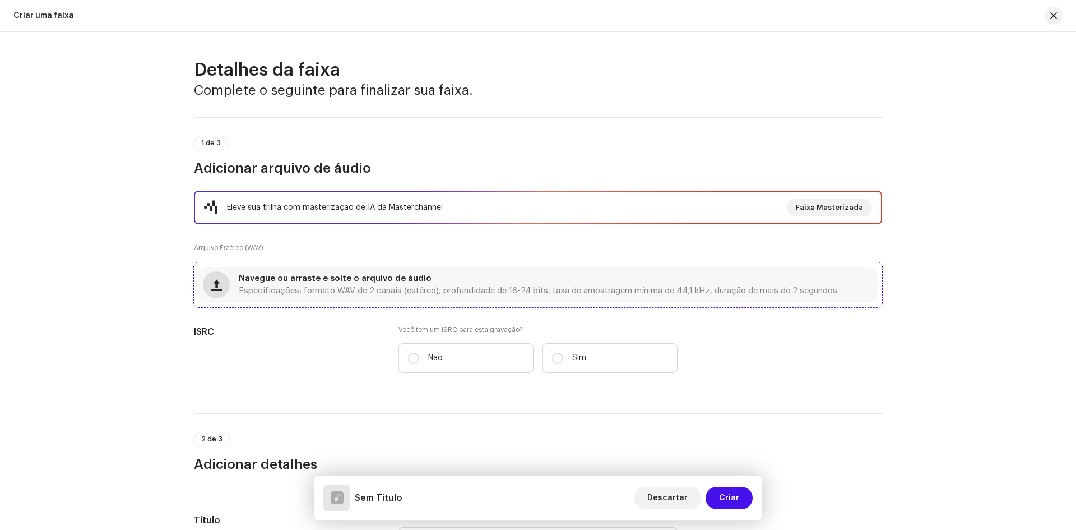
click at [221, 291] on button "button" at bounding box center [216, 284] width 27 height 27
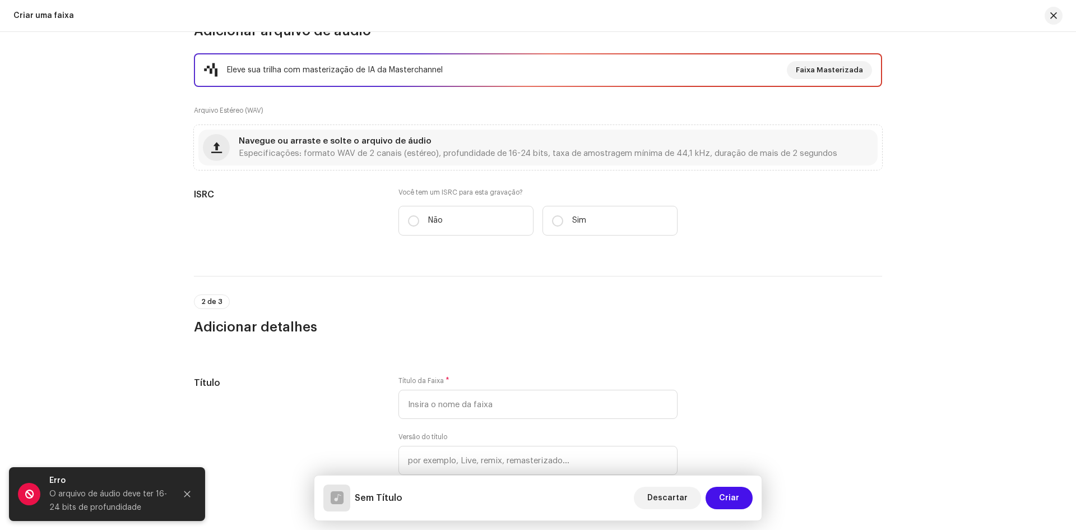
scroll to position [135, 0]
click at [705, 69] on div "Eleve sua trilha com masterização de IA da Masterchannel Faixa Masterizada" at bounding box center [538, 72] width 668 height 18
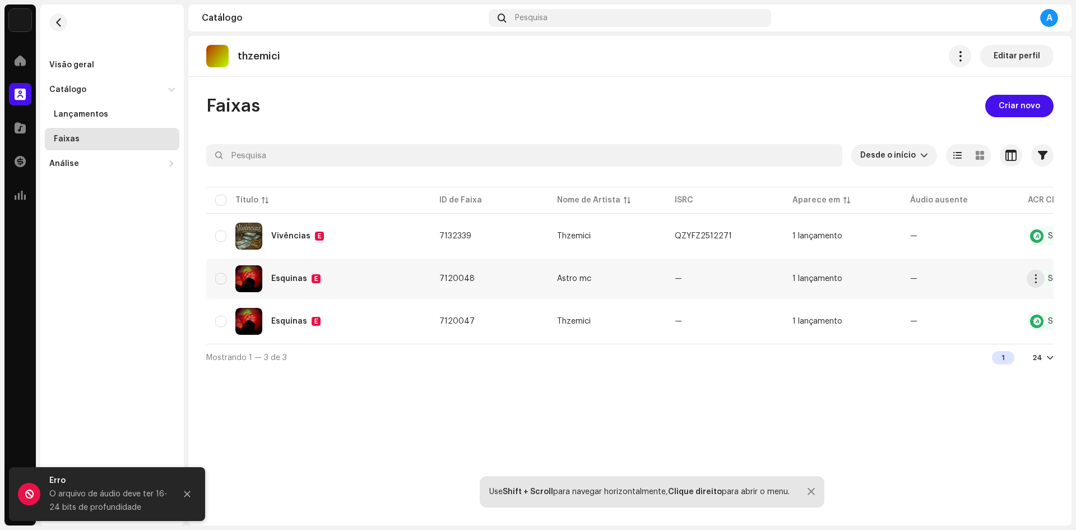
click at [217, 271] on div "Esquinas E" at bounding box center [318, 278] width 206 height 27
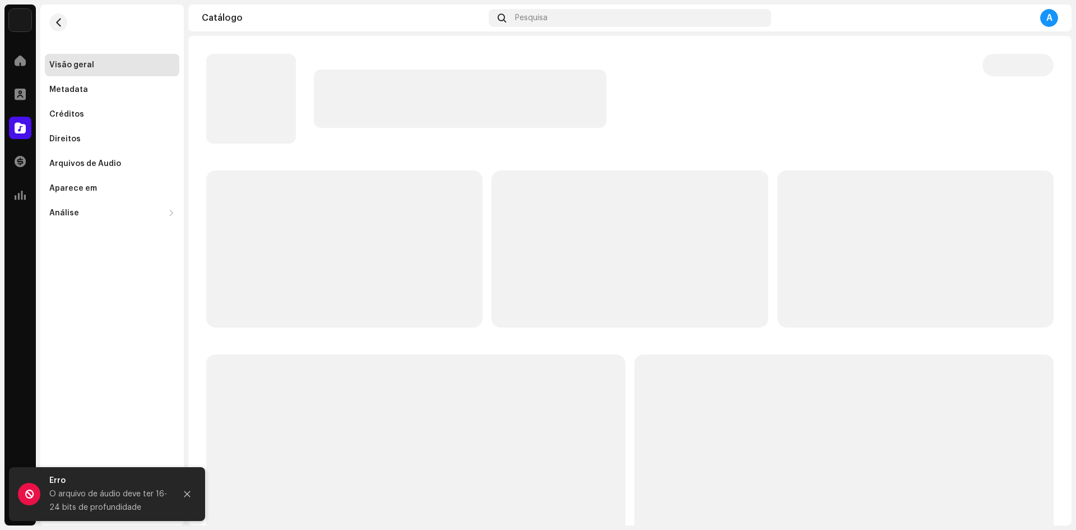
click at [53, 14] on re-m-nav-back at bounding box center [58, 28] width 27 height 49
click at [58, 18] on span "button" at bounding box center [58, 22] width 8 height 9
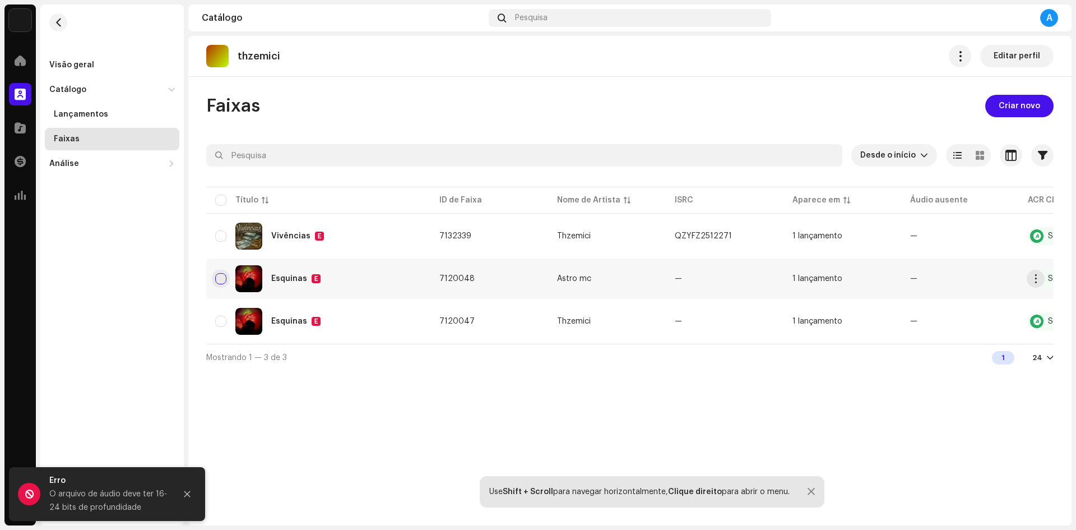
click at [220, 278] on input "checkbox" at bounding box center [220, 278] width 11 height 11
checkbox input "true"
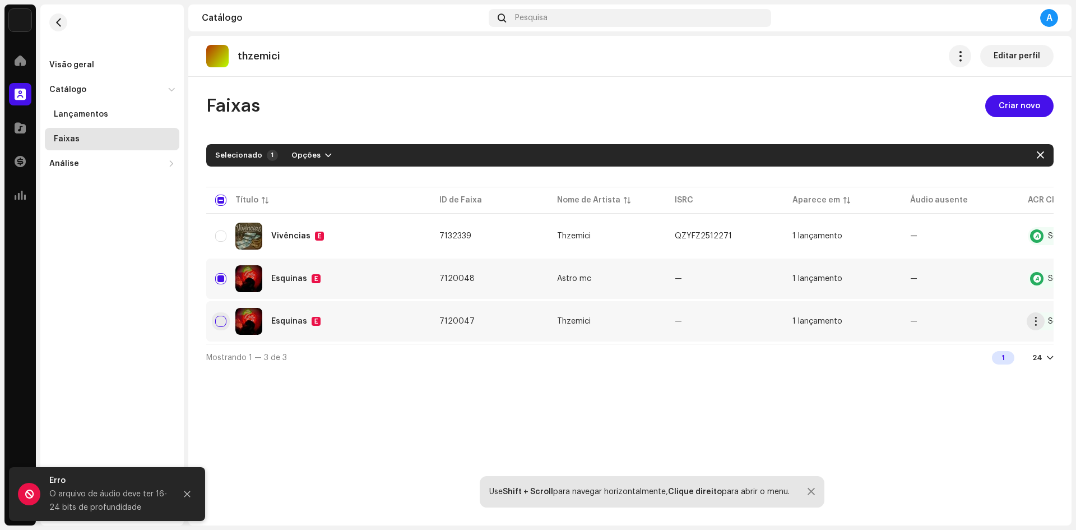
click at [223, 318] on input "Row Unselected" at bounding box center [220, 321] width 11 height 11
checkbox input "true"
click at [325, 152] on span "button" at bounding box center [328, 155] width 7 height 9
click at [322, 178] on div "Archive" at bounding box center [340, 180] width 104 height 9
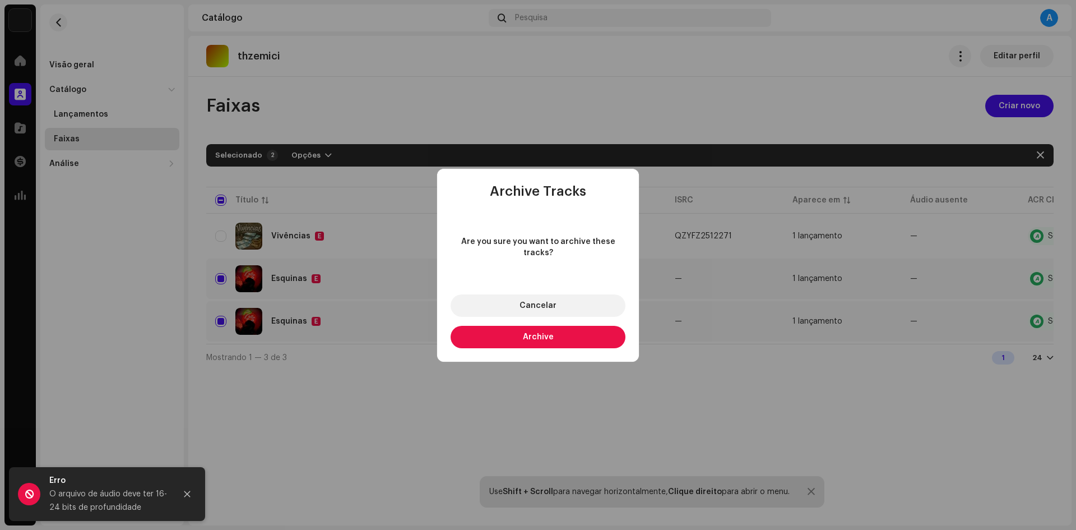
click at [464, 328] on button "Archive" at bounding box center [538, 337] width 175 height 22
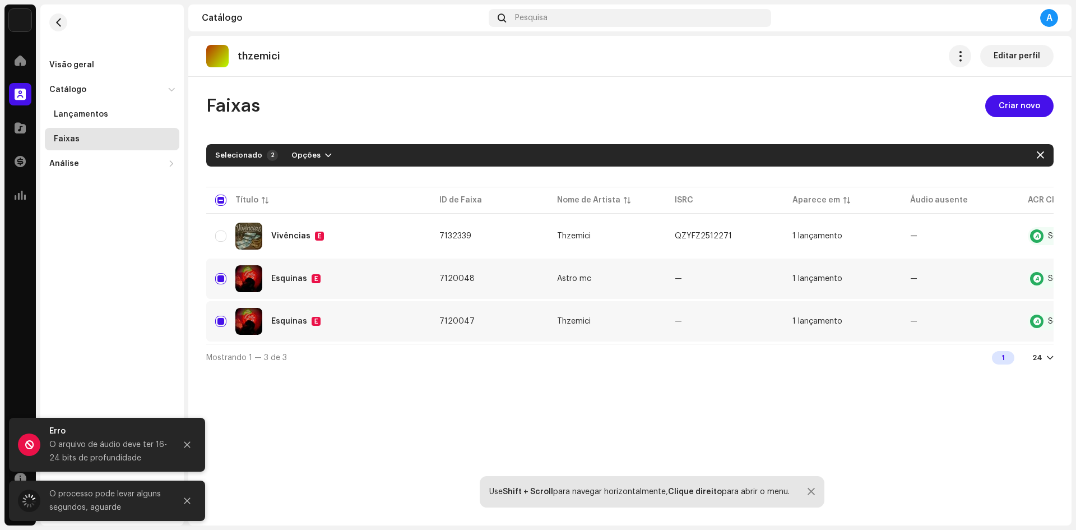
checkbox input "false"
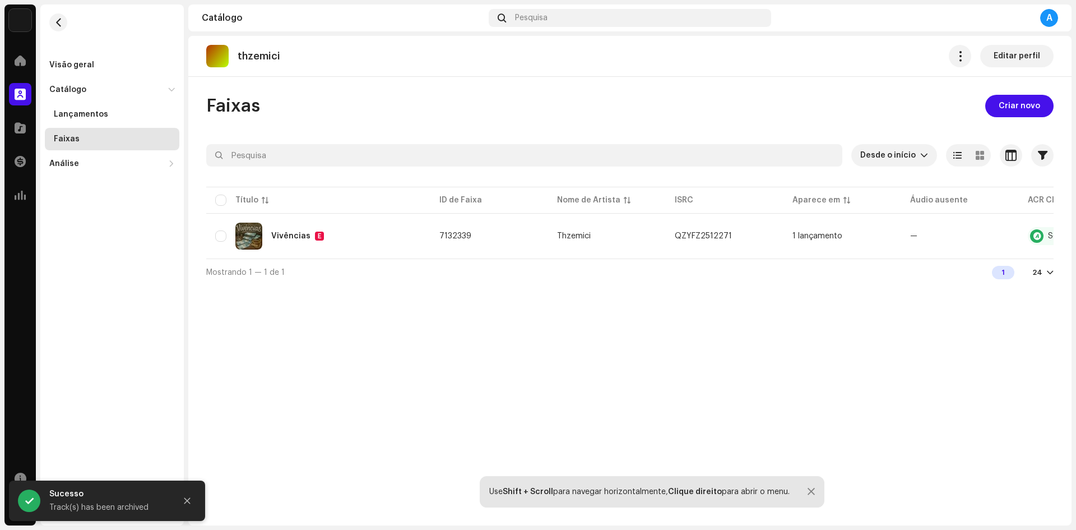
click at [326, 310] on div "thzemici Editar perfil Faixas Criar novo Desde o início Selecionado 0 Opções Fi…" at bounding box center [629, 280] width 883 height 489
click at [19, 61] on span at bounding box center [20, 60] width 11 height 9
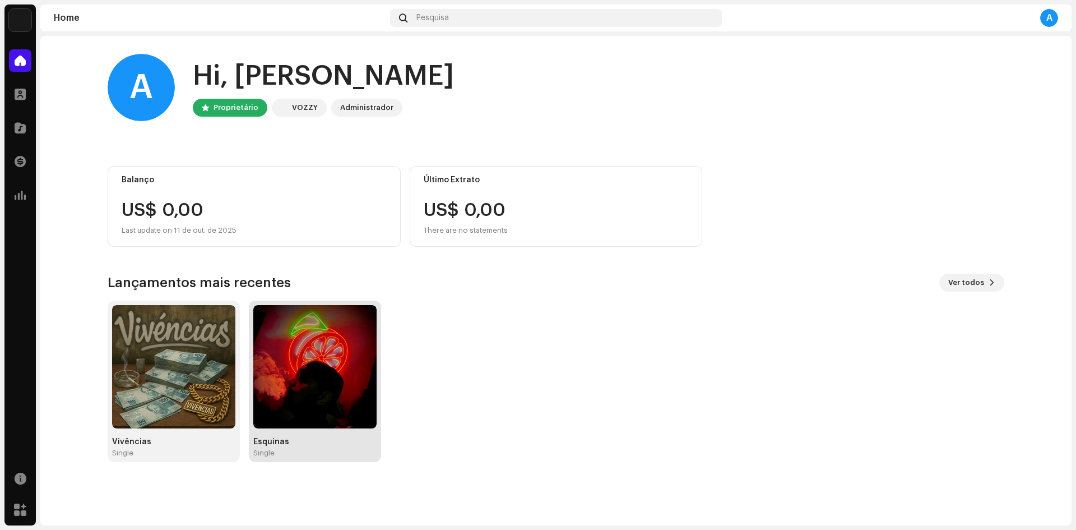
click at [347, 410] on img at bounding box center [314, 366] width 123 height 123
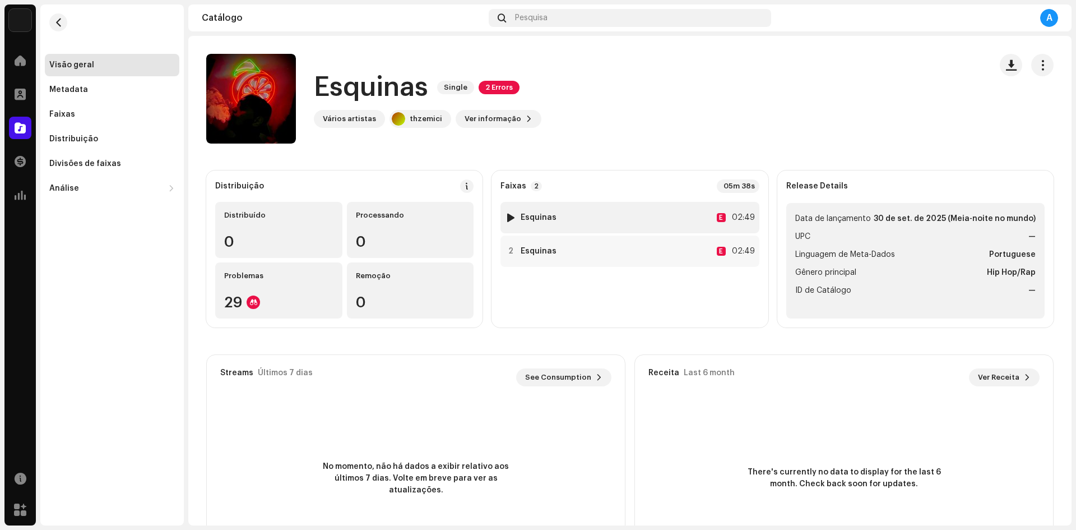
click at [604, 222] on div "1 Esquinas E 02:49" at bounding box center [630, 217] width 258 height 31
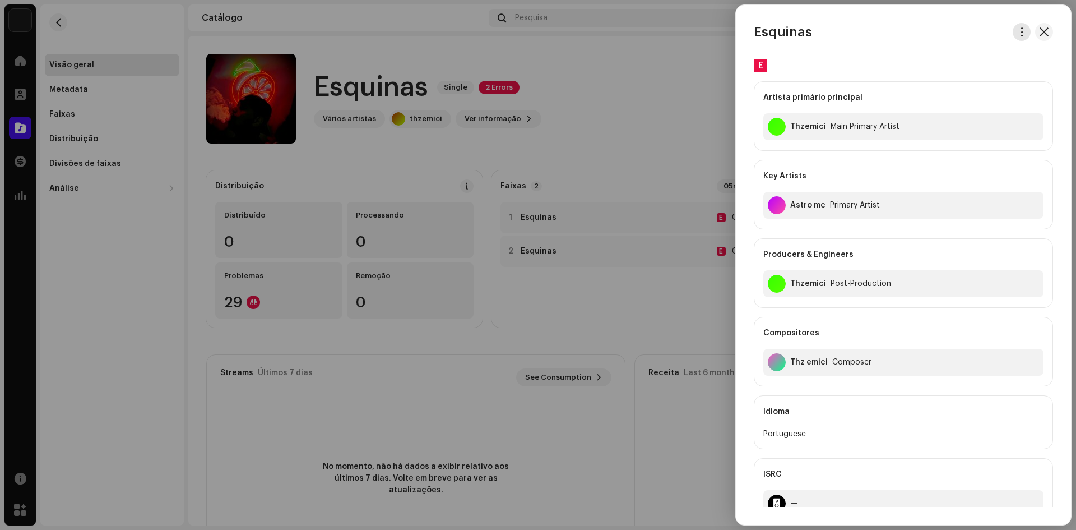
click at [1022, 35] on span "button" at bounding box center [1022, 31] width 8 height 9
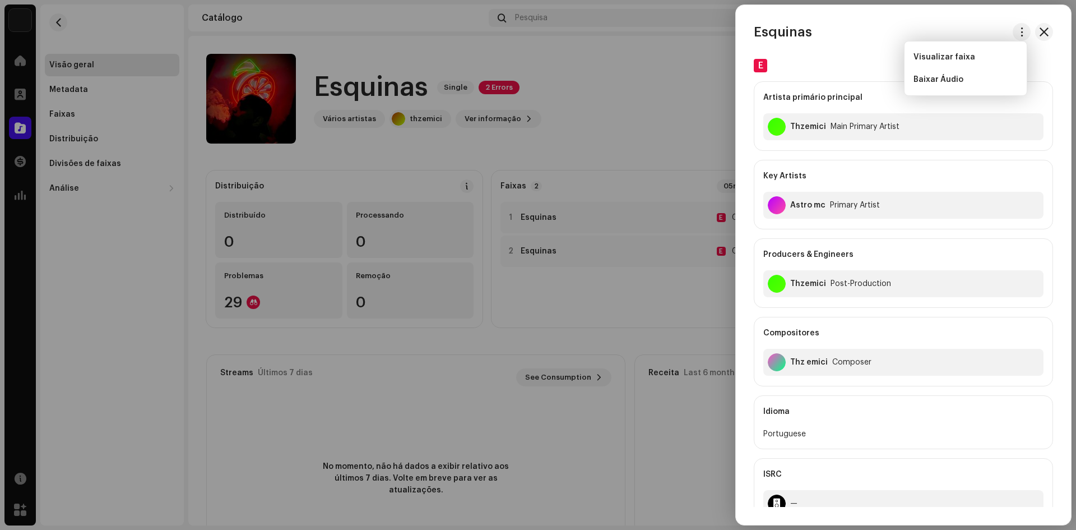
click at [691, 93] on div at bounding box center [538, 265] width 1076 height 530
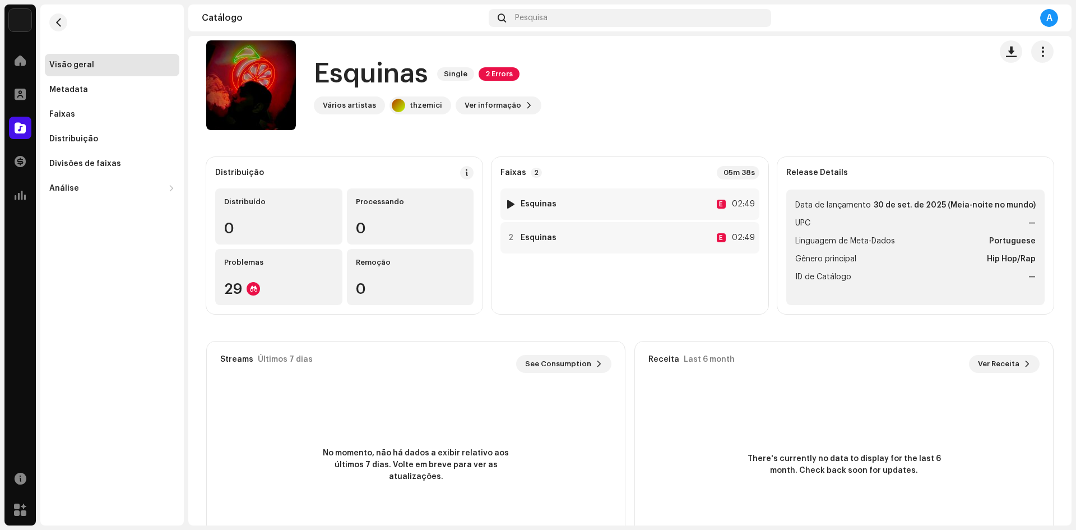
scroll to position [8, 0]
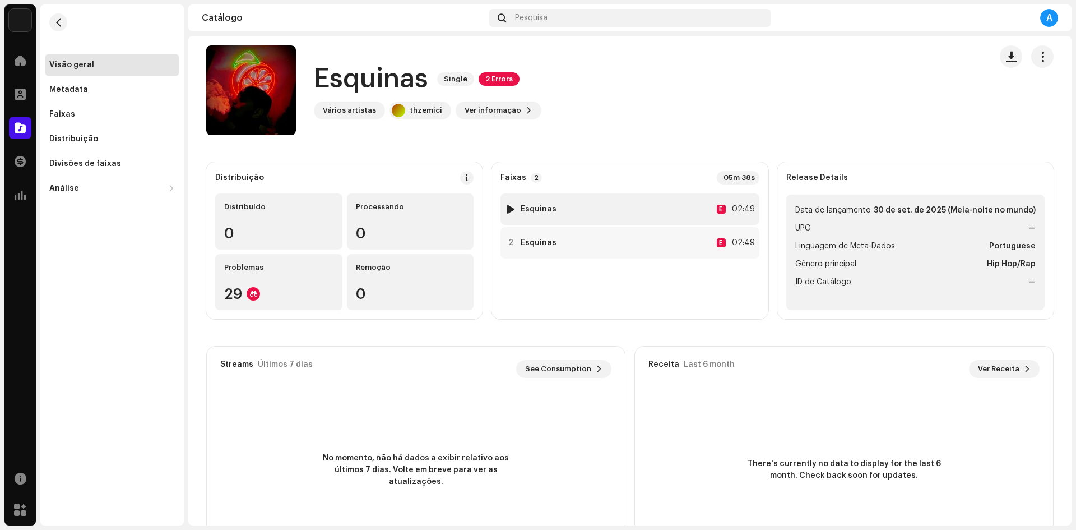
click at [718, 214] on div "E 02:49" at bounding box center [736, 208] width 38 height 13
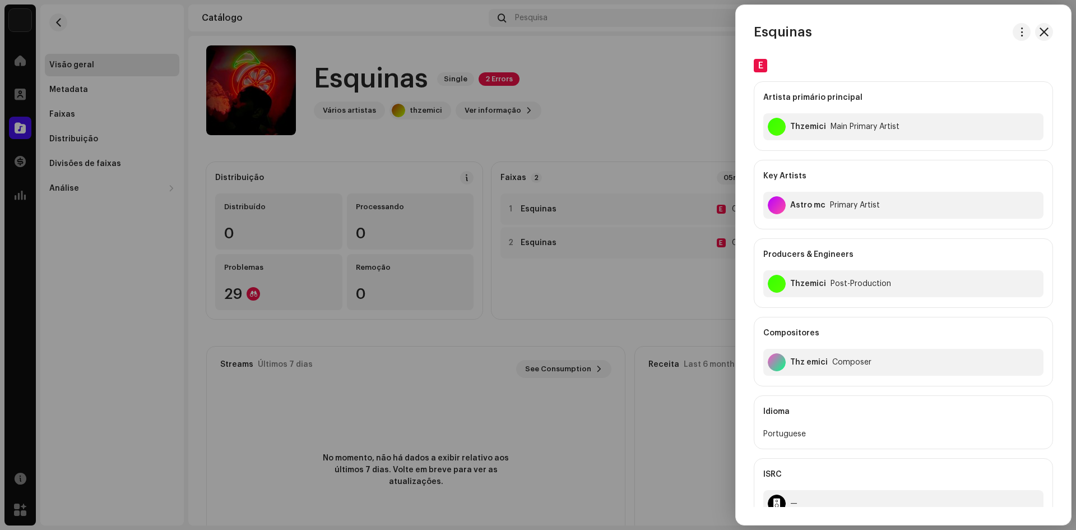
click at [688, 128] on div at bounding box center [538, 265] width 1076 height 530
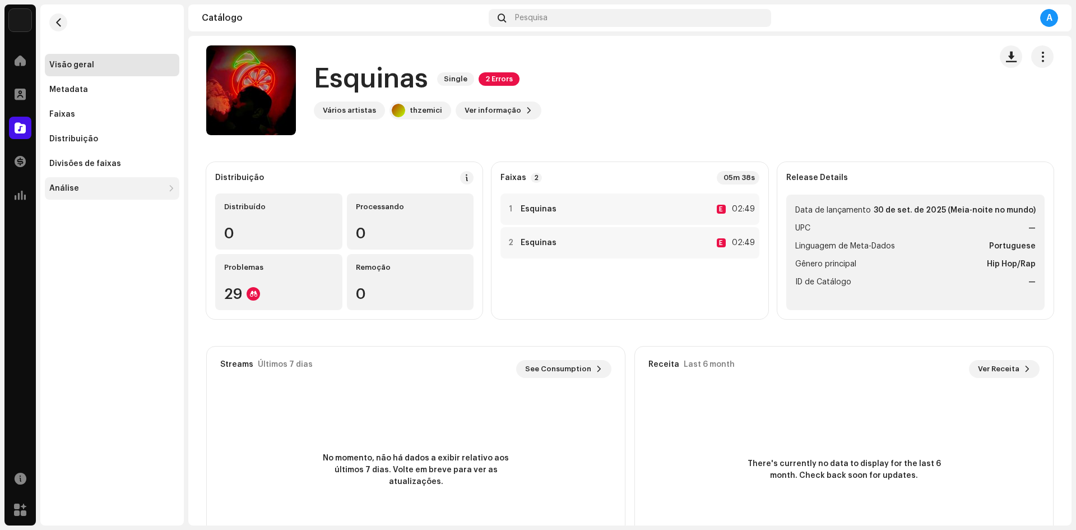
click at [115, 187] on div "Análise" at bounding box center [106, 188] width 114 height 9
click at [57, 16] on button "button" at bounding box center [58, 22] width 18 height 18
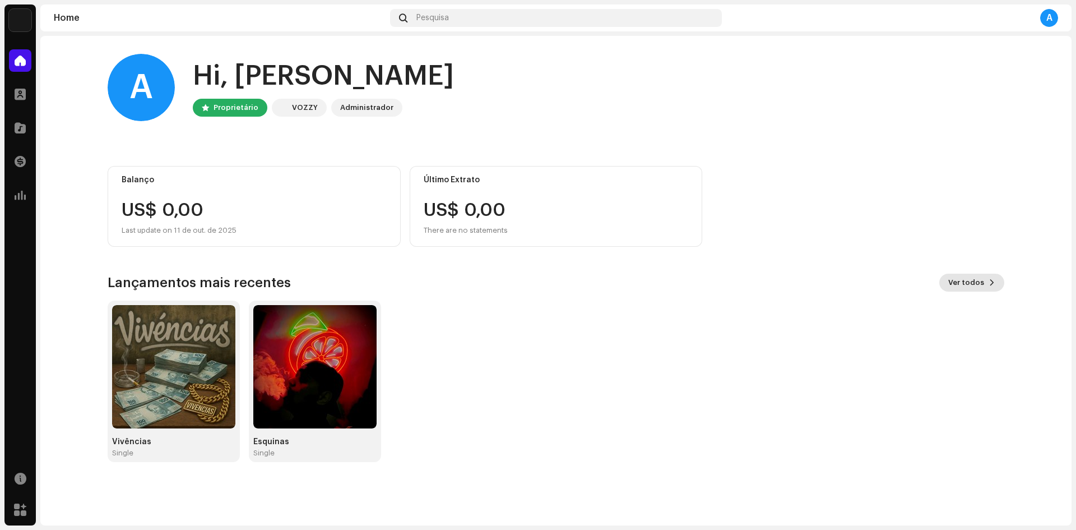
click at [971, 280] on span "Ver todos" at bounding box center [966, 282] width 36 height 22
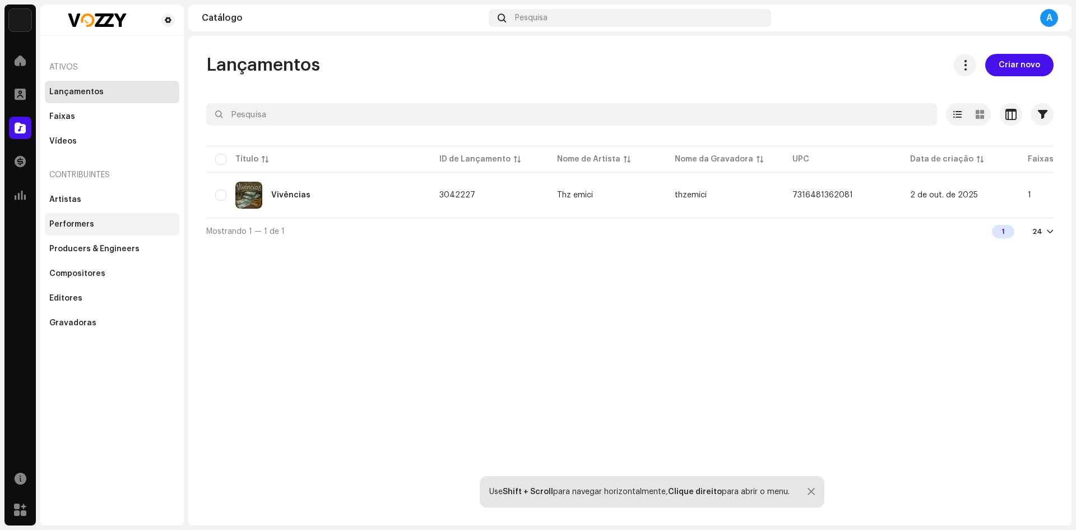
click at [140, 221] on div "Performers" at bounding box center [112, 224] width 126 height 9
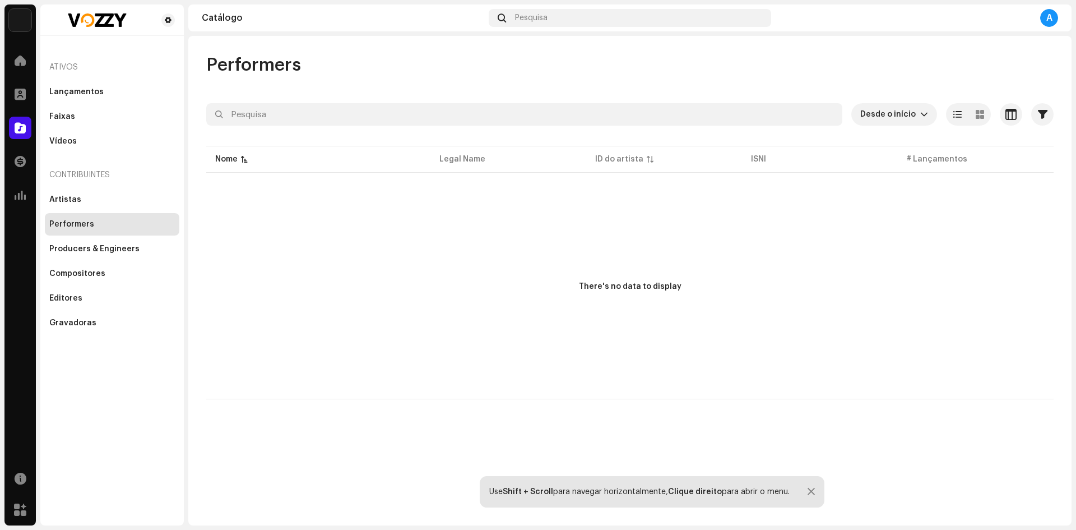
click at [133, 173] on div "Contribuintes" at bounding box center [112, 174] width 135 height 27
click at [128, 139] on div "Vídeos" at bounding box center [112, 141] width 126 height 9
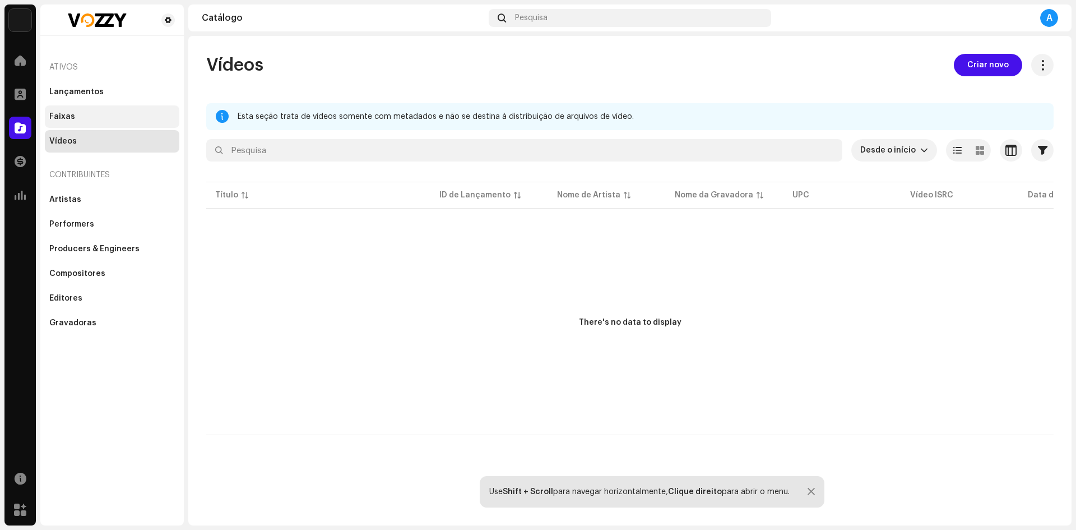
click at [131, 118] on div "Faixas" at bounding box center [112, 116] width 126 height 9
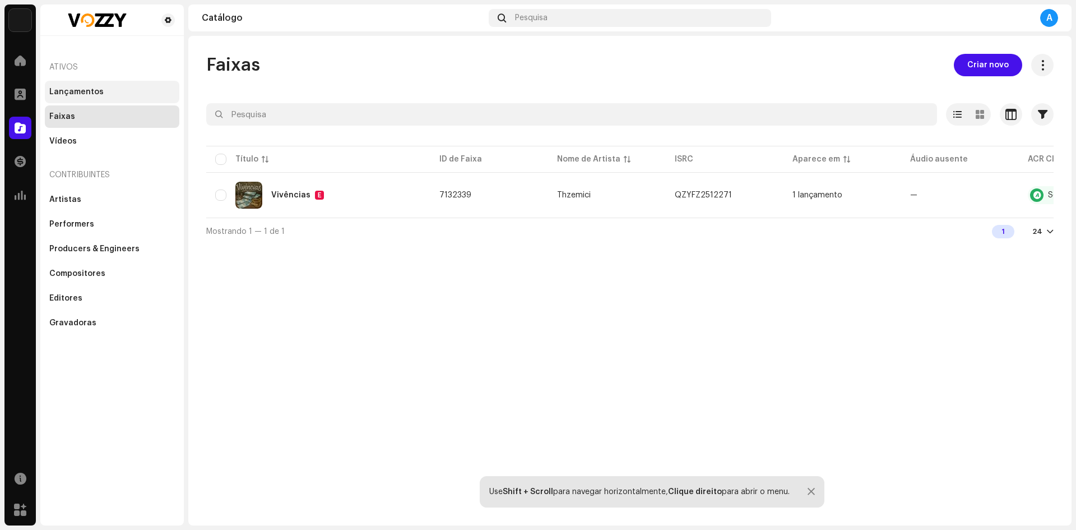
click at [151, 90] on div "Lançamentos" at bounding box center [112, 91] width 126 height 9
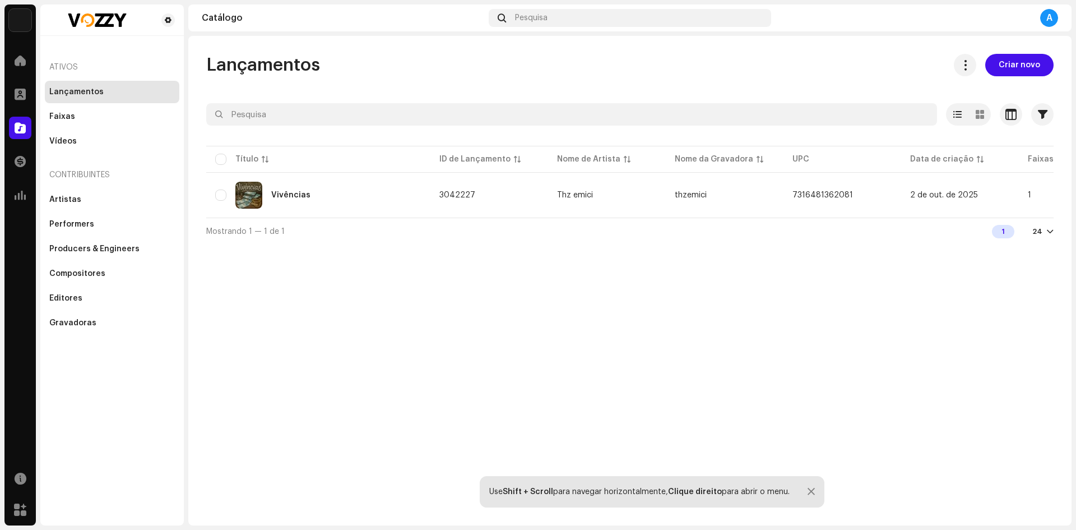
click at [20, 49] on div "Home" at bounding box center [19, 60] width 31 height 31
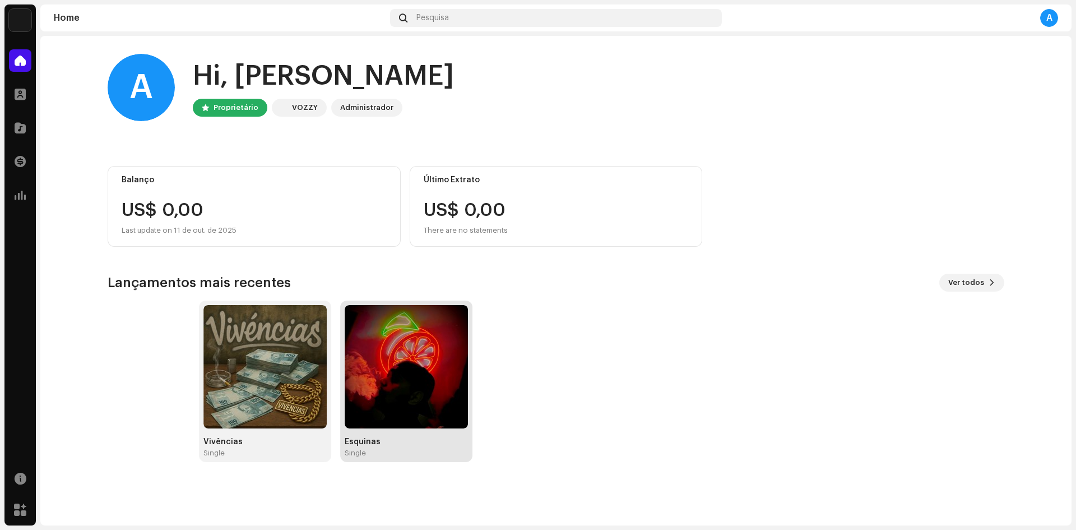
drag, startPoint x: 346, startPoint y: 447, endPoint x: 460, endPoint y: 406, distance: 120.2
click at [460, 406] on div "Esquinas Single" at bounding box center [406, 381] width 123 height 152
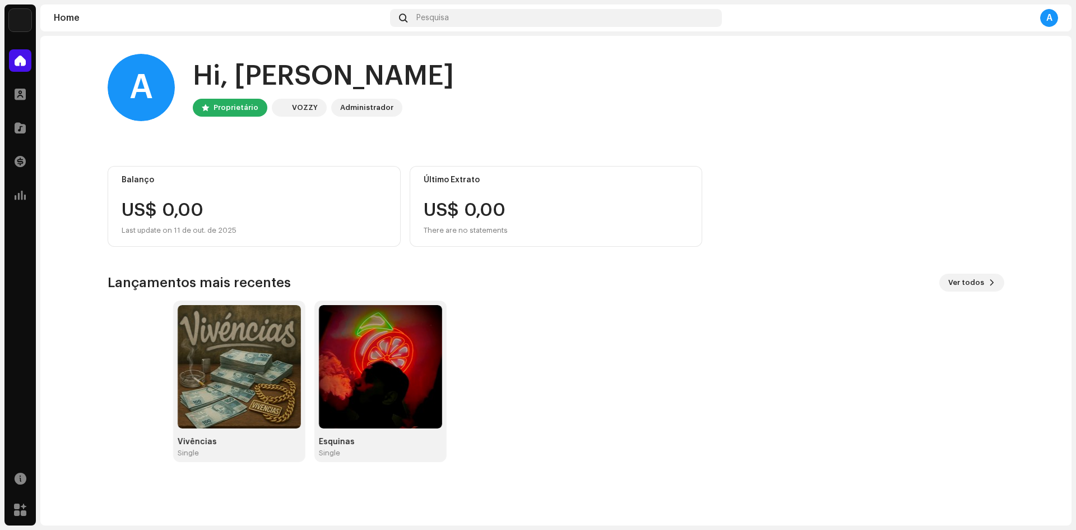
drag, startPoint x: 321, startPoint y: 409, endPoint x: 483, endPoint y: 262, distance: 218.6
click at [483, 262] on div "A Hi, arthur Proprietário VOZZY Administrador Balanço US$ 0,00 Last update on 1…" at bounding box center [556, 258] width 897 height 444
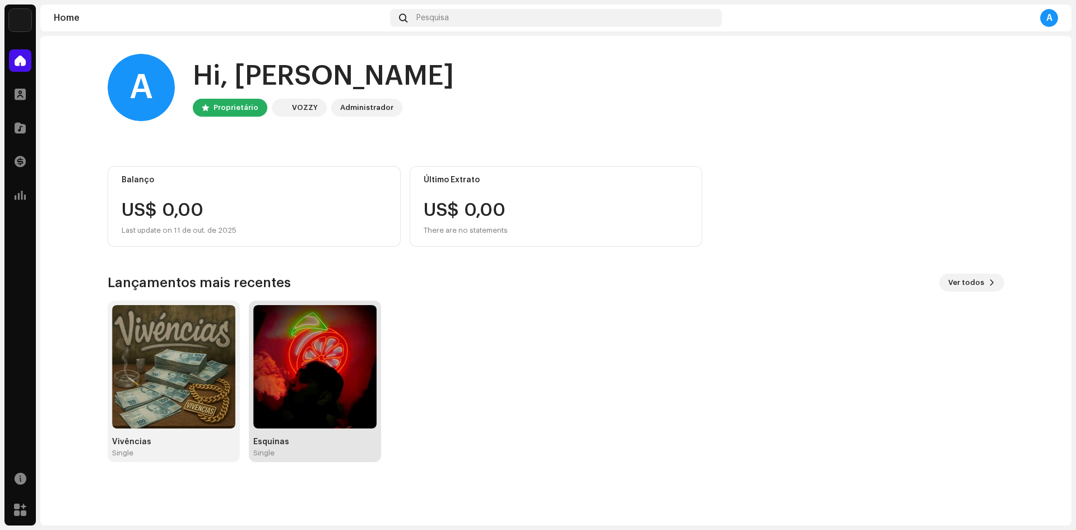
click at [316, 373] on img at bounding box center [314, 366] width 123 height 123
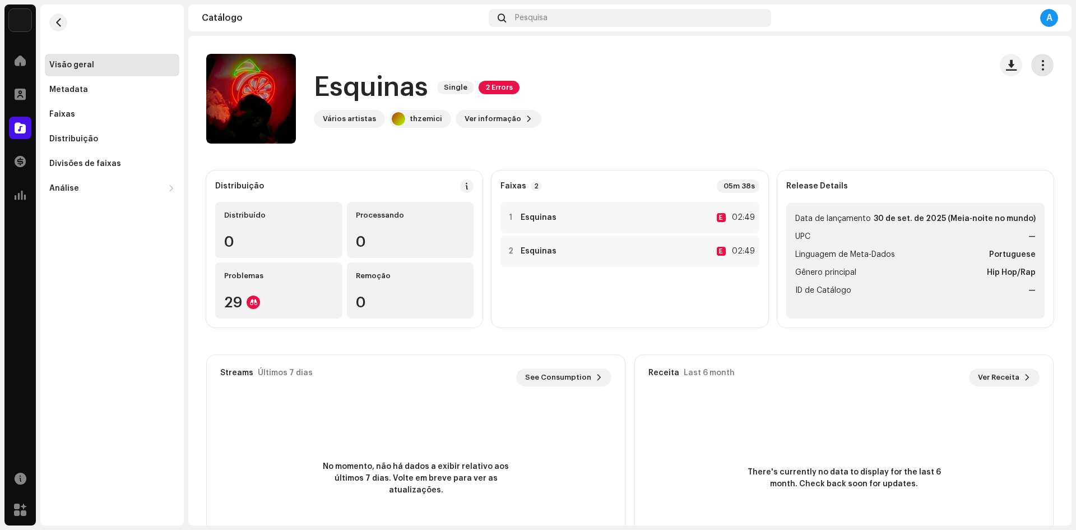
click at [1038, 68] on span "button" at bounding box center [1043, 65] width 11 height 9
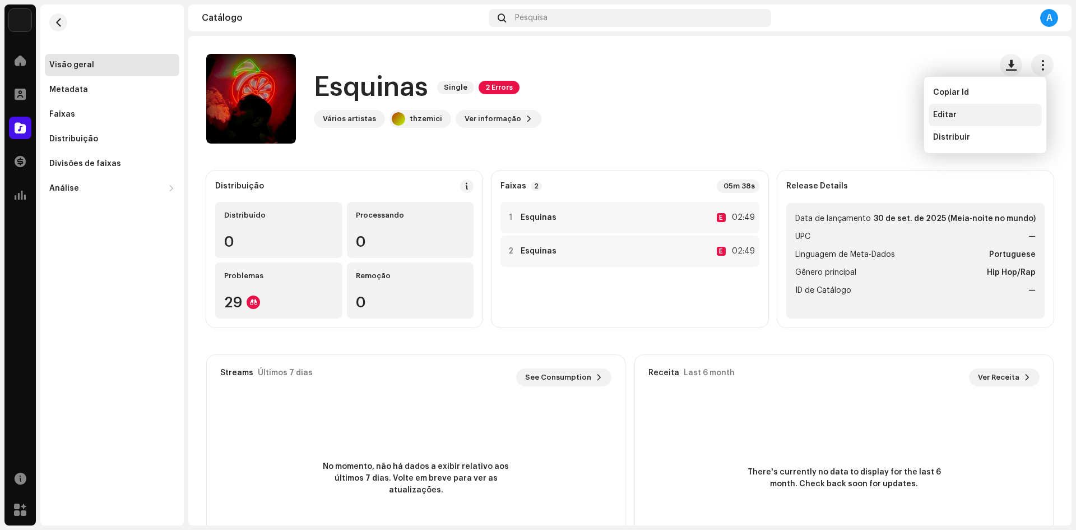
click at [962, 116] on div "Editar" at bounding box center [985, 114] width 104 height 9
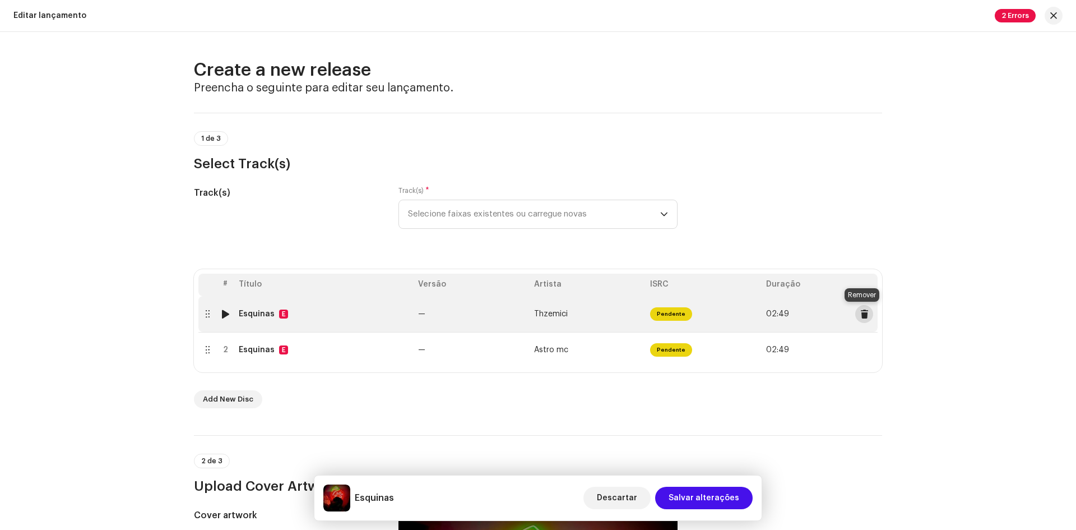
click at [860, 312] on span at bounding box center [864, 313] width 8 height 9
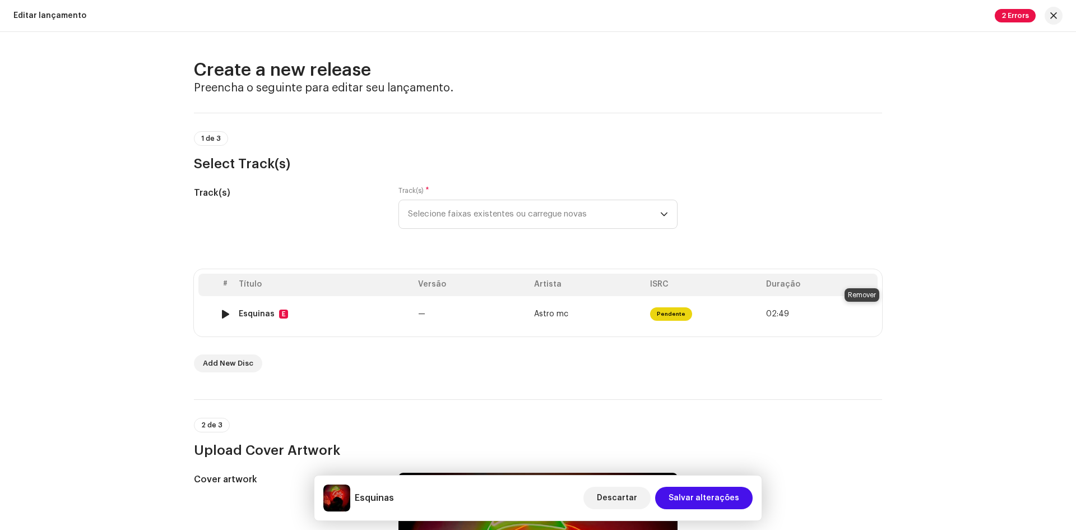
click at [860, 312] on span at bounding box center [864, 313] width 8 height 9
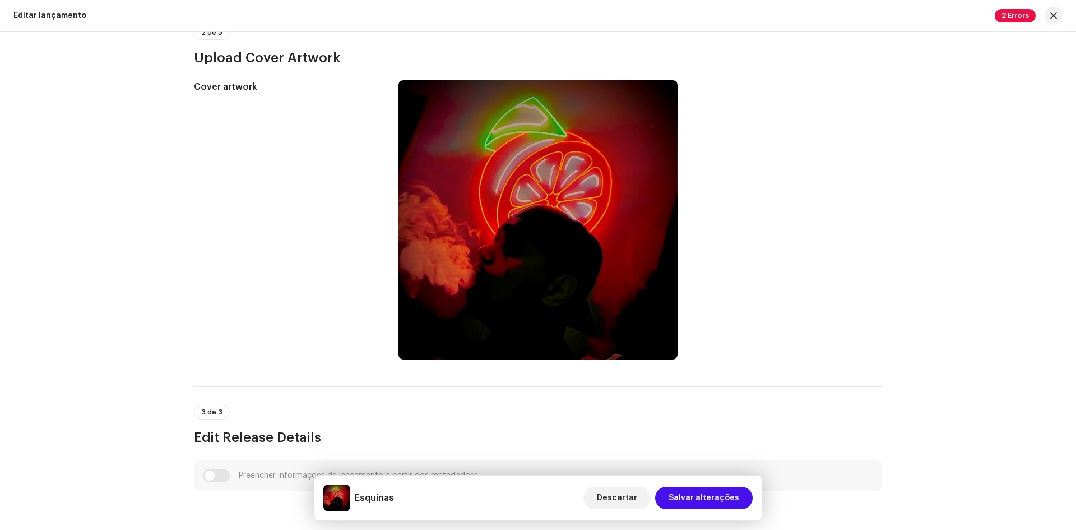
scroll to position [262, 0]
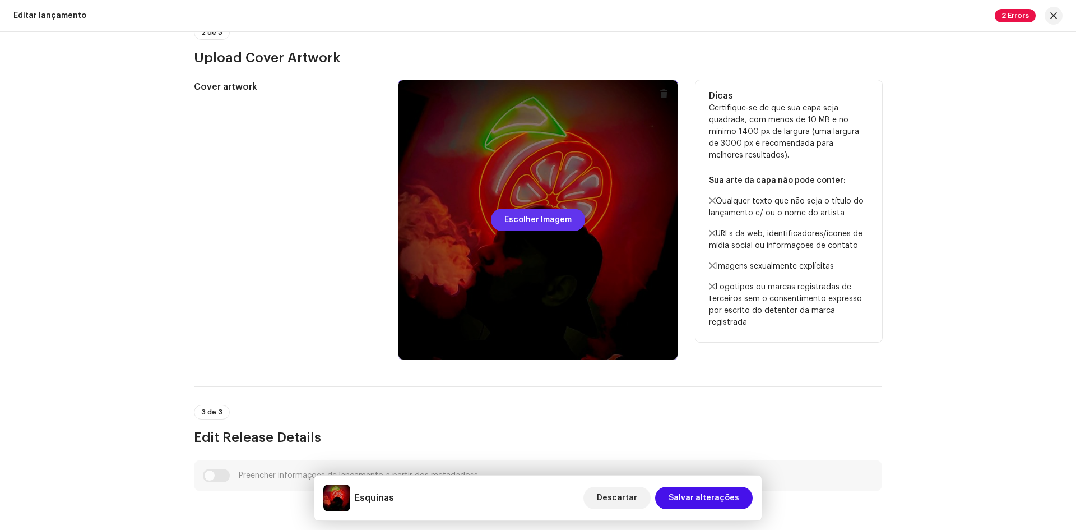
click at [555, 216] on span "Escolher Imagem" at bounding box center [537, 220] width 67 height 22
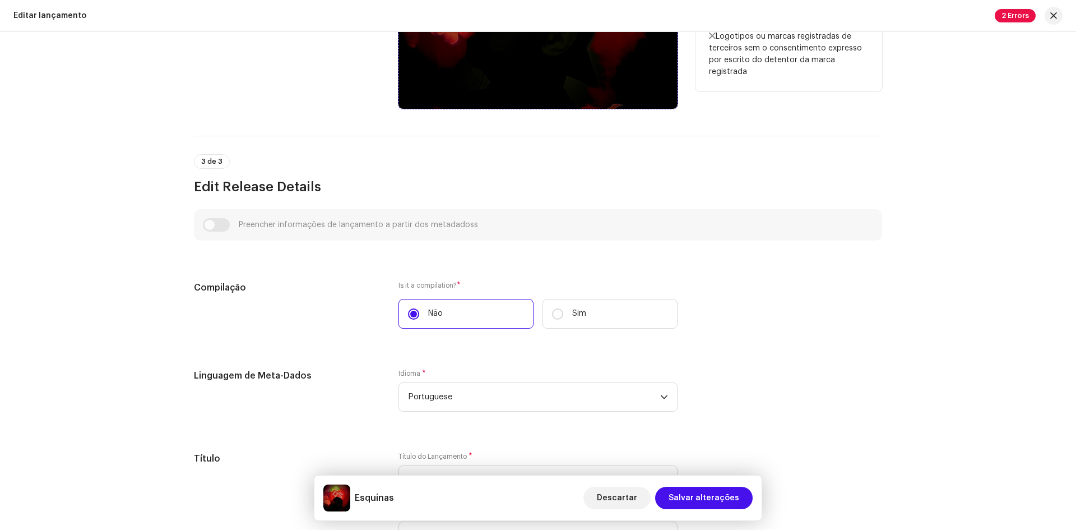
scroll to position [583, 0]
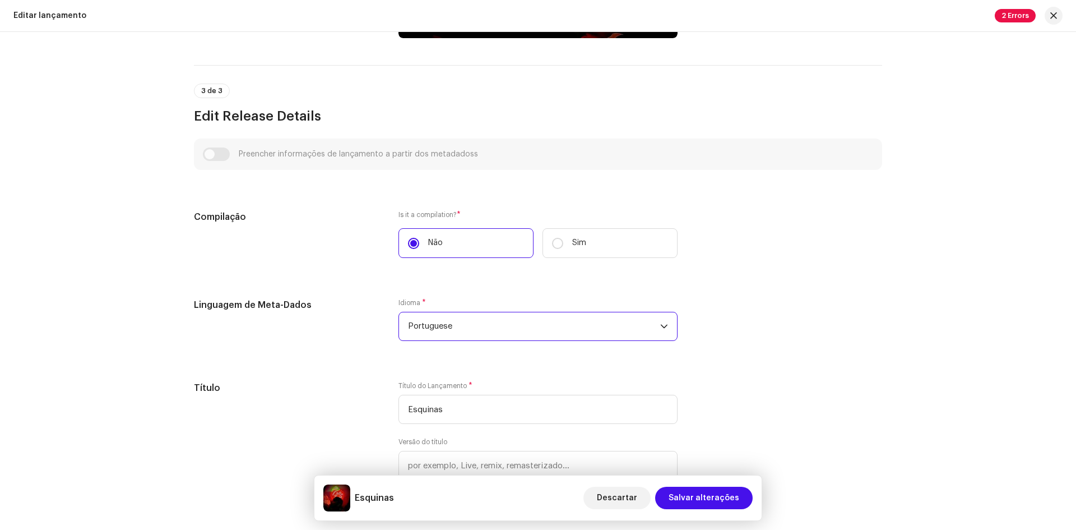
click at [444, 334] on span "Portuguese" at bounding box center [534, 326] width 252 height 28
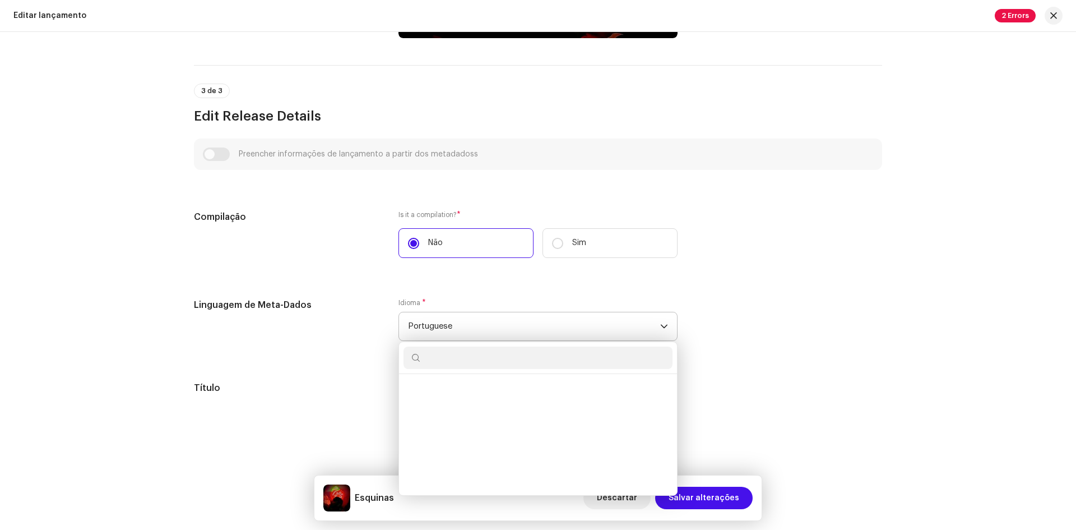
scroll to position [3054, 0]
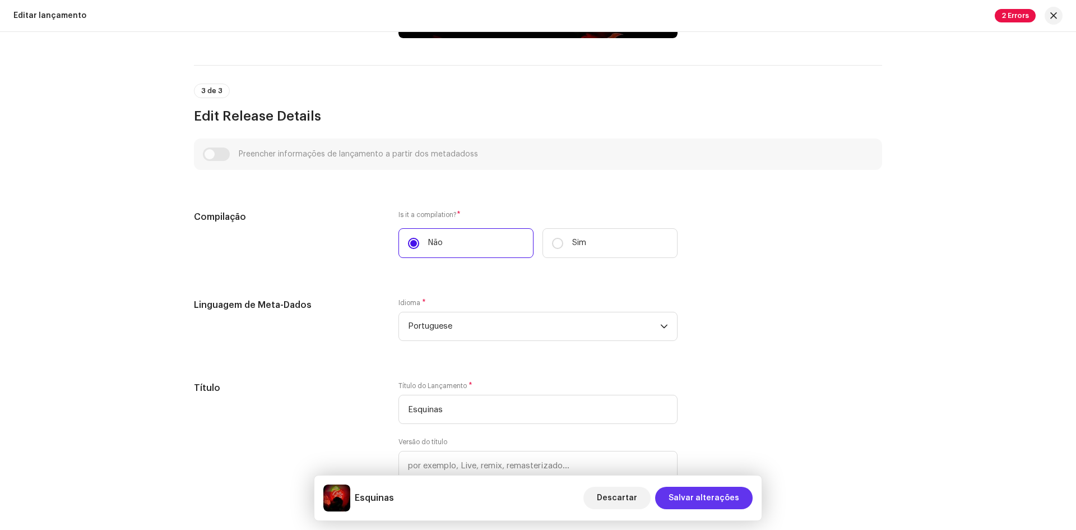
click at [703, 498] on span "Salvar alterações" at bounding box center [704, 498] width 71 height 22
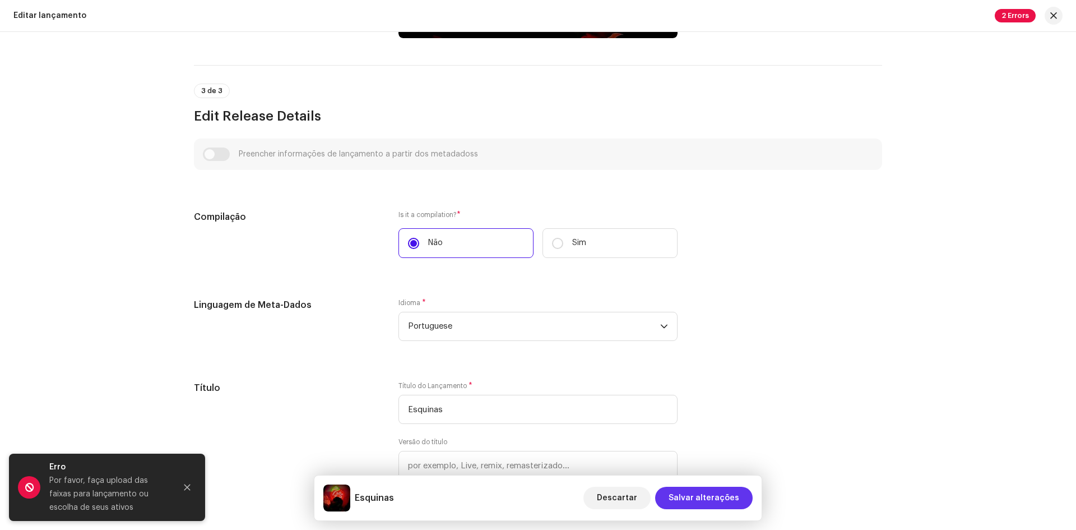
click at [703, 498] on span "Salvar alterações" at bounding box center [704, 498] width 71 height 22
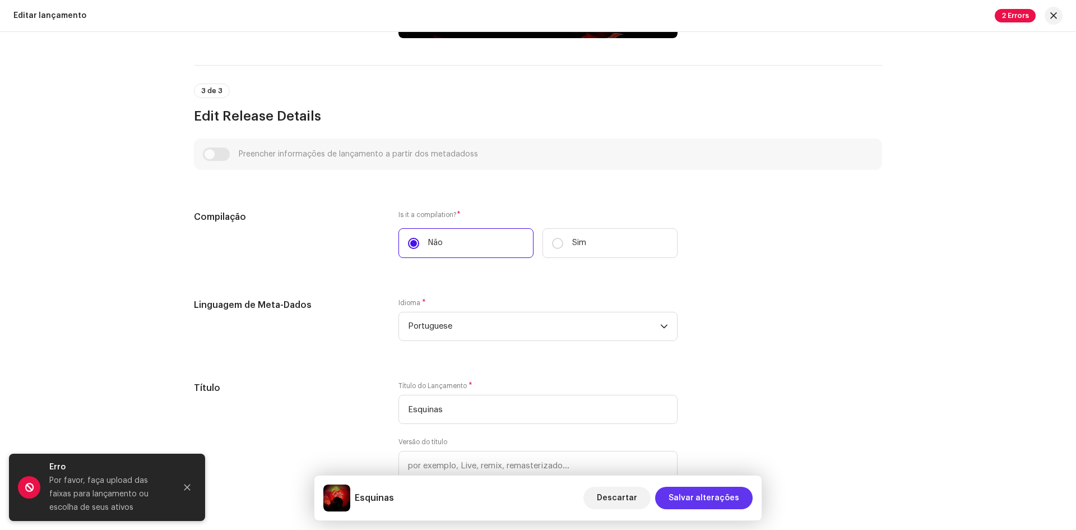
click at [703, 498] on span "Salvar alterações" at bounding box center [704, 498] width 71 height 22
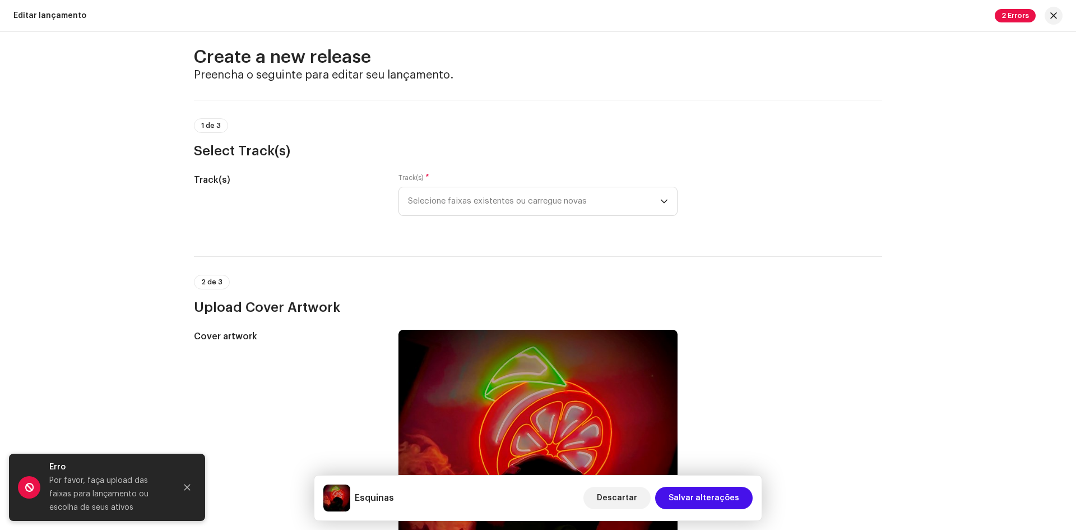
scroll to position [0, 0]
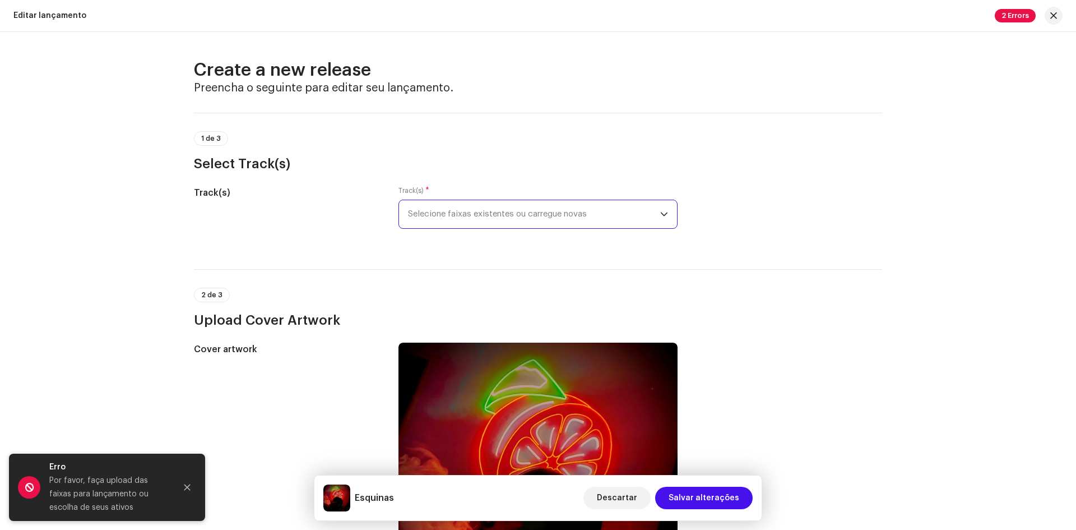
click at [633, 224] on span "Selecione faixas existentes ou carregue novas" at bounding box center [534, 214] width 252 height 28
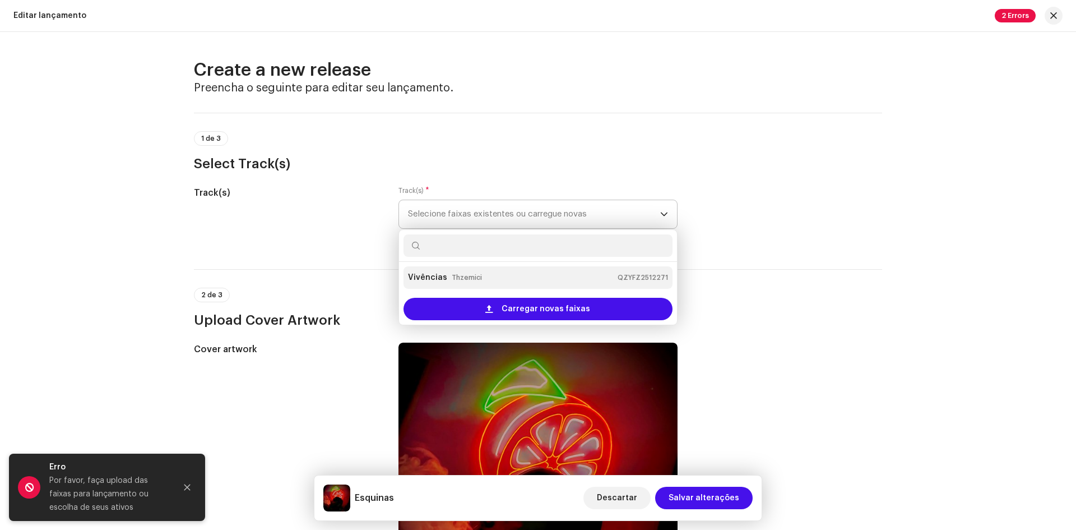
click at [603, 277] on div "Vivências Thzemici QZYFZ2512271" at bounding box center [538, 277] width 260 height 18
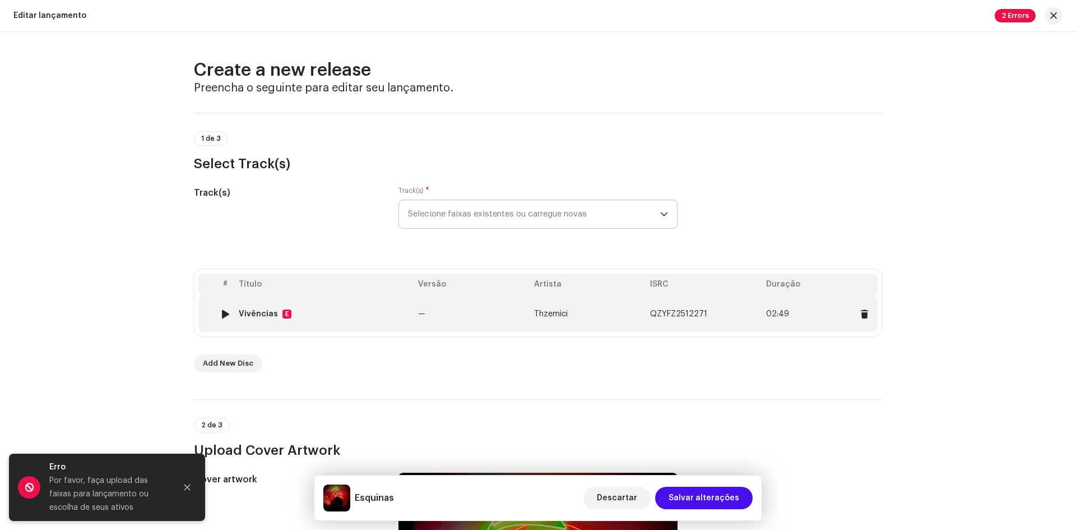
click at [597, 312] on td "Thzemici" at bounding box center [588, 314] width 116 height 36
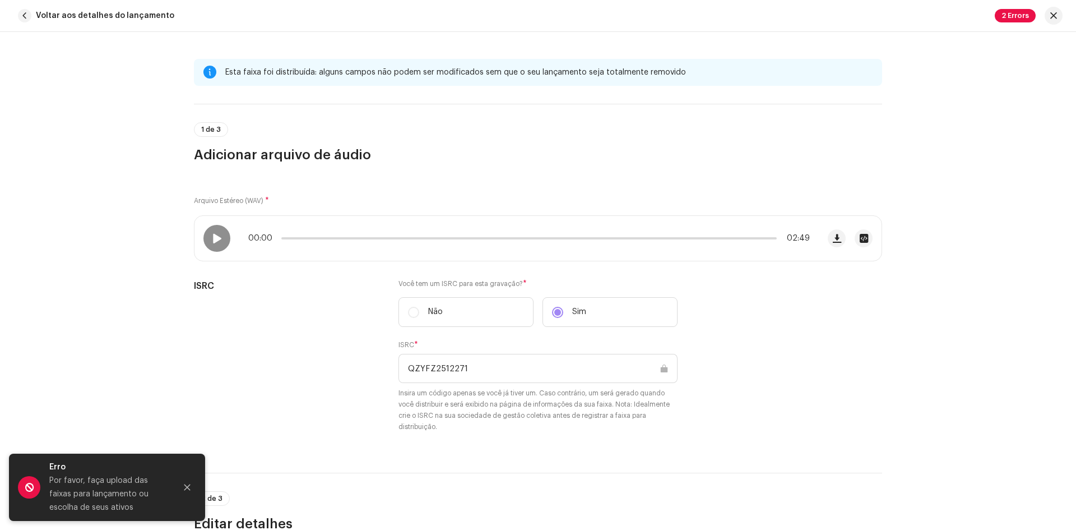
click at [350, 160] on h3 "Adicionar arquivo de áudio" at bounding box center [538, 155] width 688 height 18
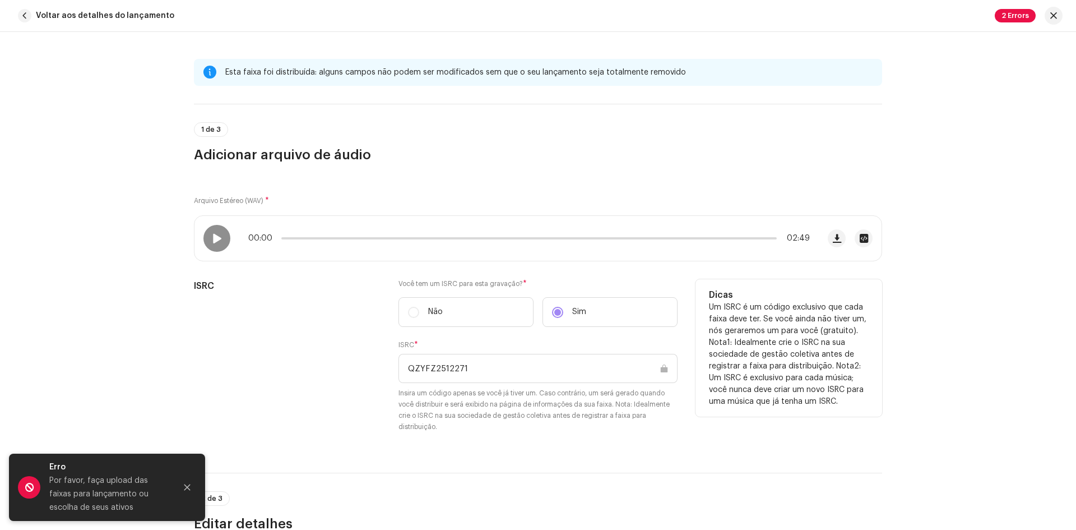
drag, startPoint x: 251, startPoint y: 240, endPoint x: 289, endPoint y: 289, distance: 61.5
click at [289, 289] on div "Arquivo Estéreo (WAV) * 00:00 02:49 ISRC Você tem um ISRC para esta gravação? *…" at bounding box center [538, 311] width 688 height 268
click at [288, 285] on h5 "ISRC" at bounding box center [287, 285] width 187 height 13
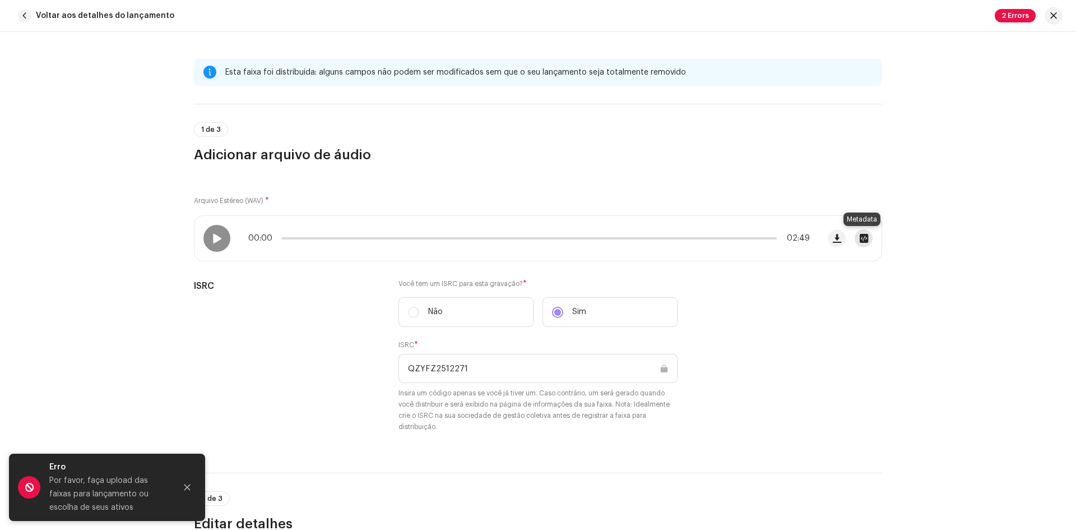
click at [862, 240] on span "button" at bounding box center [864, 238] width 8 height 9
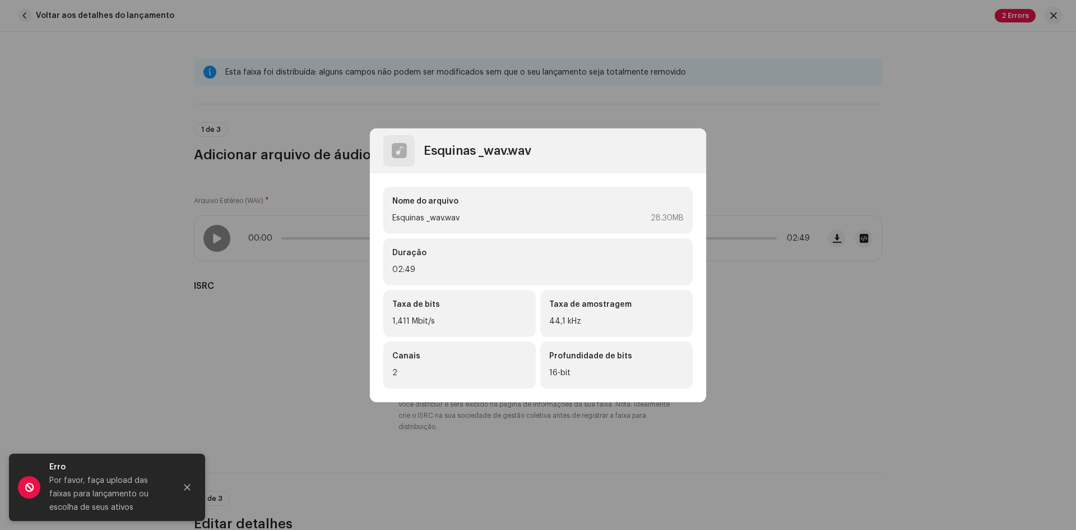
click at [671, 311] on div "Taxa de amostragem 44,1 kHz" at bounding box center [616, 313] width 152 height 47
click at [572, 207] on div "Nome do arquivo Esquinas _wav.wav 28.30MB" at bounding box center [537, 210] width 309 height 47
click at [415, 150] on div "Esquinas _wav.wav" at bounding box center [457, 150] width 148 height 31
click at [386, 152] on div at bounding box center [398, 150] width 31 height 31
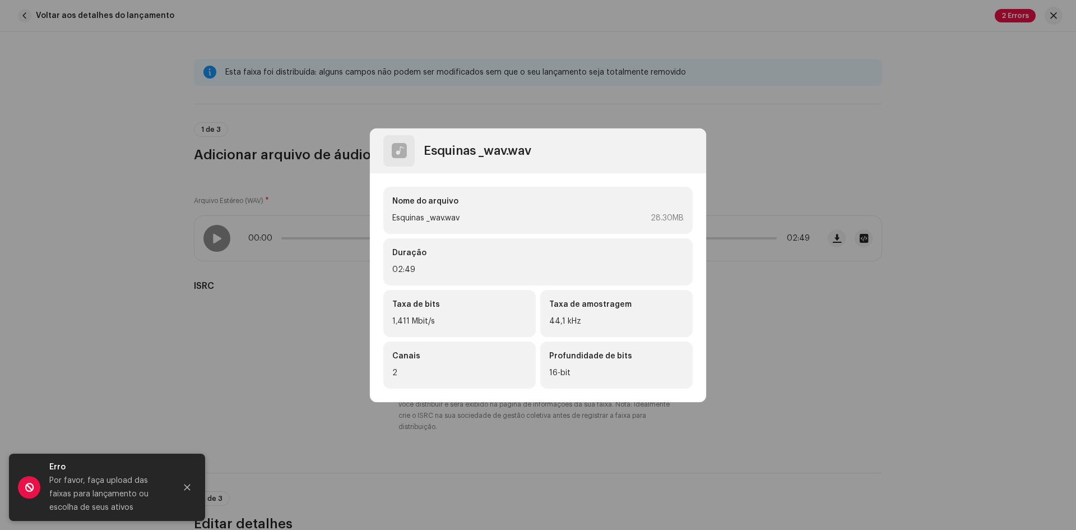
click at [386, 152] on div at bounding box center [398, 150] width 31 height 31
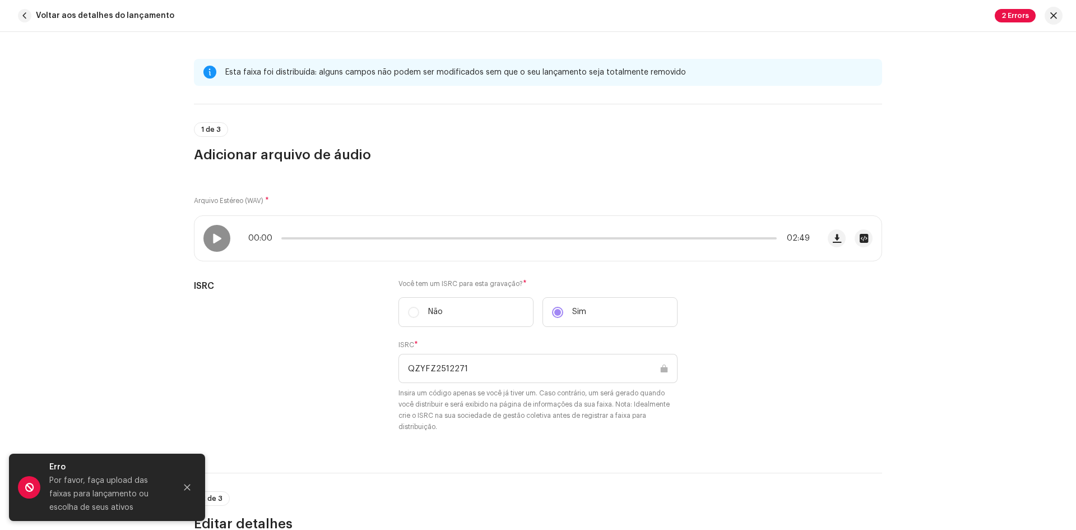
click at [209, 129] on span "1 de 3" at bounding box center [211, 129] width 20 height 7
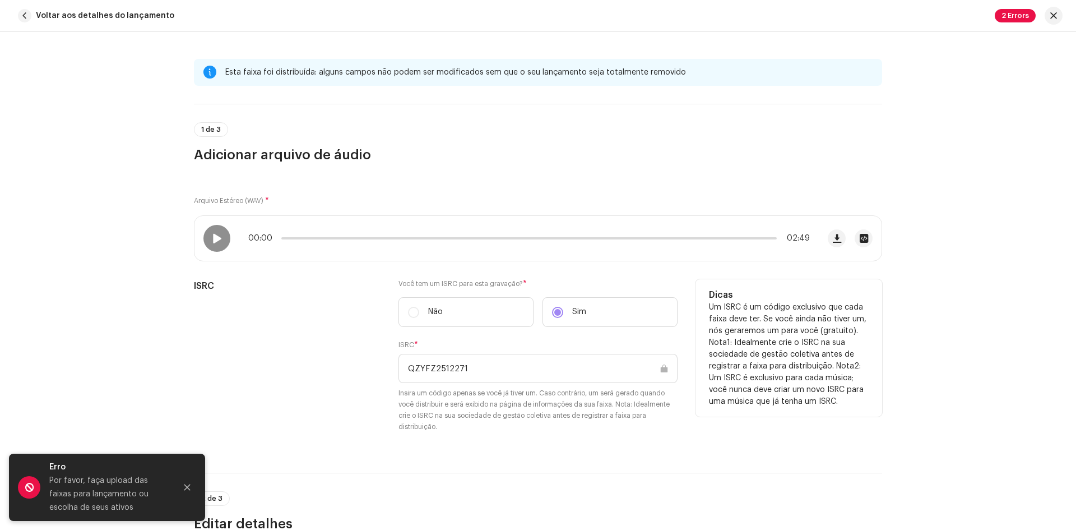
click at [410, 310] on label "Não" at bounding box center [466, 312] width 135 height 30
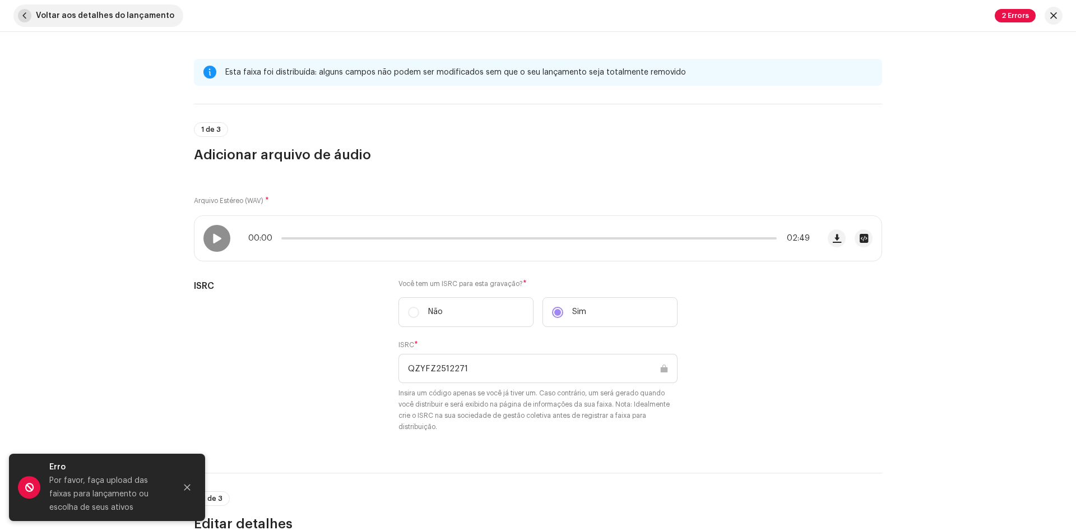
click at [21, 11] on span "button" at bounding box center [24, 15] width 13 height 13
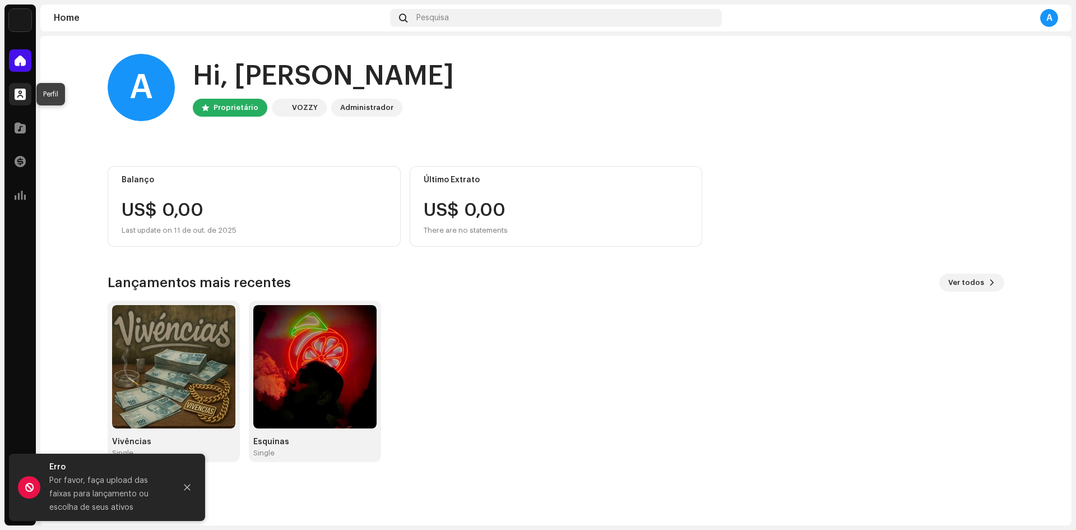
click at [19, 88] on div at bounding box center [20, 94] width 22 height 22
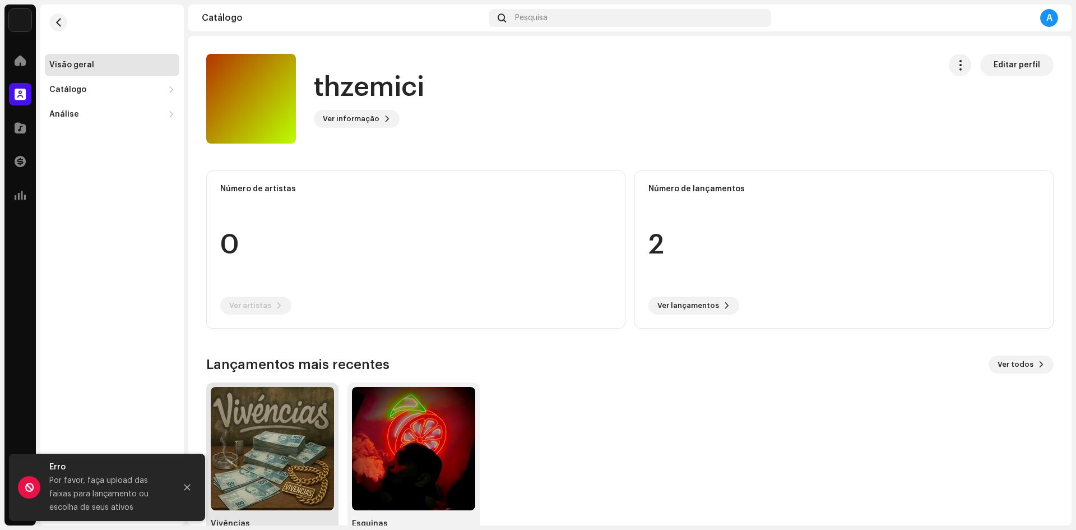
click at [277, 423] on img at bounding box center [272, 448] width 123 height 123
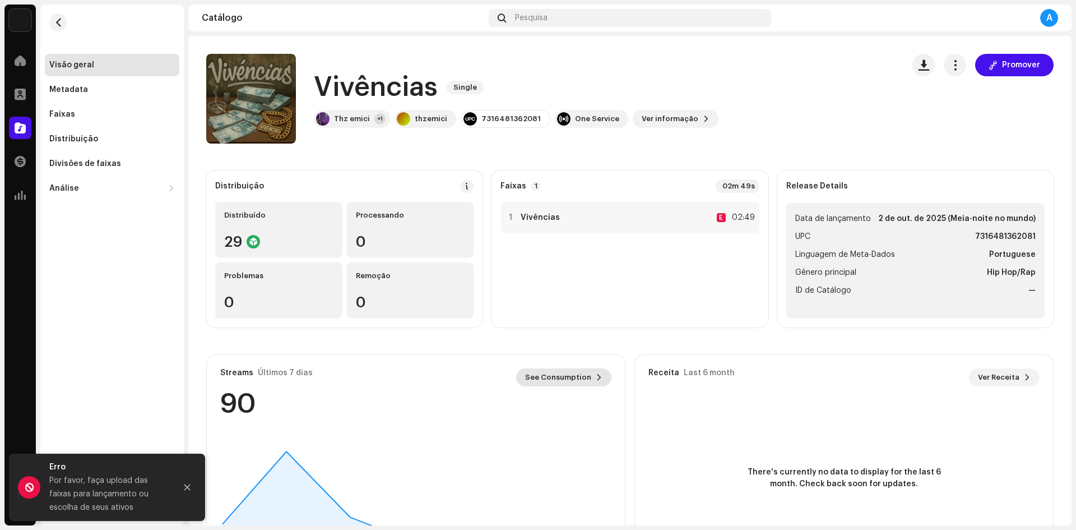
click at [596, 380] on span at bounding box center [599, 377] width 7 height 9
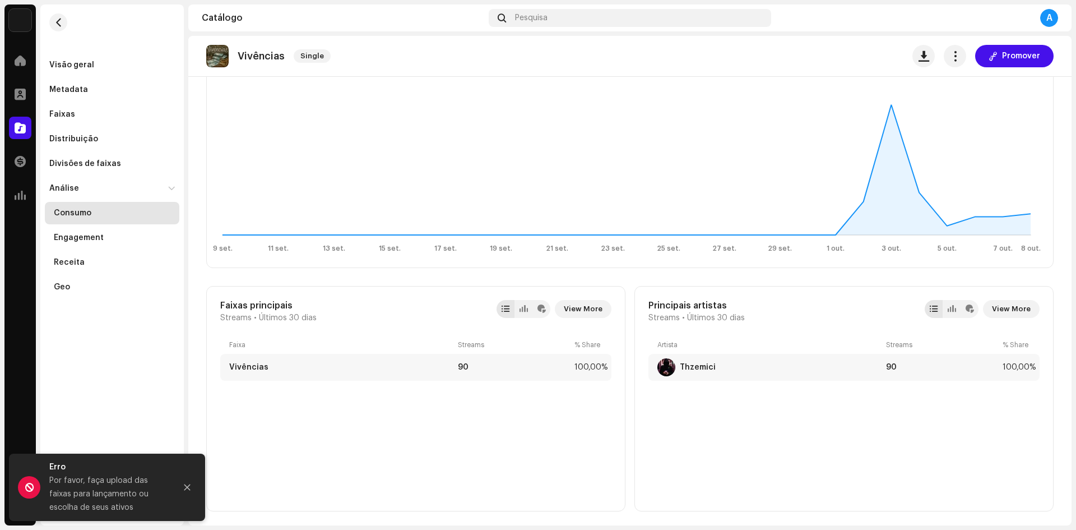
scroll to position [197, 0]
click at [526, 304] on div at bounding box center [524, 308] width 8 height 9
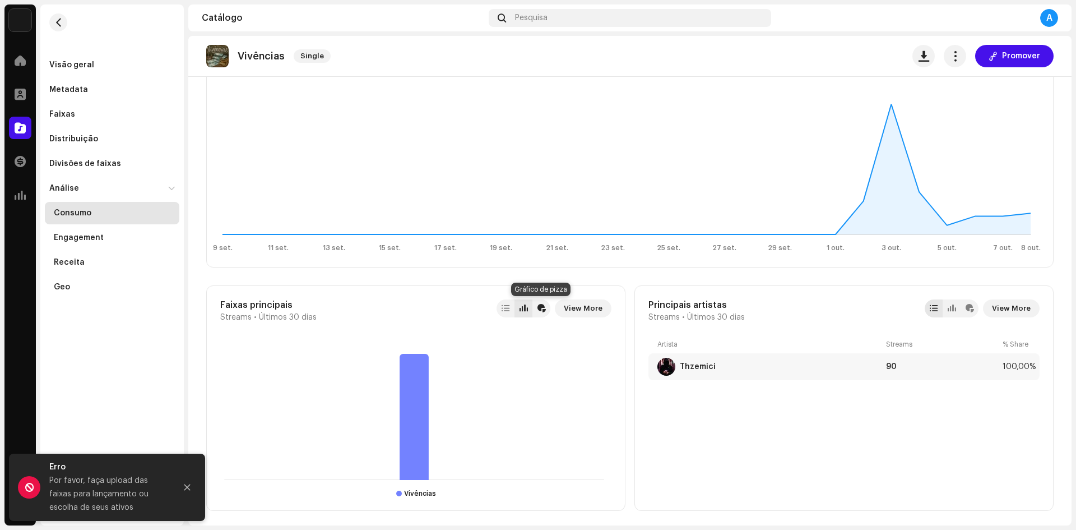
click at [545, 304] on div at bounding box center [541, 308] width 18 height 18
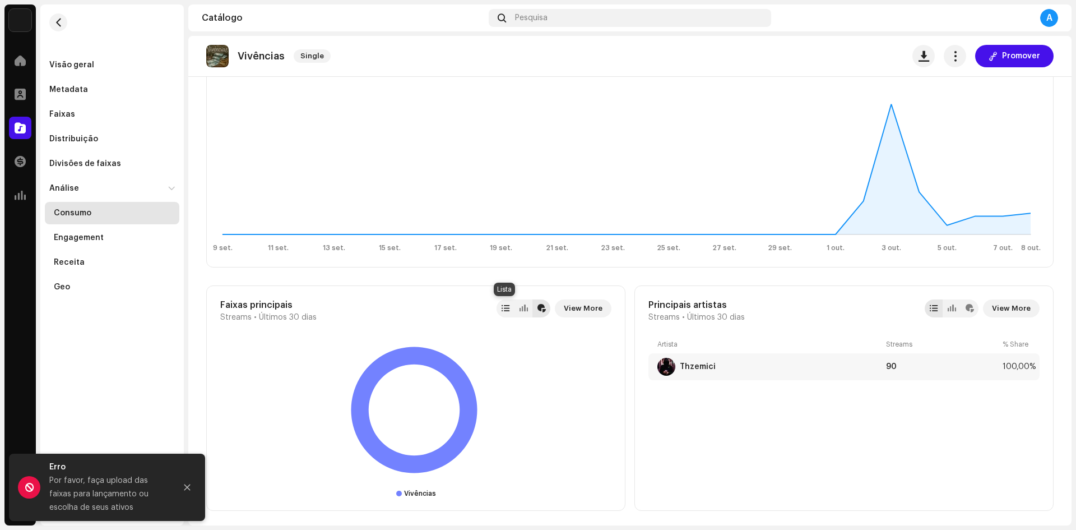
click at [499, 308] on div at bounding box center [506, 308] width 18 height 18
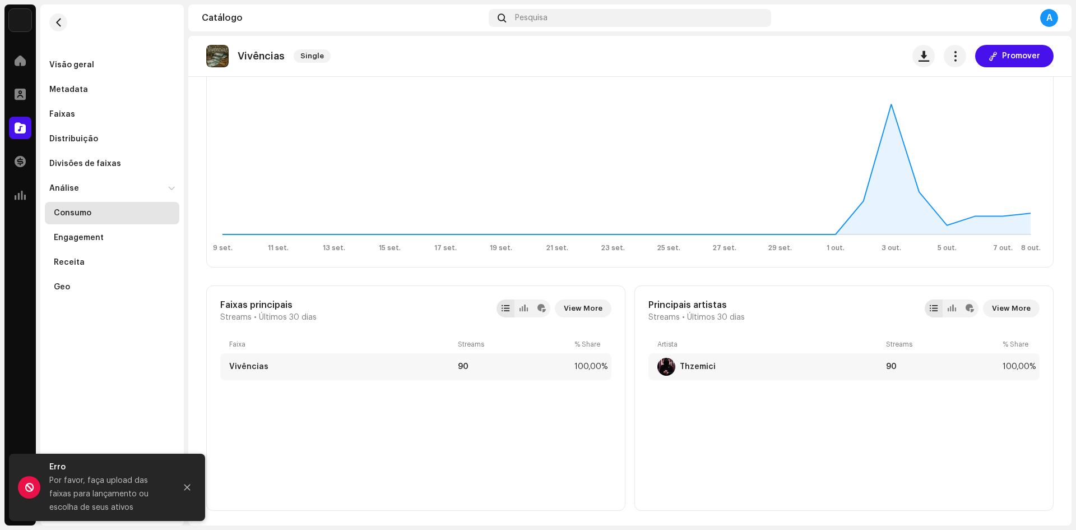
click at [499, 308] on div at bounding box center [506, 308] width 18 height 18
click at [954, 307] on div at bounding box center [952, 308] width 18 height 18
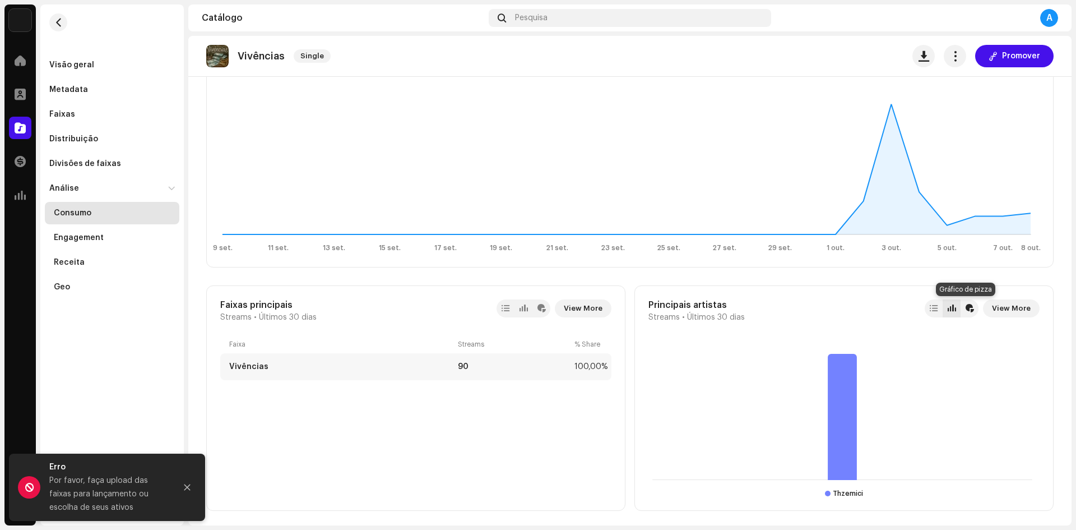
click at [966, 307] on div at bounding box center [970, 308] width 8 height 9
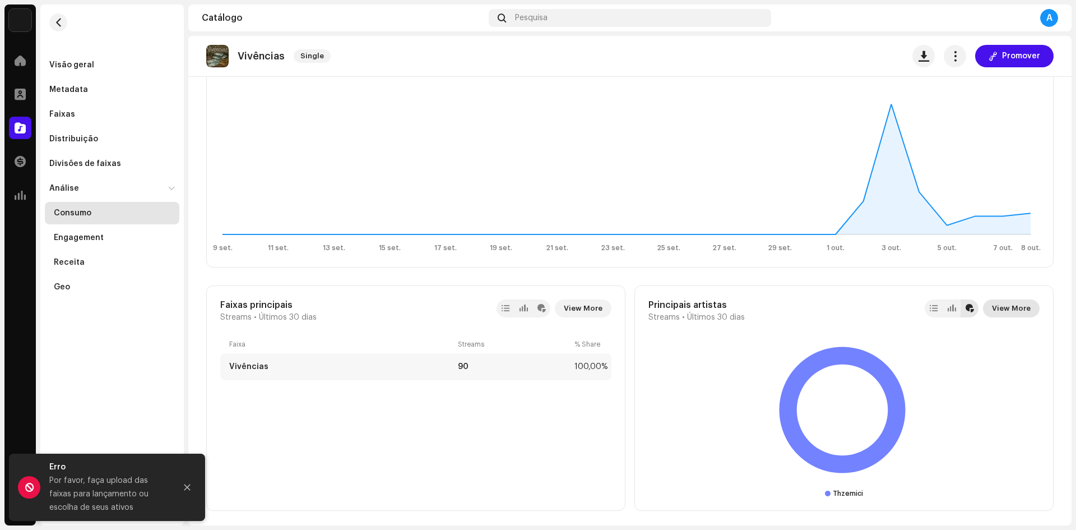
click at [1007, 302] on span "View More" at bounding box center [1011, 308] width 39 height 22
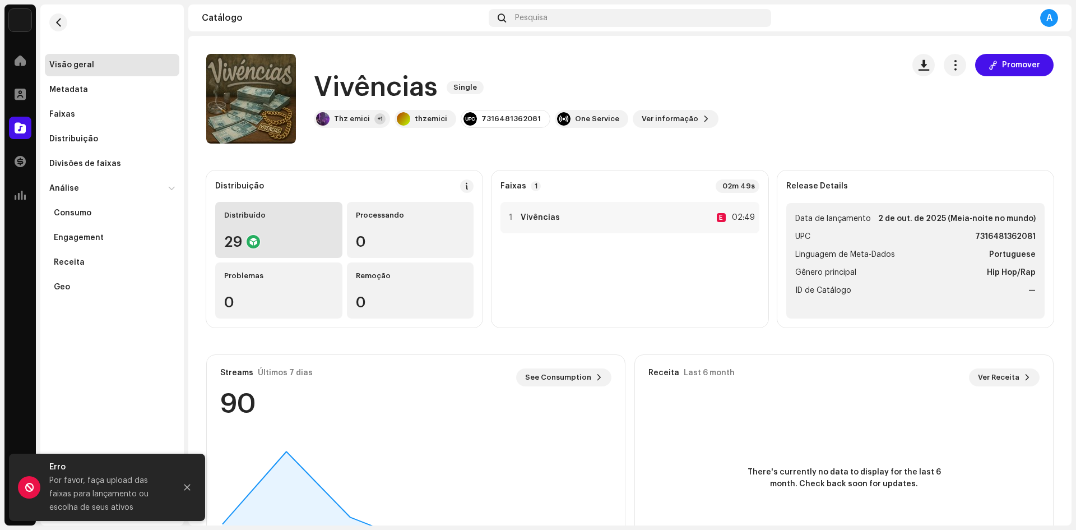
click at [286, 229] on div "Distribuído 29" at bounding box center [278, 230] width 127 height 56
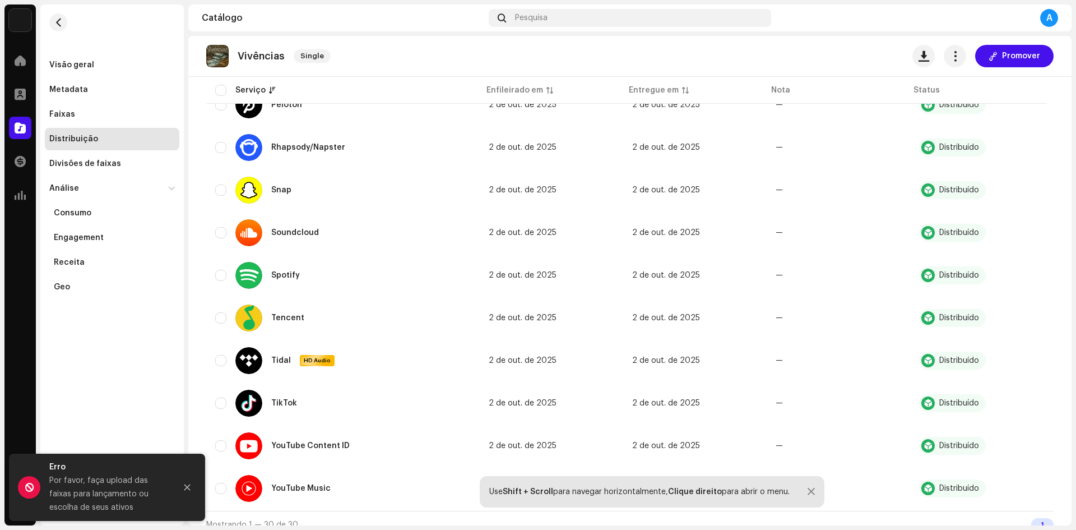
scroll to position [996, 0]
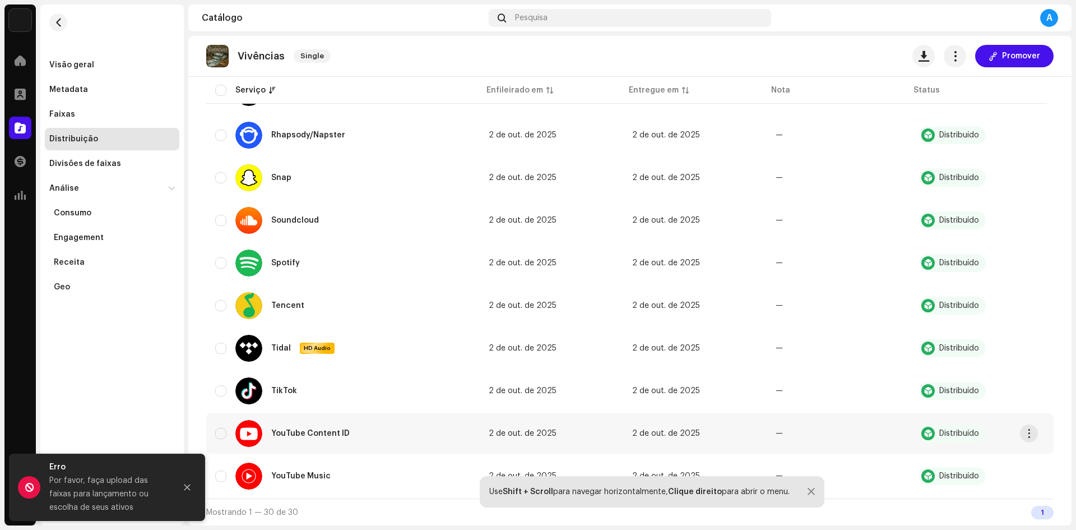
click at [279, 417] on td "YouTube Content ID" at bounding box center [343, 433] width 274 height 40
click at [280, 433] on div "YouTube Content ID" at bounding box center [310, 433] width 78 height 8
click at [1027, 427] on button "button" at bounding box center [1029, 433] width 18 height 18
click at [980, 459] on div "Distribuir" at bounding box center [976, 458] width 104 height 9
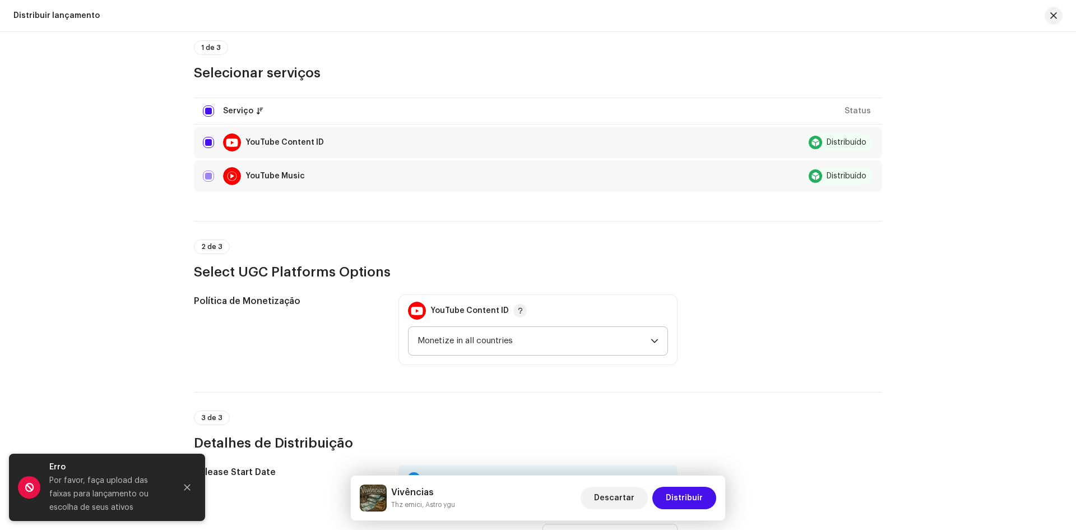
scroll to position [94, 0]
click at [645, 343] on span "Monetize in all countries" at bounding box center [534, 342] width 233 height 28
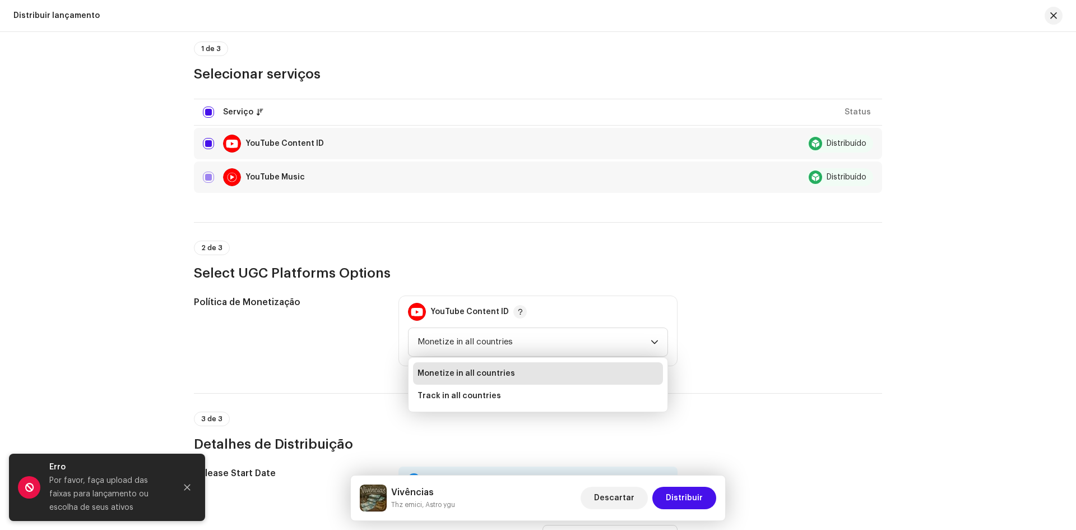
click at [714, 350] on div "Política de Monetização YouTube Content ID Monetize in all countries Monetize i…" at bounding box center [538, 330] width 688 height 71
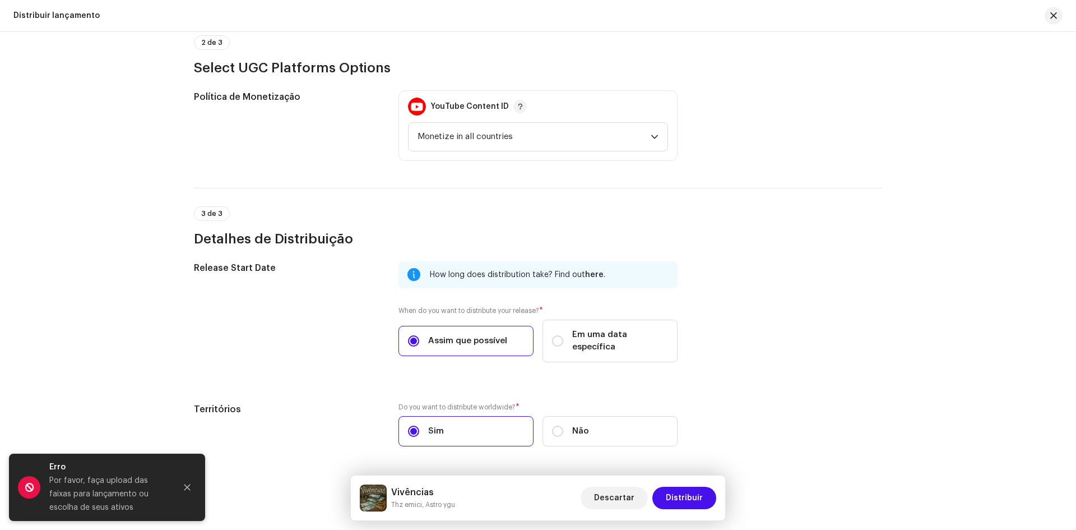
scroll to position [325, 0]
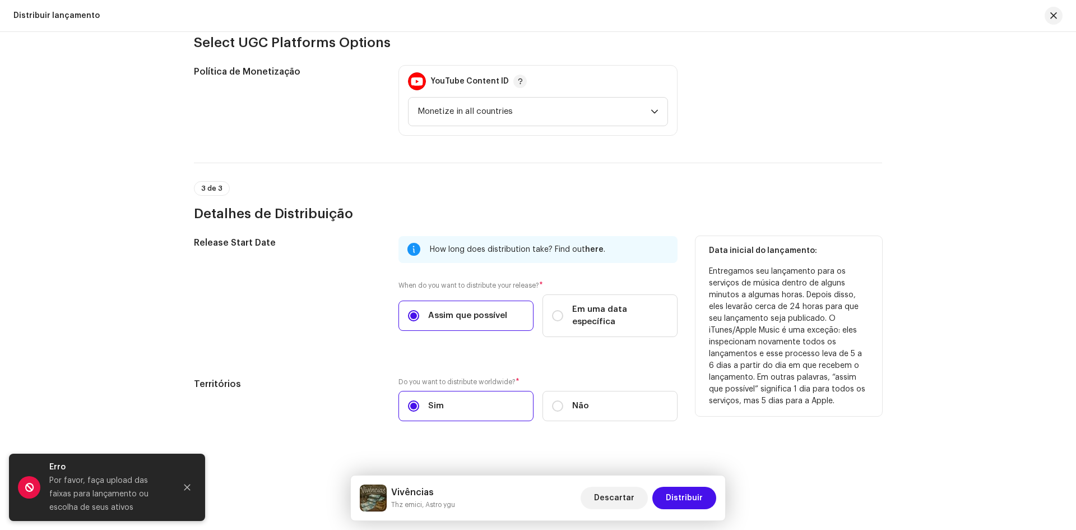
click at [544, 252] on div "How long does distribution take? Find out here ." at bounding box center [549, 249] width 239 height 13
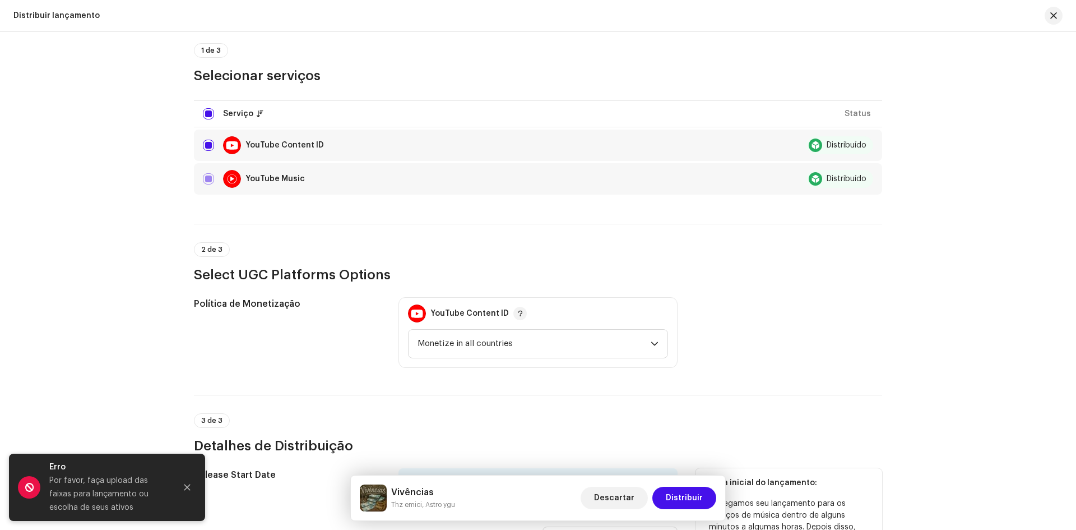
scroll to position [0, 0]
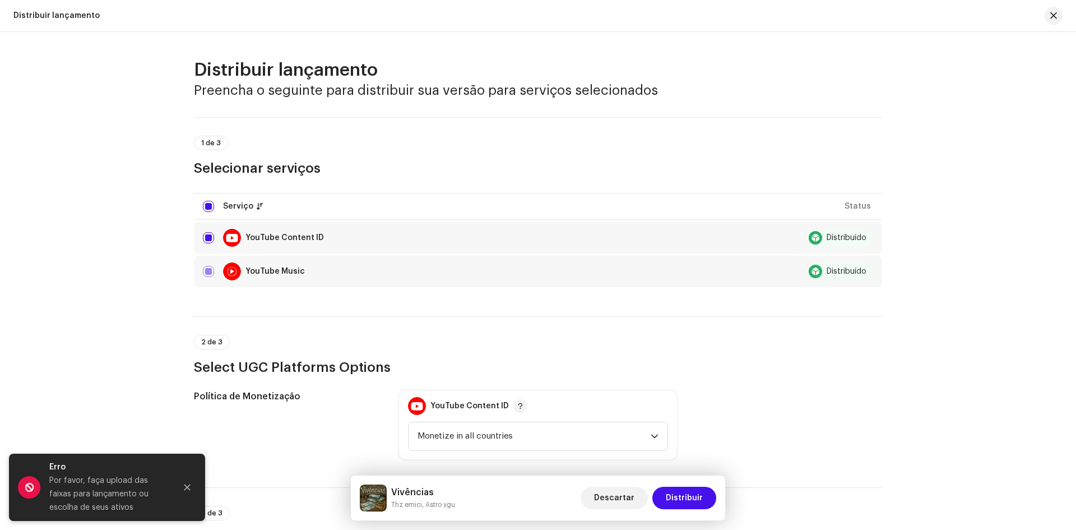
click at [822, 241] on div "Distribuído" at bounding box center [840, 238] width 67 height 18
click at [655, 245] on div "YouTube Content ID" at bounding box center [479, 238] width 553 height 18
click at [254, 203] on table "Serviço Status YouTube Content ID Distribuído YouTube Music Distribuído" at bounding box center [538, 240] width 688 height 99
click at [210, 203] on input "checkbox" at bounding box center [208, 206] width 11 height 11
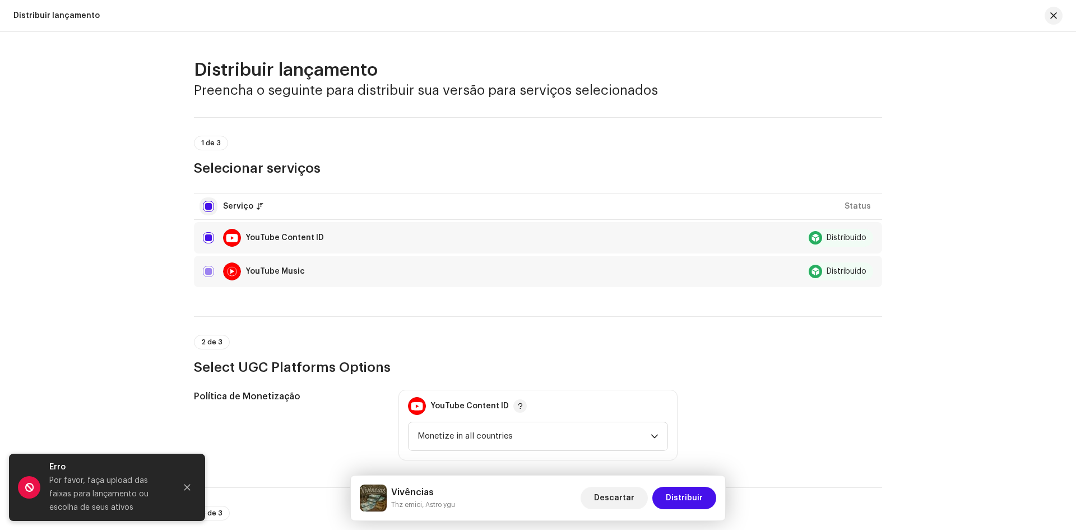
checkbox input "false"
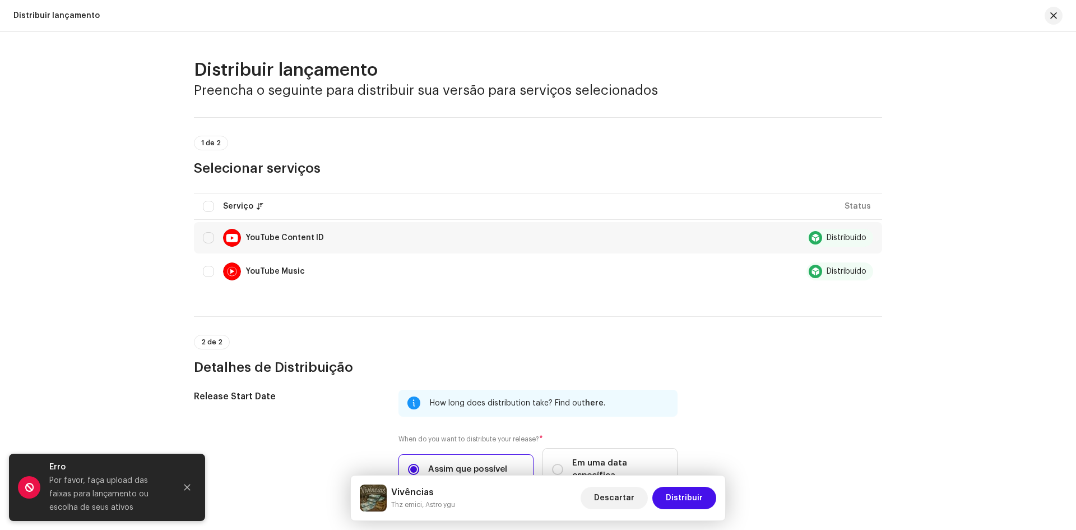
click at [279, 235] on div "YouTube Content ID" at bounding box center [285, 238] width 78 height 8
click at [203, 232] on input "Row Unselected" at bounding box center [208, 237] width 11 height 11
checkbox input "true"
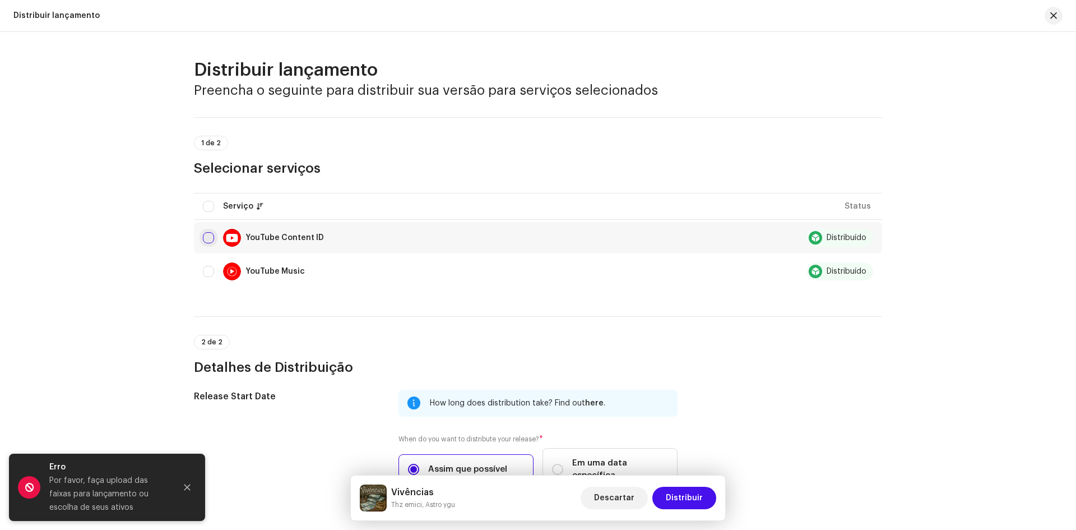
checkbox input "true"
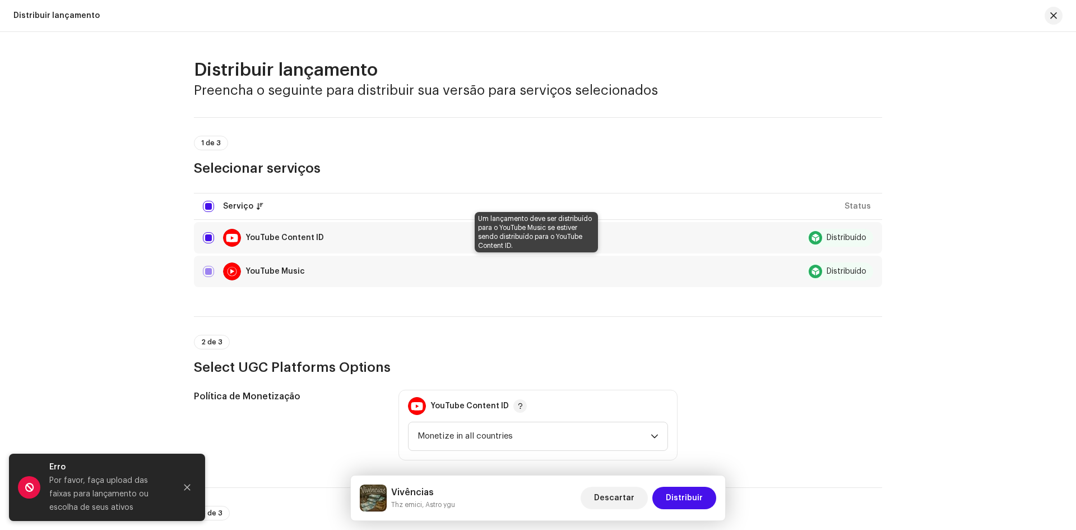
click at [203, 267] on div "YouTube Music" at bounding box center [479, 271] width 553 height 18
click at [208, 237] on input "Row Selected" at bounding box center [208, 237] width 11 height 11
checkbox input "false"
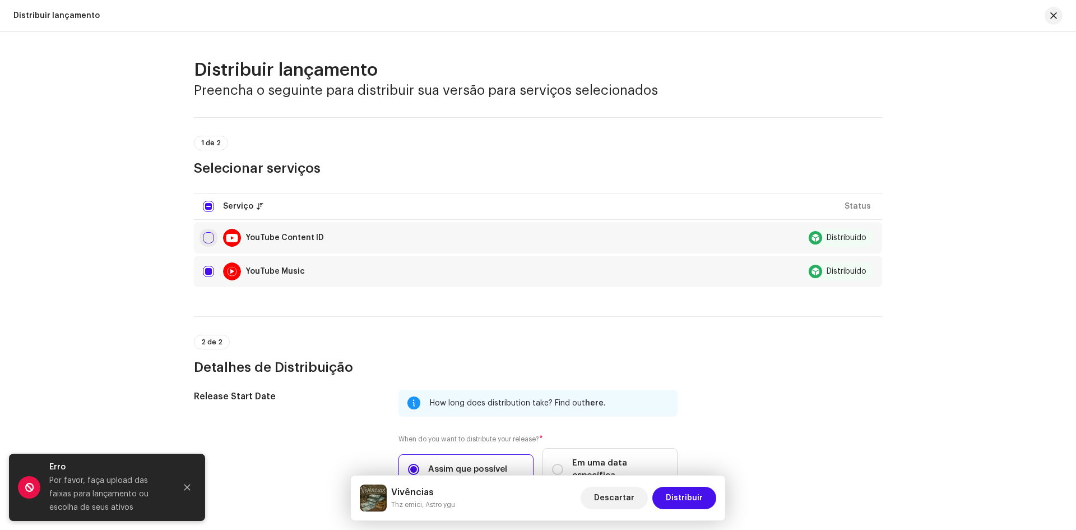
click at [208, 237] on input "Row Unselected" at bounding box center [208, 237] width 11 height 11
checkbox input "true"
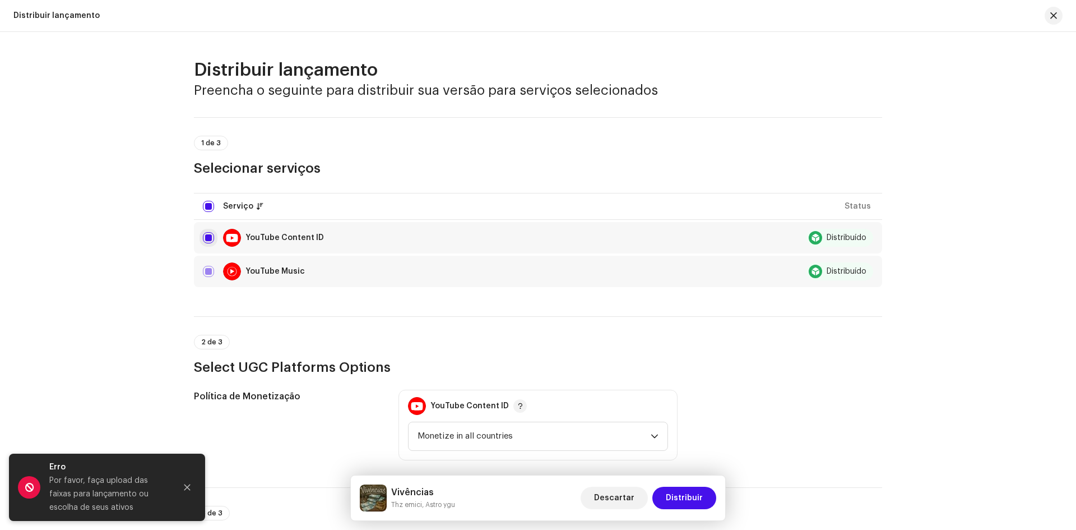
click at [208, 237] on input "Row Selected" at bounding box center [208, 237] width 11 height 11
checkbox input "false"
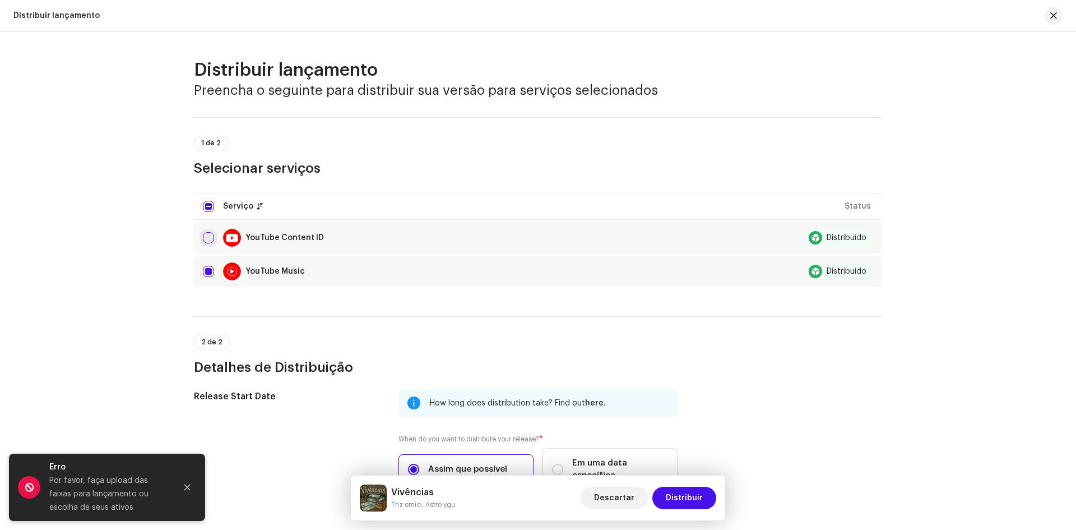
click at [208, 237] on input "Row Unselected" at bounding box center [208, 237] width 11 height 11
checkbox input "true"
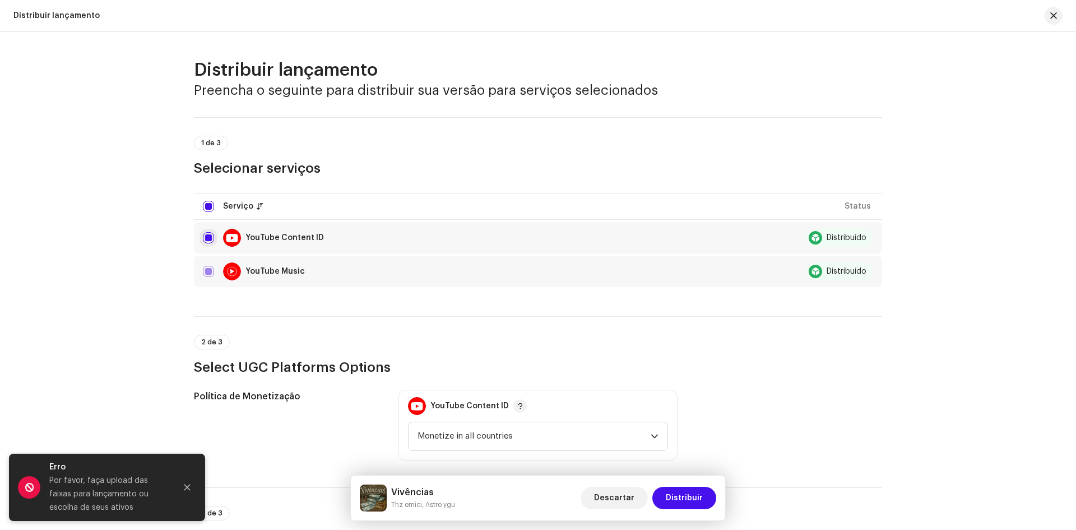
click at [208, 237] on input "Row Selected" at bounding box center [208, 237] width 11 height 11
checkbox input "false"
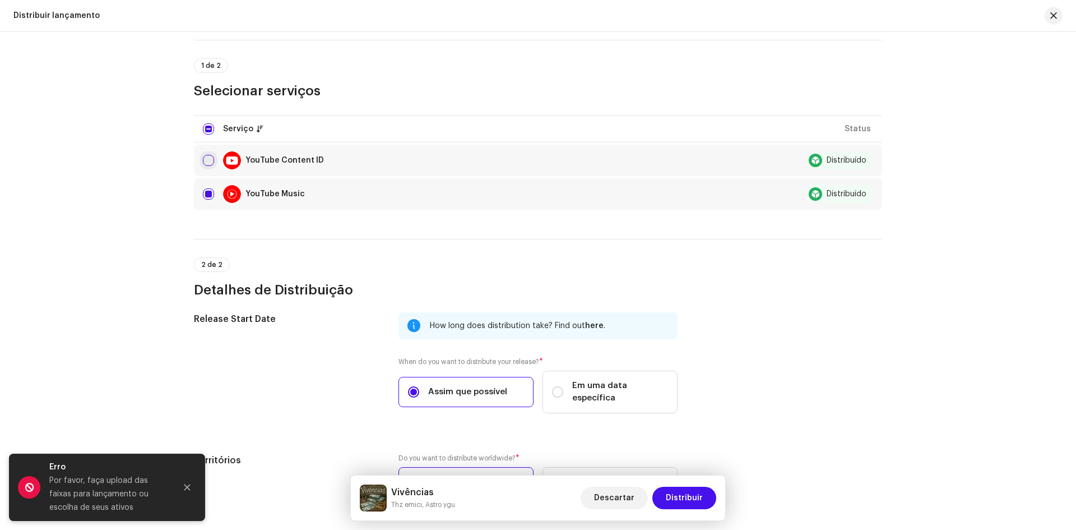
scroll to position [72, 0]
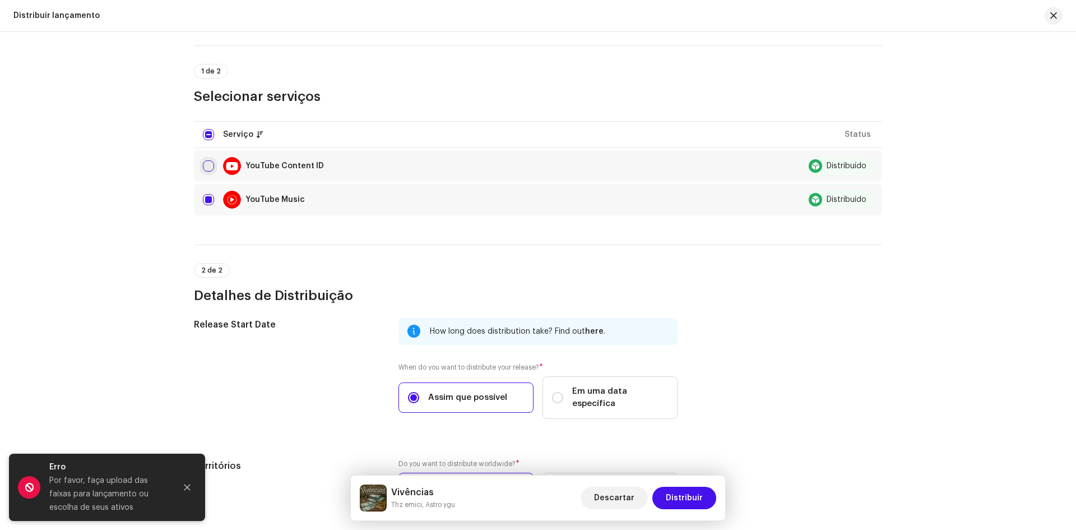
click at [203, 166] on input "Row Unselected" at bounding box center [208, 165] width 11 height 11
checkbox input "true"
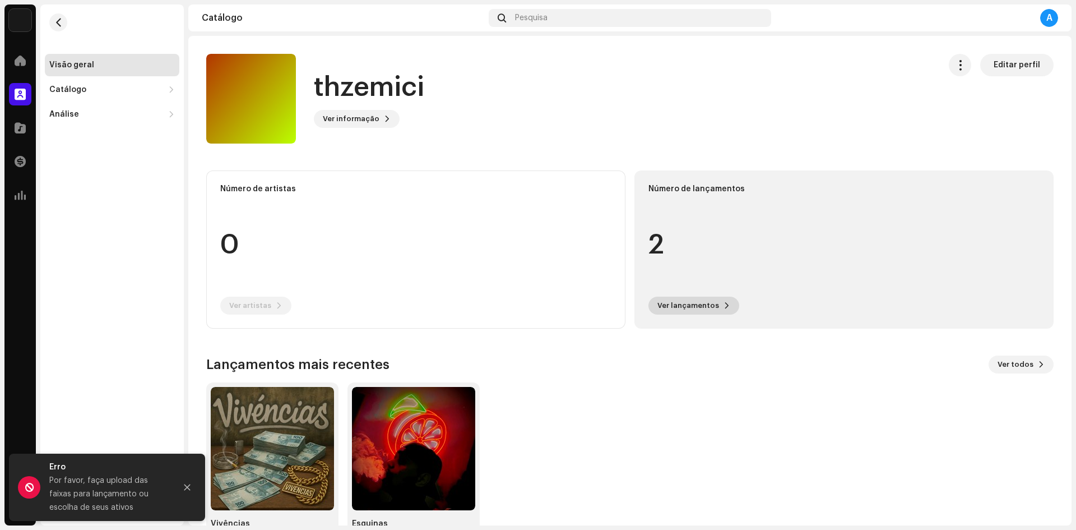
click at [680, 305] on span "Ver lançamentos" at bounding box center [688, 305] width 62 height 22
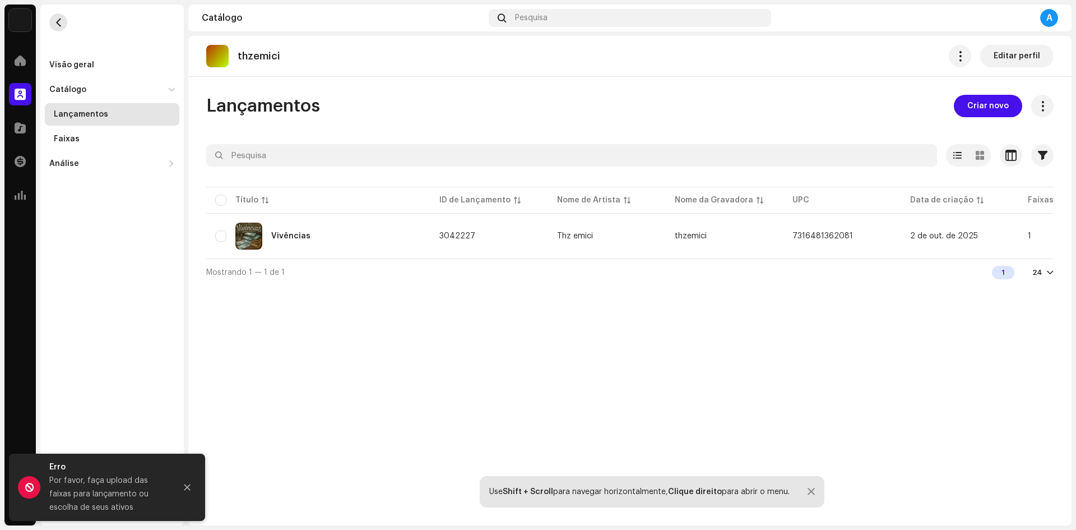
click at [57, 17] on button "button" at bounding box center [58, 22] width 18 height 18
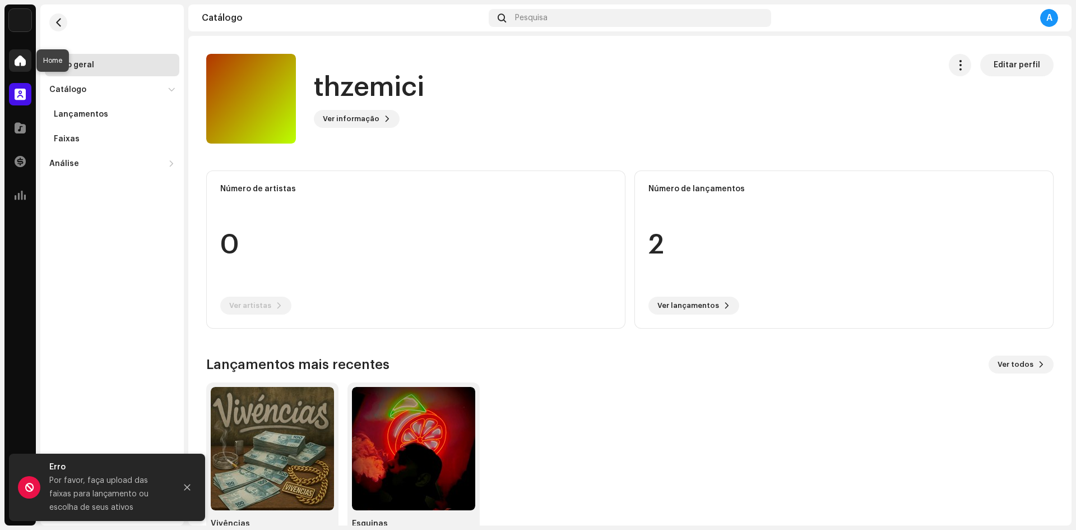
click at [26, 57] on div at bounding box center [20, 60] width 22 height 22
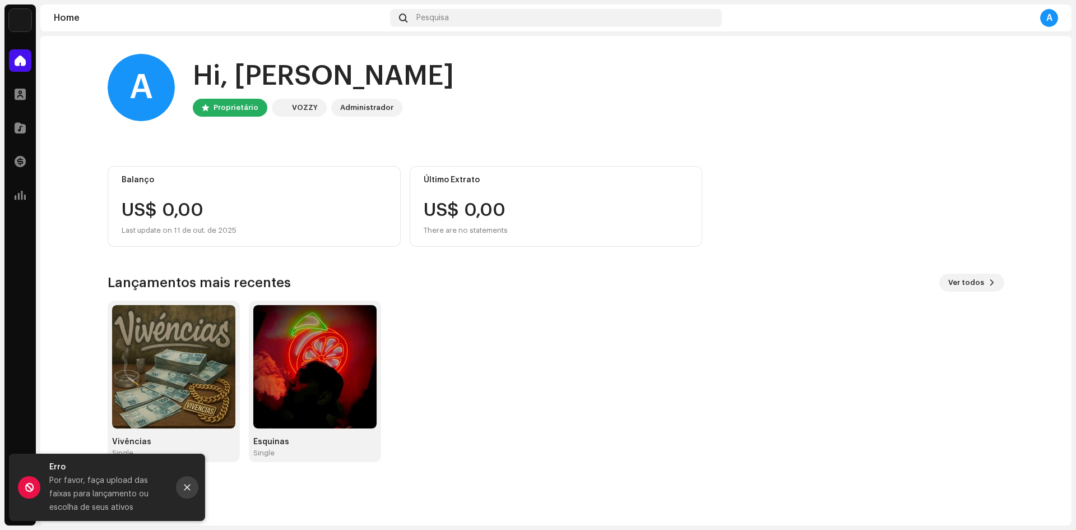
click at [186, 484] on icon "Close" at bounding box center [187, 487] width 8 height 8
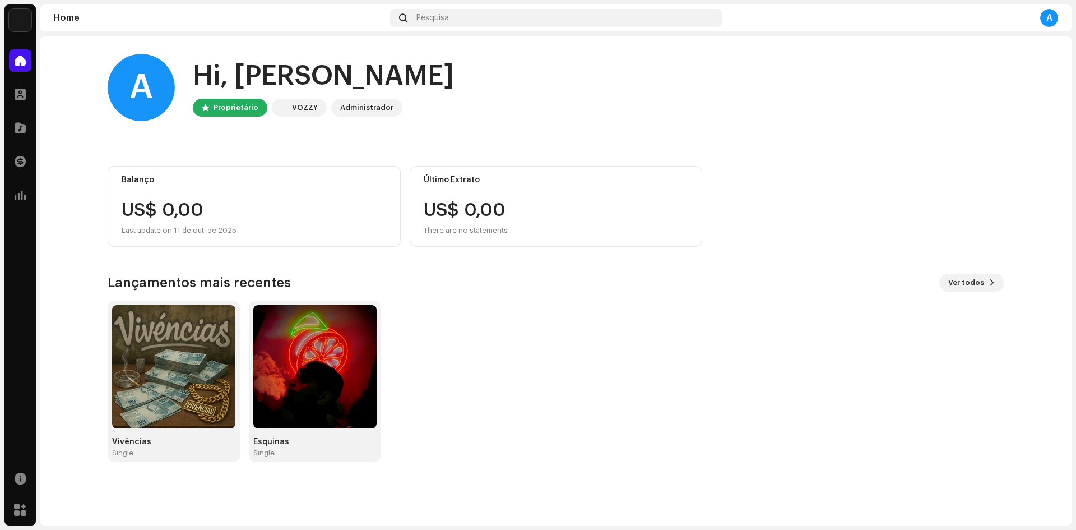
click at [20, 498] on div "Marketplace" at bounding box center [19, 509] width 31 height 31
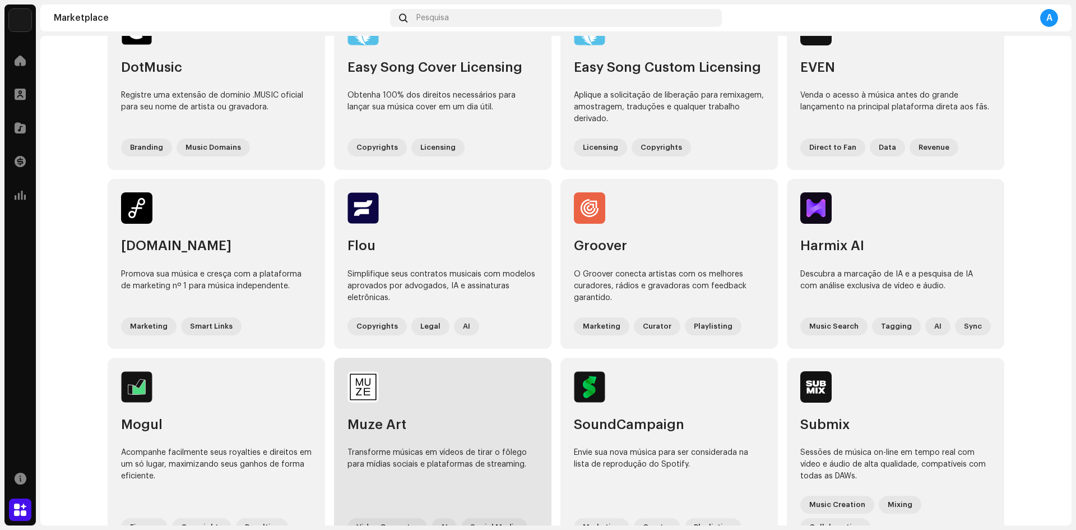
scroll to position [301, 0]
click at [368, 518] on div "Video Generator" at bounding box center [388, 527] width 80 height 18
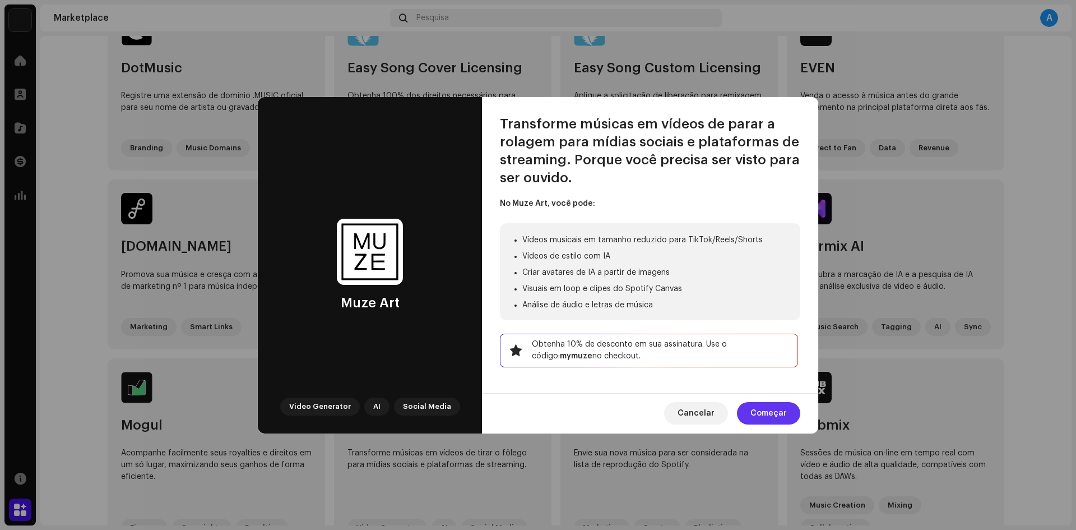
click at [768, 406] on span "Começar" at bounding box center [769, 413] width 36 height 22
